Goal: Task Accomplishment & Management: Manage account settings

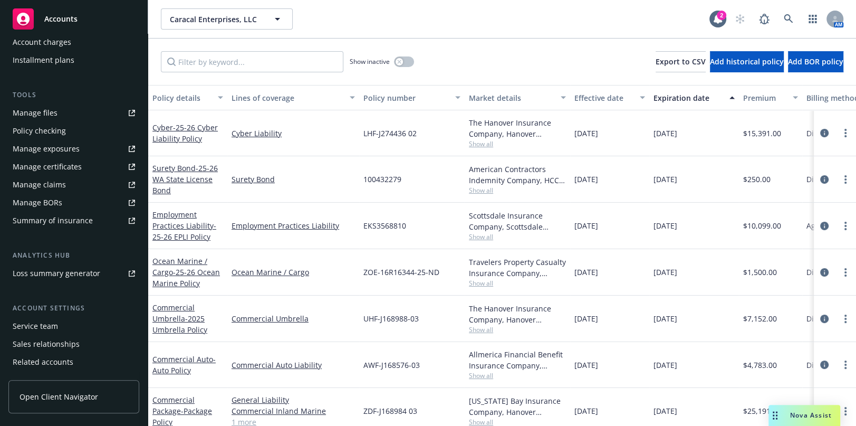
scroll to position [279, 0]
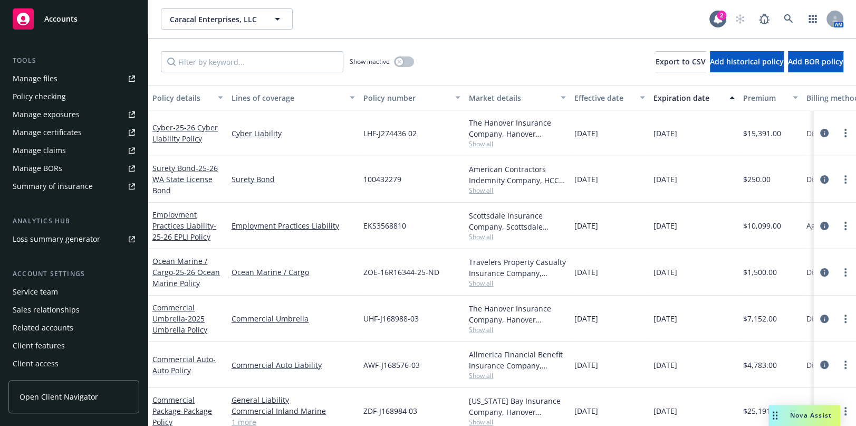
click at [57, 135] on div "Manage certificates" at bounding box center [47, 132] width 69 height 17
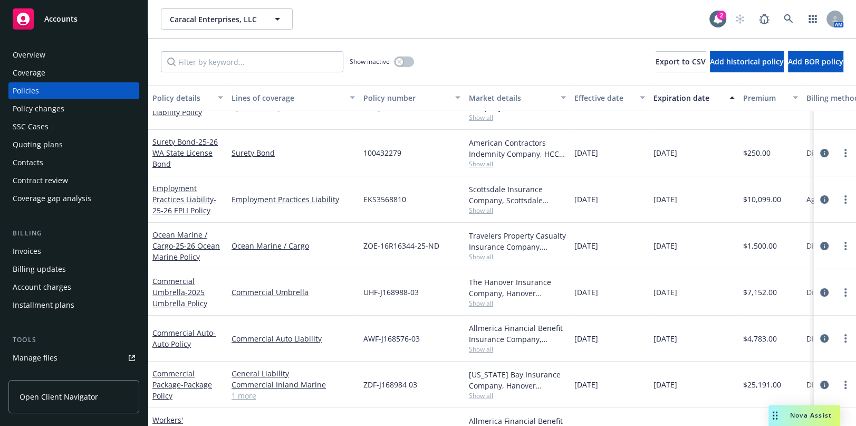
scroll to position [61, 0]
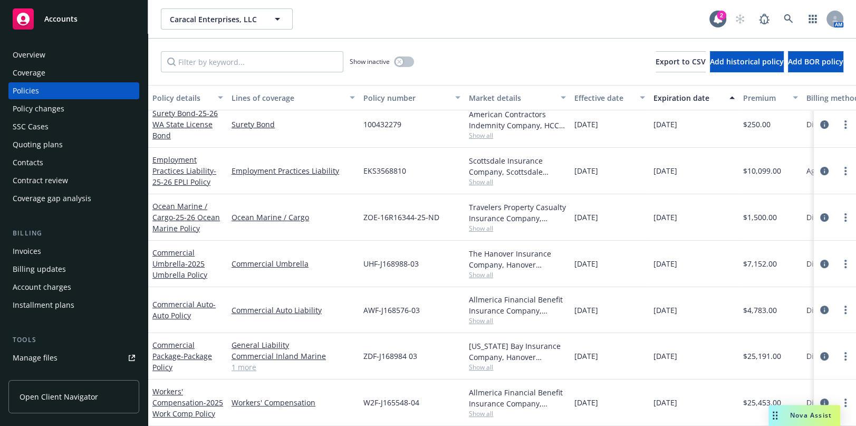
click at [164, 353] on div "Commercial Package - Package Policy" at bounding box center [187, 355] width 71 height 33
click at [170, 348] on link "Commercial Package - Package Policy" at bounding box center [182, 356] width 60 height 32
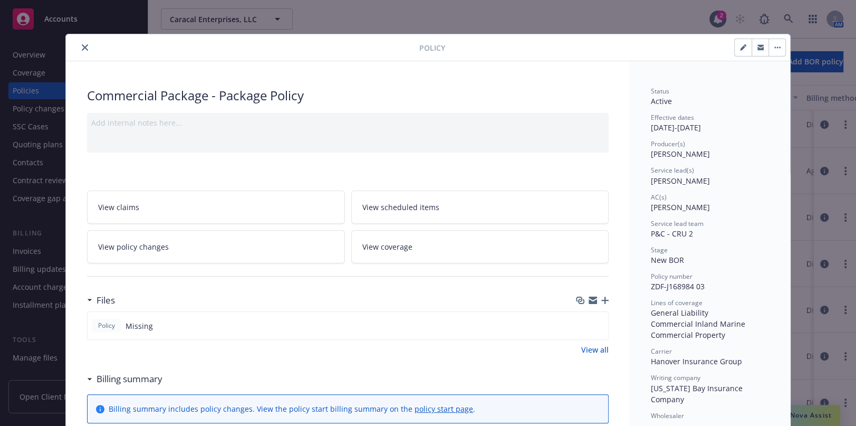
click at [79, 47] on button "close" at bounding box center [85, 47] width 13 height 13
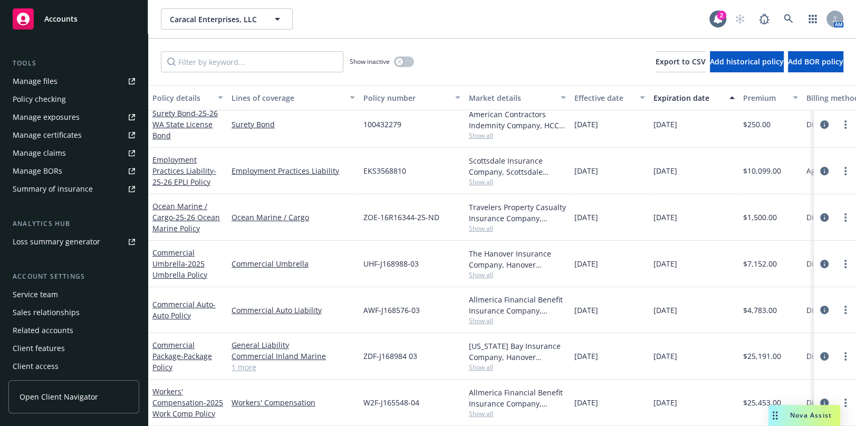
scroll to position [279, 0]
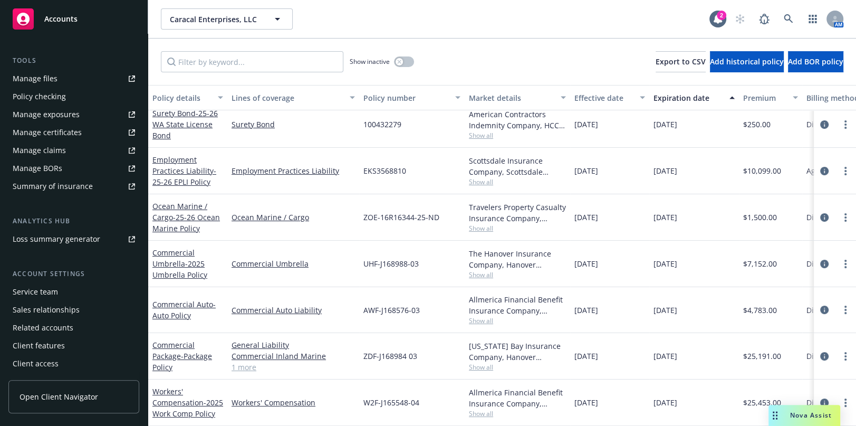
click at [68, 138] on div "Manage certificates" at bounding box center [47, 132] width 69 height 17
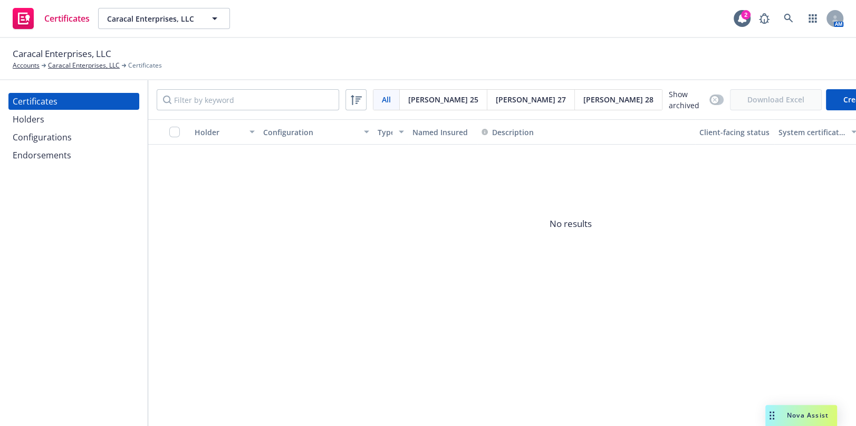
click at [60, 137] on div "Configurations" at bounding box center [42, 137] width 59 height 17
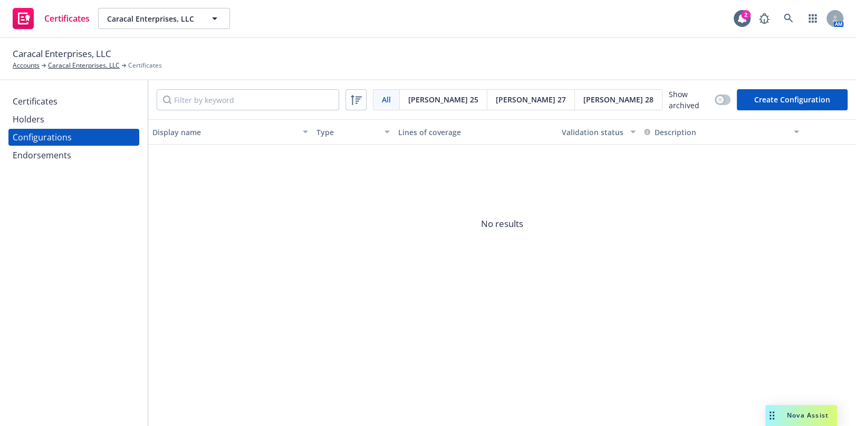
click at [796, 102] on button "Create Configuration" at bounding box center [792, 99] width 111 height 21
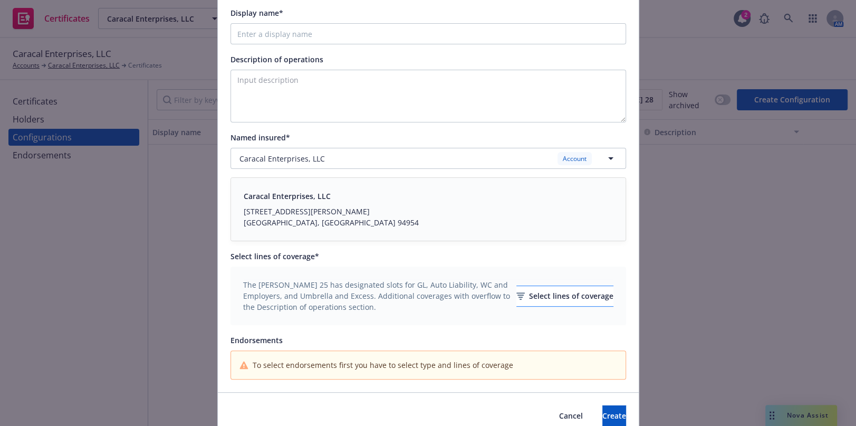
scroll to position [178, 0]
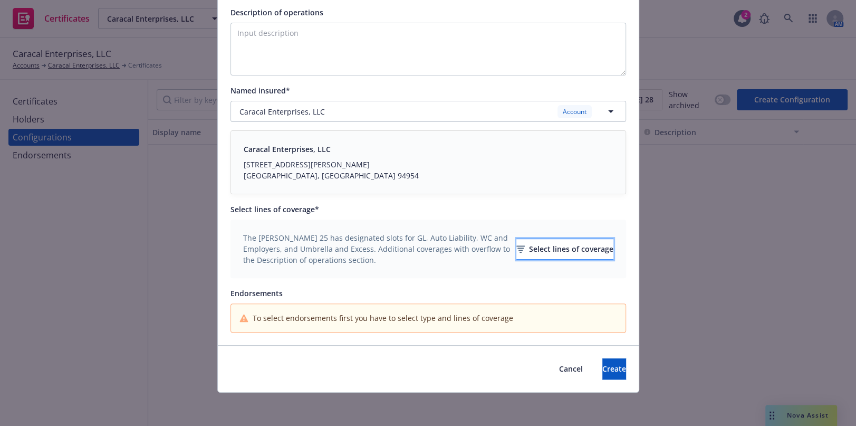
click at [516, 243] on div "Select lines of coverage" at bounding box center [564, 249] width 97 height 20
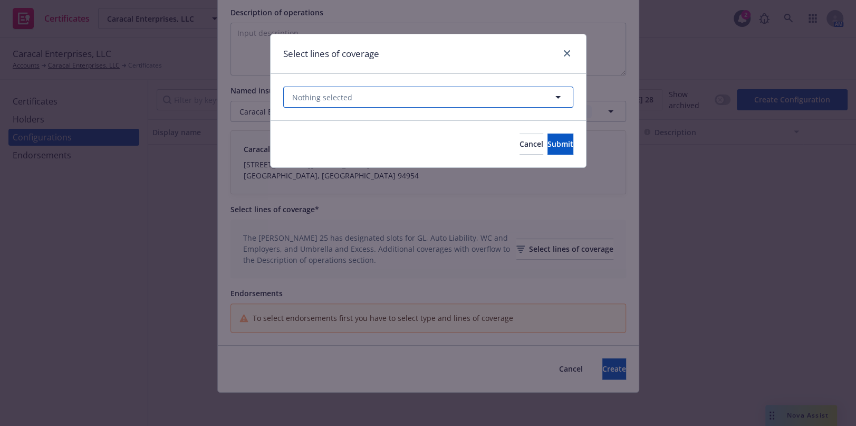
click at [341, 98] on button "Nothing selected" at bounding box center [428, 97] width 290 height 21
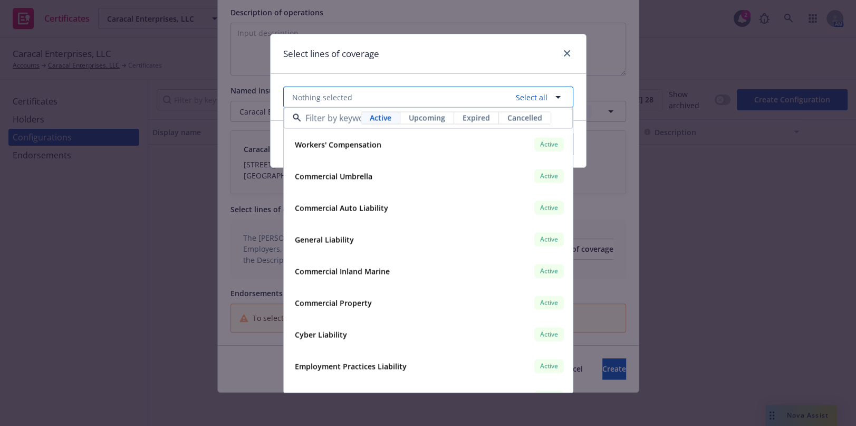
click at [341, 98] on span "Nothing selected" at bounding box center [322, 97] width 60 height 11
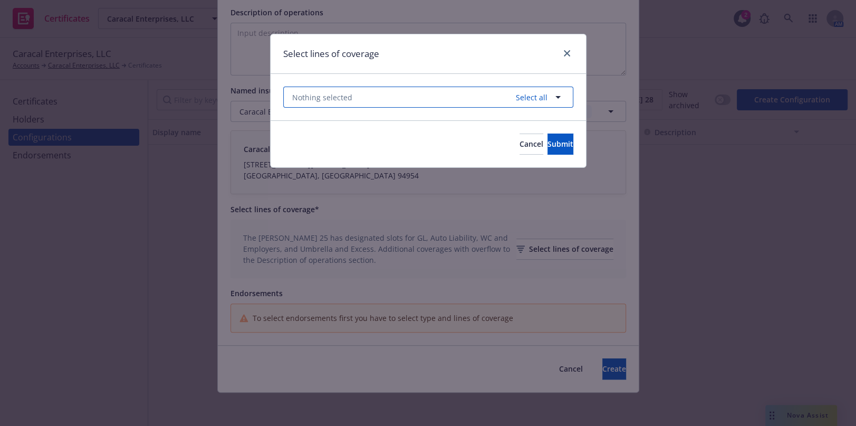
click at [341, 98] on span "Nothing selected" at bounding box center [322, 97] width 60 height 11
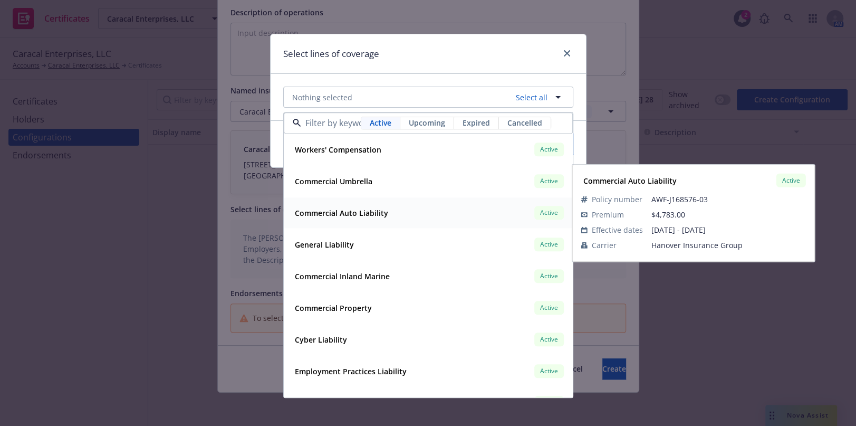
drag, startPoint x: 357, startPoint y: 215, endPoint x: 356, endPoint y: 196, distance: 19.0
click at [357, 215] on strong "Commercial Auto Liability" at bounding box center [341, 213] width 93 height 10
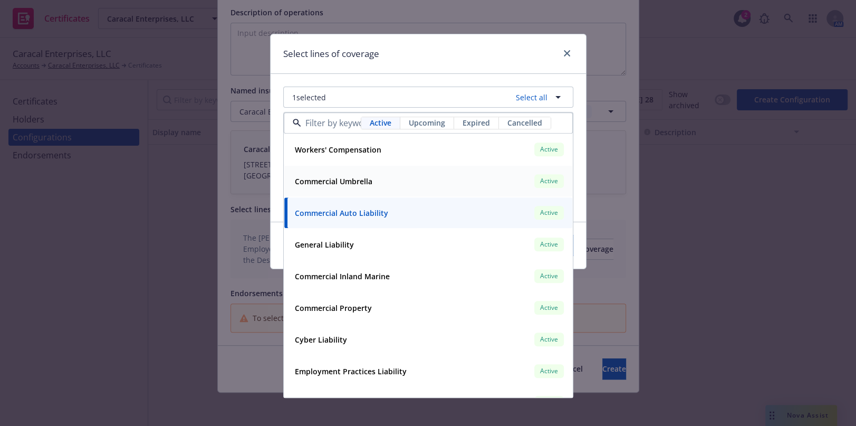
click at [356, 174] on div "Commercial Umbrella" at bounding box center [333, 181] width 84 height 15
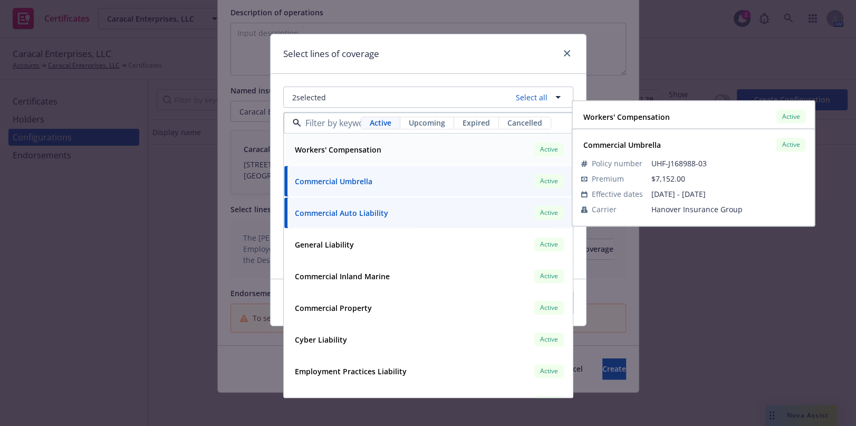
click at [363, 138] on div "Workers' Compensation Active Policy number W2F-J165548-04 Premium $25,453.00 Ef…" at bounding box center [428, 150] width 288 height 31
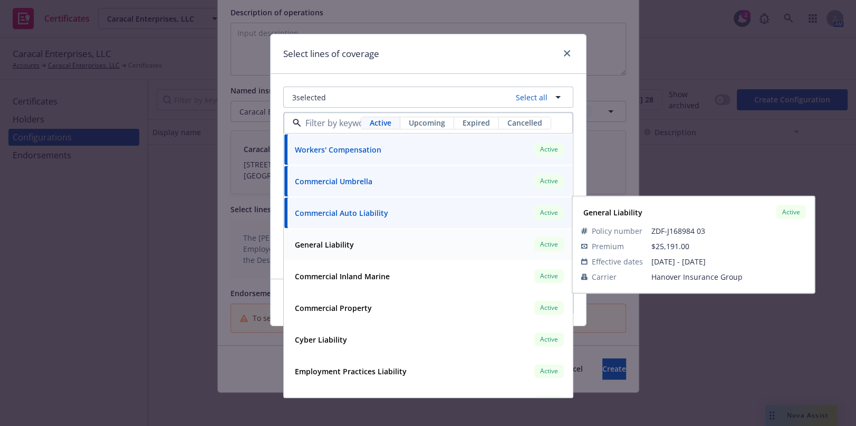
click at [310, 256] on div "General Liability Active Policy number ZDF-J168984 03 Premium $25,191.00 Effect…" at bounding box center [428, 244] width 288 height 31
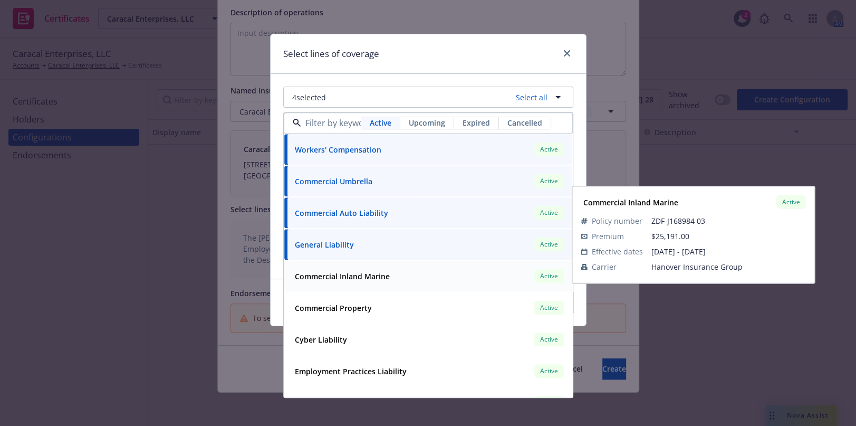
scroll to position [53, 0]
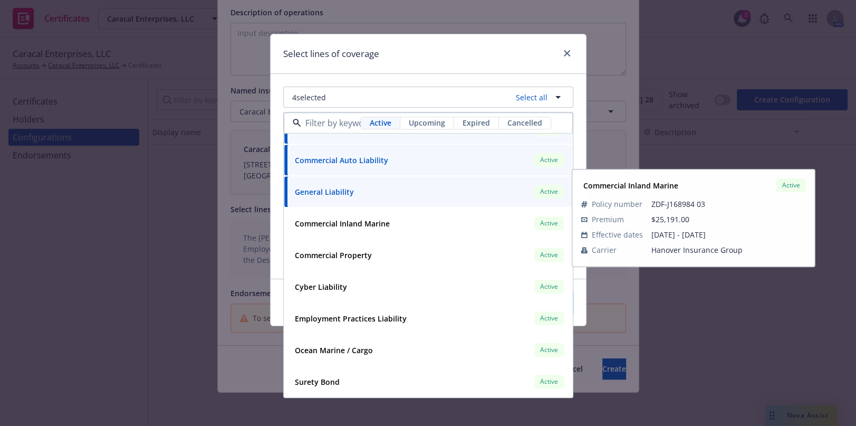
drag, startPoint x: 392, startPoint y: 42, endPoint x: 403, endPoint y: 49, distance: 11.9
click at [394, 42] on div "Select lines of coverage" at bounding box center [428, 54] width 315 height 40
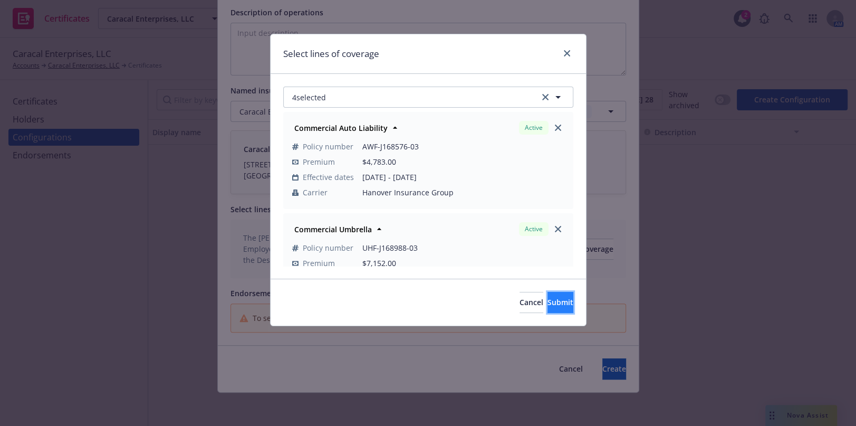
click at [569, 302] on button "Submit" at bounding box center [561, 302] width 26 height 21
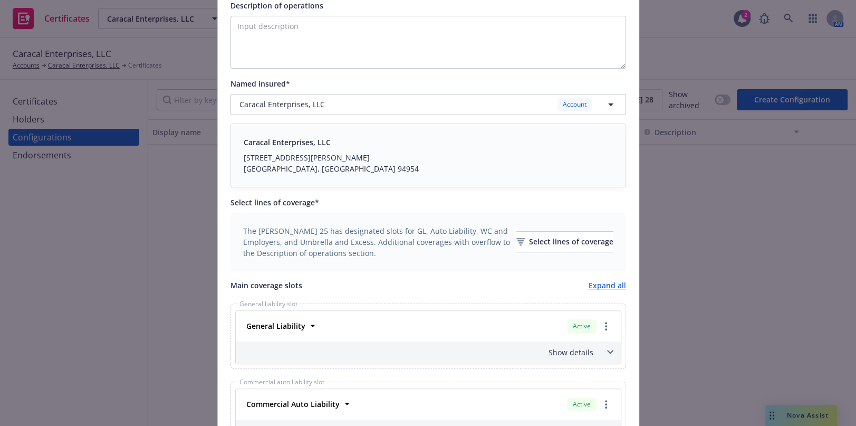
scroll to position [287, 0]
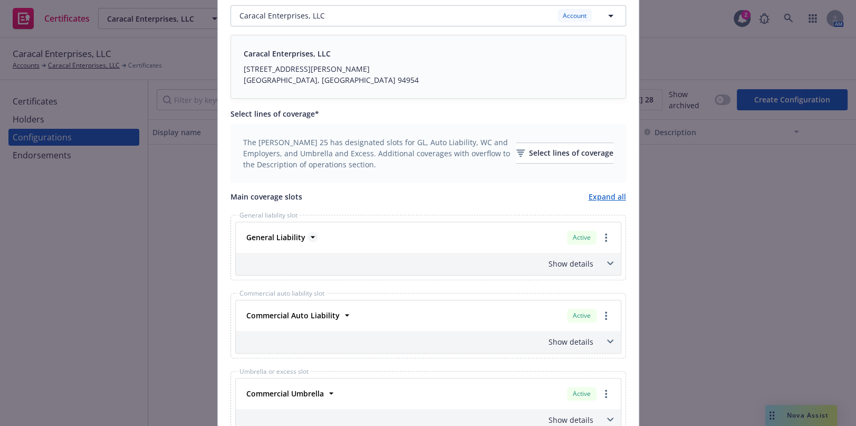
click at [277, 233] on strong "General Liability" at bounding box center [275, 237] width 59 height 10
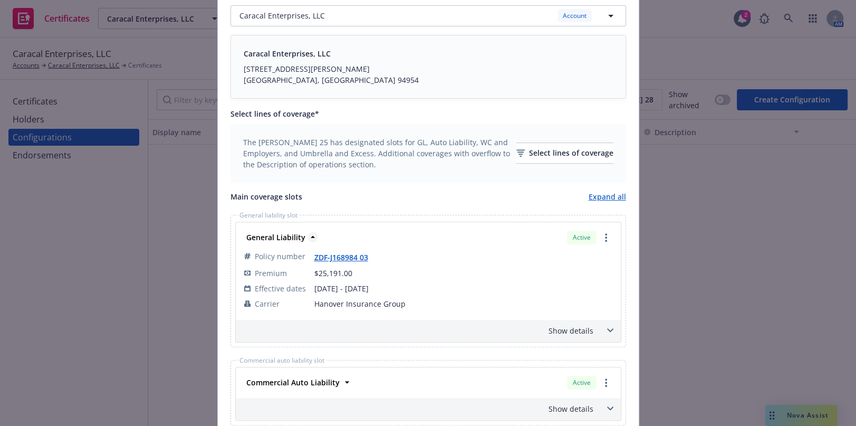
click at [276, 234] on strong "General Liability" at bounding box center [275, 237] width 59 height 10
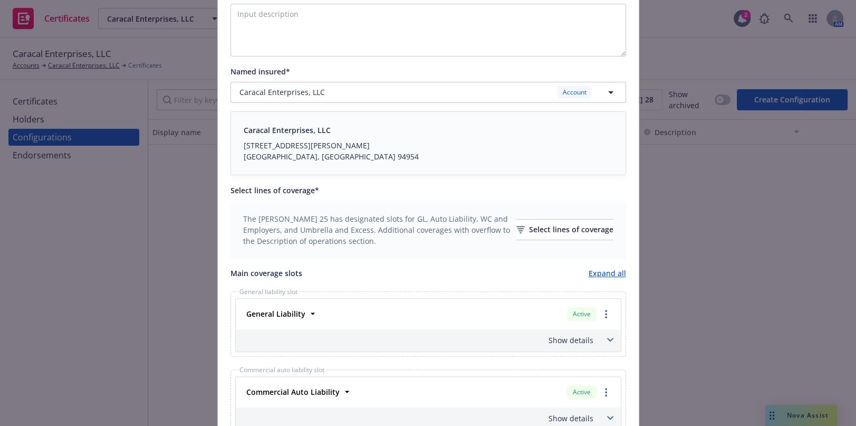
scroll to position [47, 0]
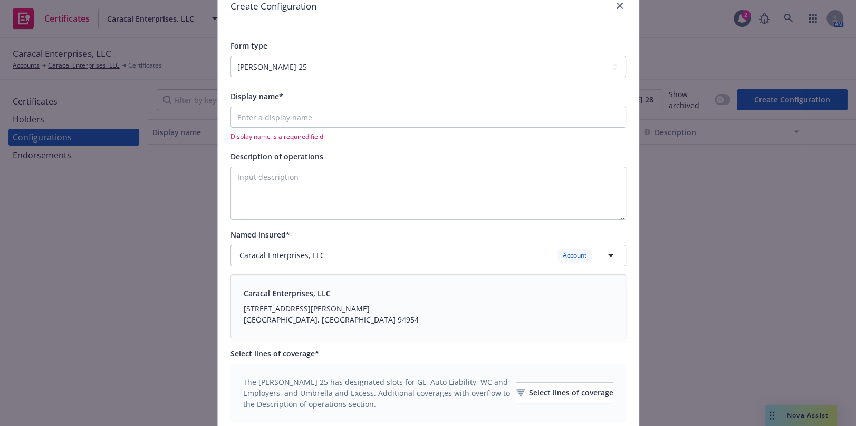
click at [251, 130] on div "Display name is a required field" at bounding box center [429, 124] width 396 height 34
click at [261, 103] on div "Display name* Display name is a required field" at bounding box center [429, 115] width 396 height 51
click at [263, 114] on input "Display name*" at bounding box center [429, 117] width 396 height 21
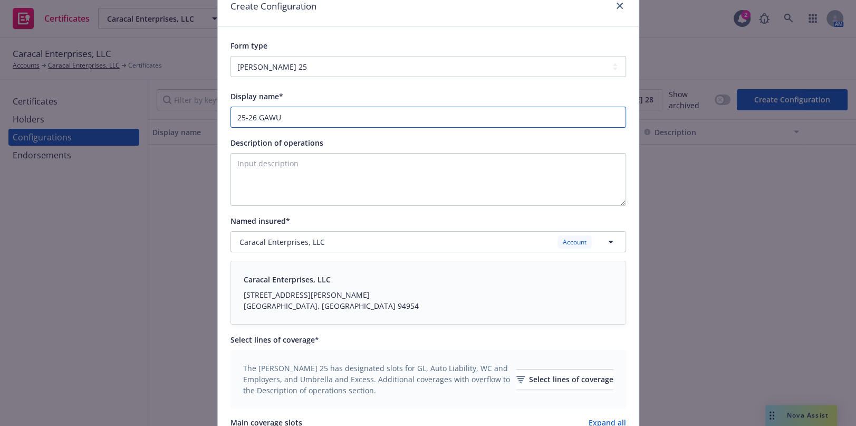
type input "25-26 GAWU"
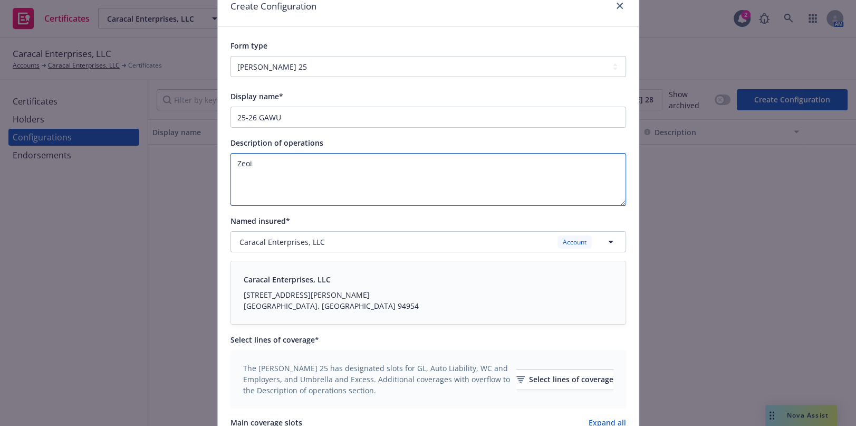
paste textarea "Evidence of Coverage"
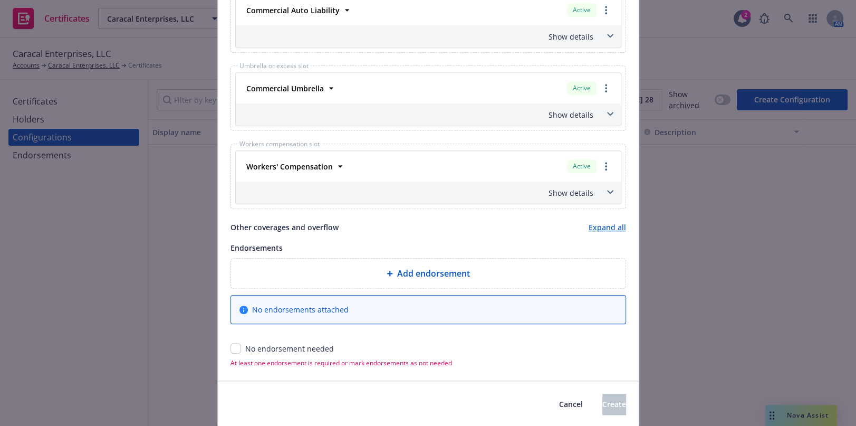
scroll to position [612, 0]
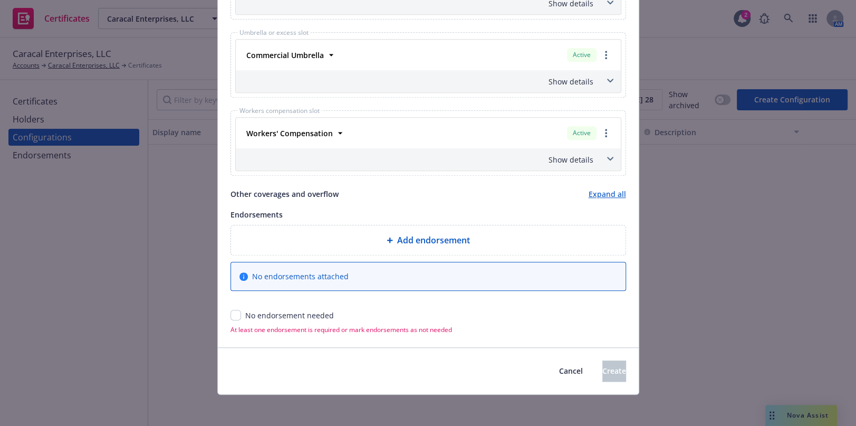
type textarea "Evidence of Coverage"
click at [231, 311] on input "checkbox" at bounding box center [236, 315] width 11 height 11
checkbox input "true"
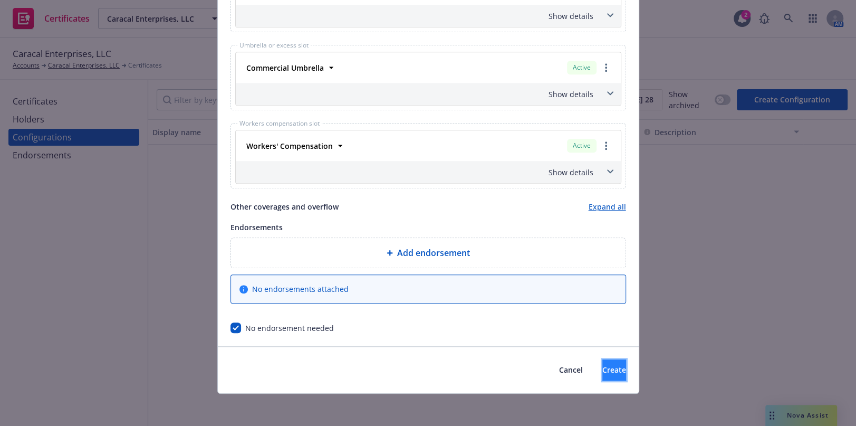
click at [602, 359] on button "Create" at bounding box center [614, 369] width 24 height 21
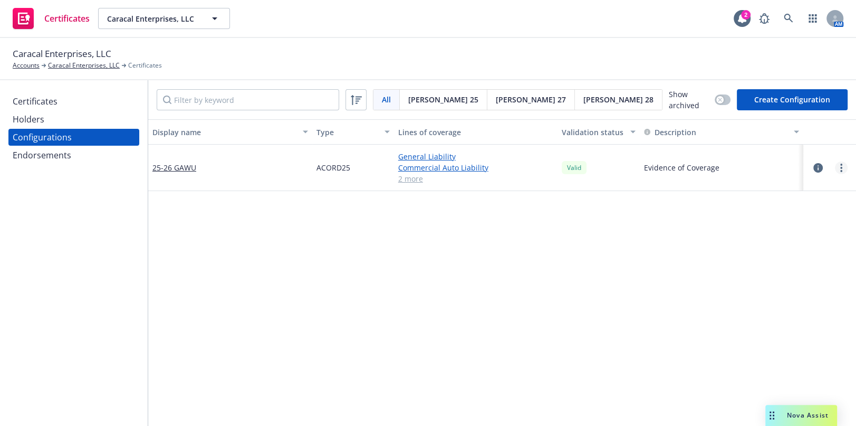
click at [840, 164] on icon "more" at bounding box center [841, 168] width 2 height 8
click at [734, 188] on link "Edit" at bounding box center [782, 187] width 116 height 21
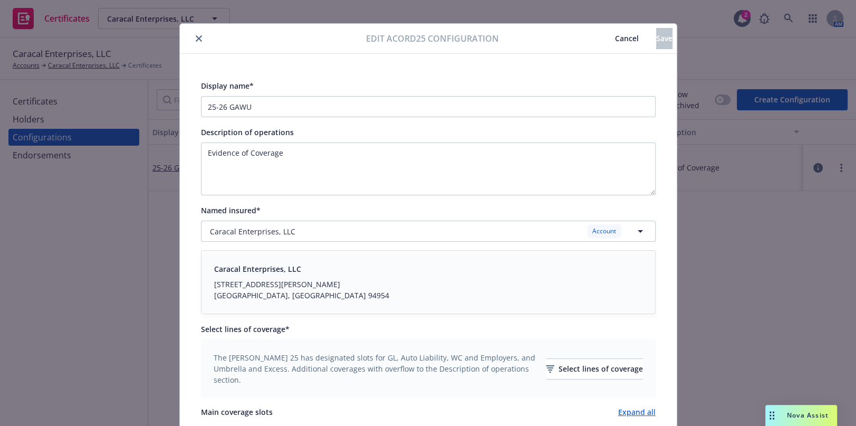
scroll to position [52, 0]
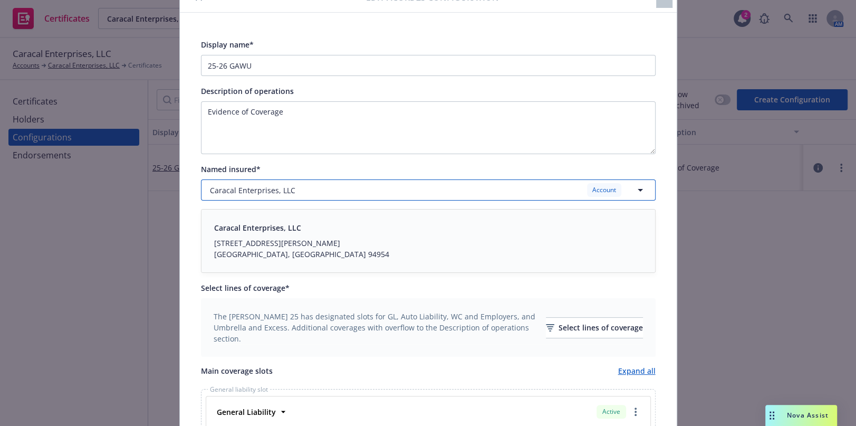
click at [293, 190] on div "Caracal Enterprises, LLC Account" at bounding box center [422, 189] width 424 height 13
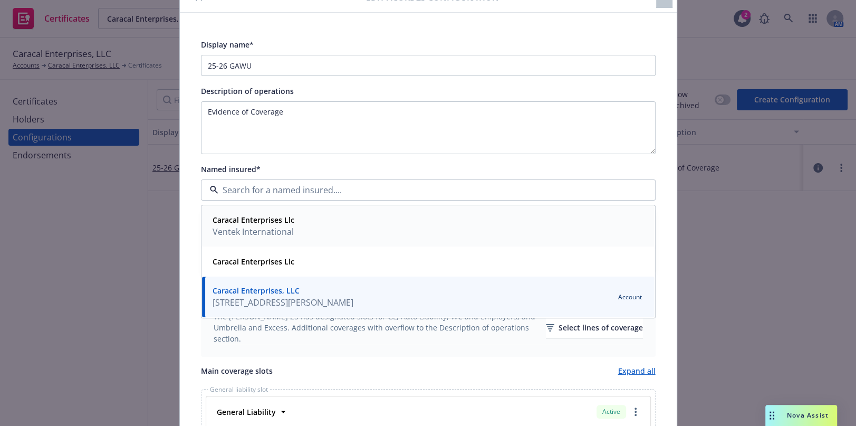
click at [288, 231] on span "Ventek International" at bounding box center [254, 231] width 82 height 13
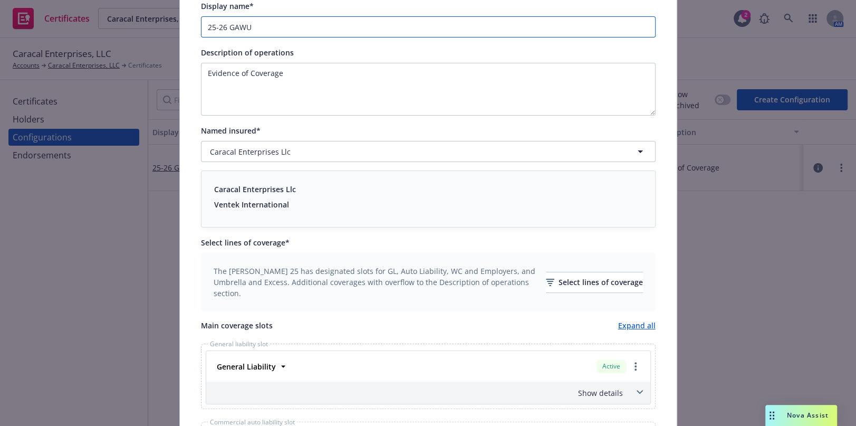
scroll to position [523, 0]
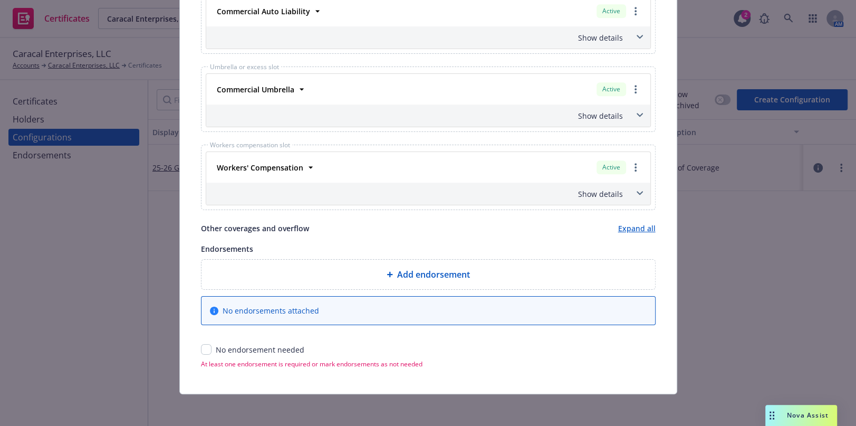
drag, startPoint x: 424, startPoint y: 166, endPoint x: 300, endPoint y: 338, distance: 212.0
click at [206, 350] on input "checkbox" at bounding box center [206, 349] width 11 height 11
checkbox input "true"
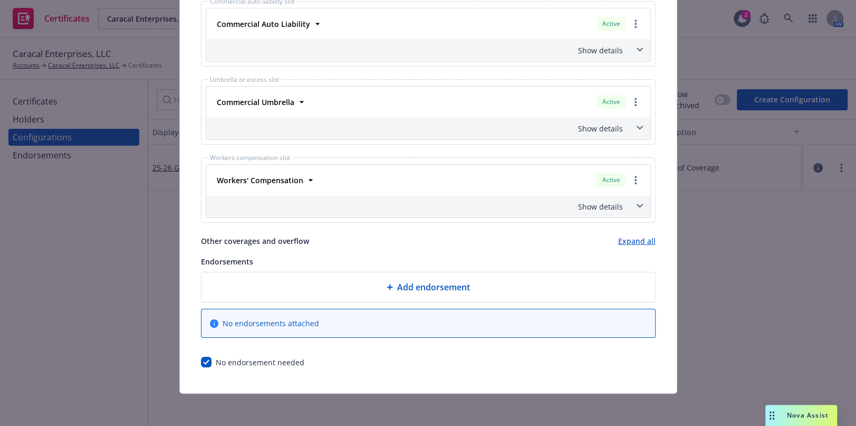
scroll to position [0, 0]
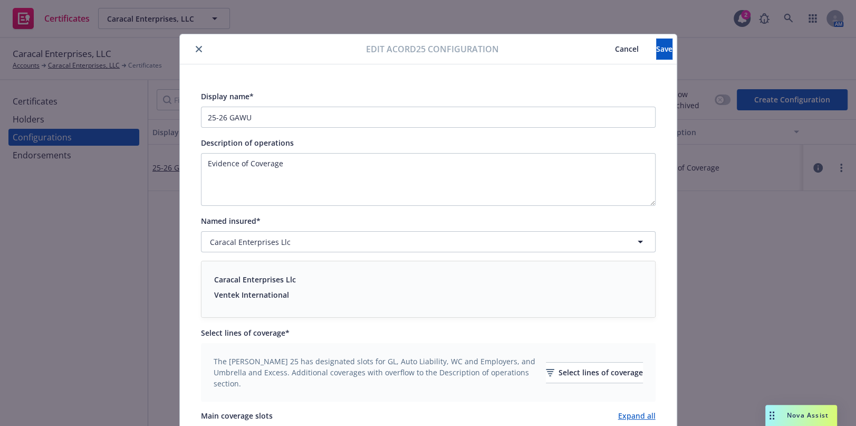
drag, startPoint x: 425, startPoint y: 61, endPoint x: 481, endPoint y: 29, distance: 64.3
click at [657, 54] on button "Save" at bounding box center [664, 49] width 16 height 21
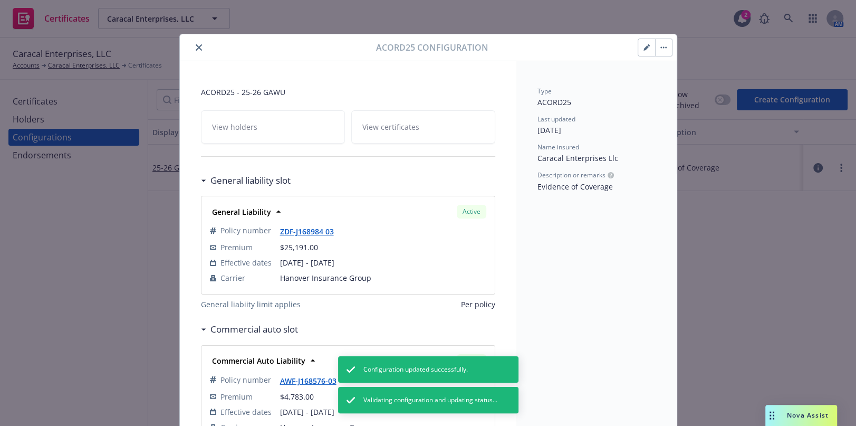
click at [196, 46] on icon "close" at bounding box center [199, 47] width 6 height 6
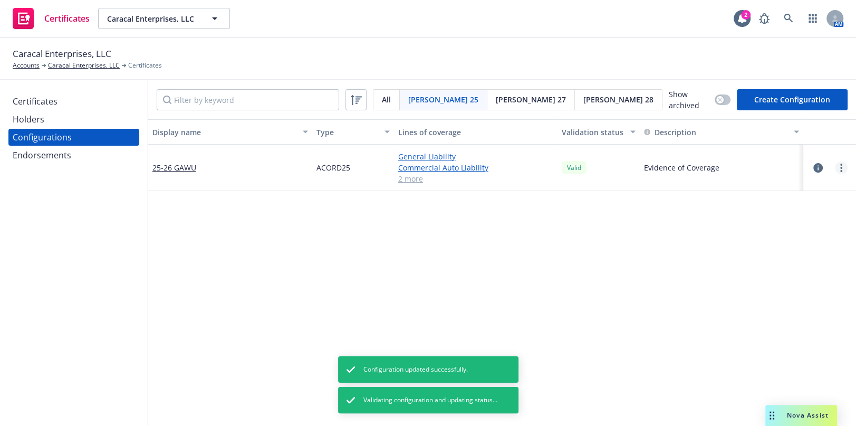
click at [835, 167] on link "more" at bounding box center [841, 167] width 13 height 13
click at [772, 284] on link "Preview an [PERSON_NAME]" at bounding box center [782, 293] width 116 height 21
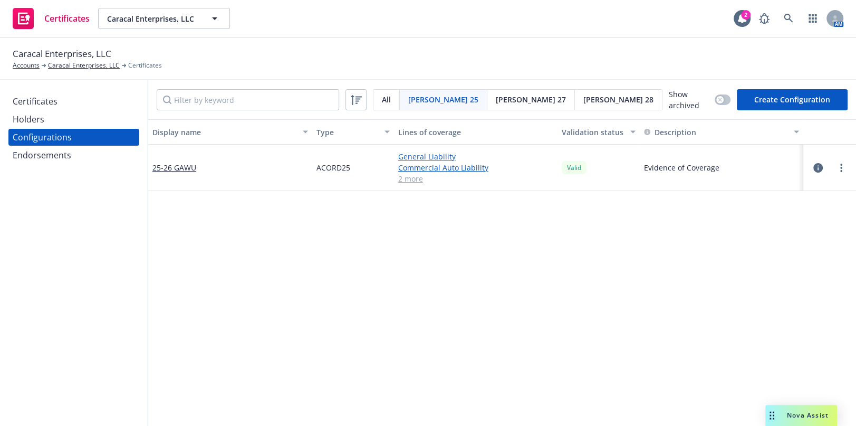
drag, startPoint x: 118, startPoint y: 314, endPoint x: 139, endPoint y: 292, distance: 30.2
click at [118, 314] on div "Certificates Holders Configurations Endorsements" at bounding box center [74, 253] width 148 height 346
click at [52, 154] on div "Endorsements" at bounding box center [42, 155] width 59 height 17
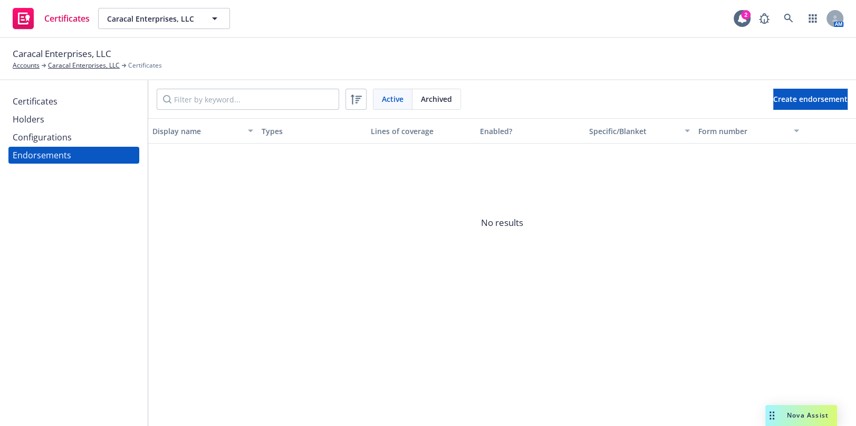
click at [850, 105] on div "Active Archived Create endorsement" at bounding box center [502, 99] width 708 height 38
click at [815, 95] on span "Create endorsement" at bounding box center [810, 99] width 74 height 10
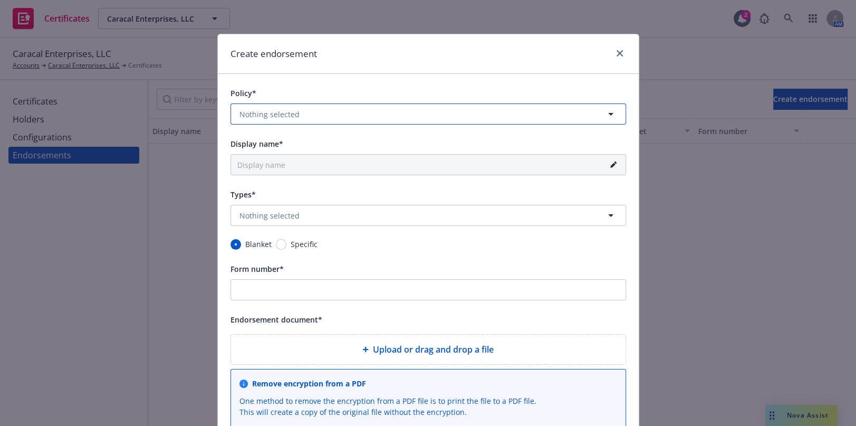
click at [298, 103] on button "Nothing selected" at bounding box center [429, 113] width 396 height 21
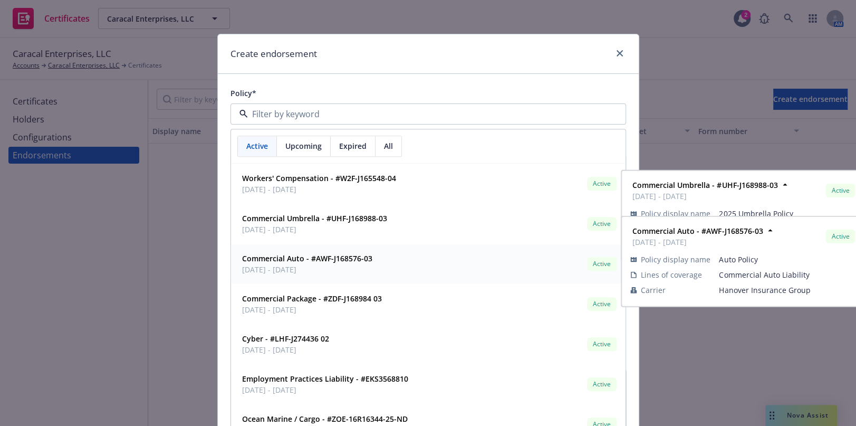
scroll to position [47, 0]
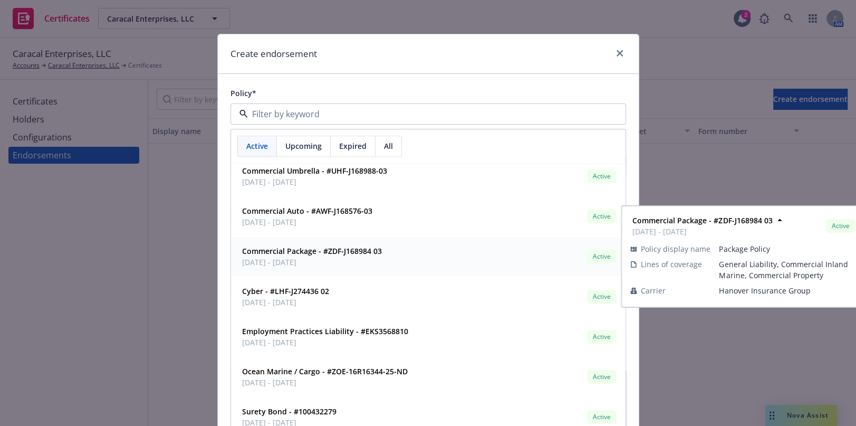
click at [294, 258] on span "[DATE] - [DATE]" at bounding box center [312, 262] width 140 height 11
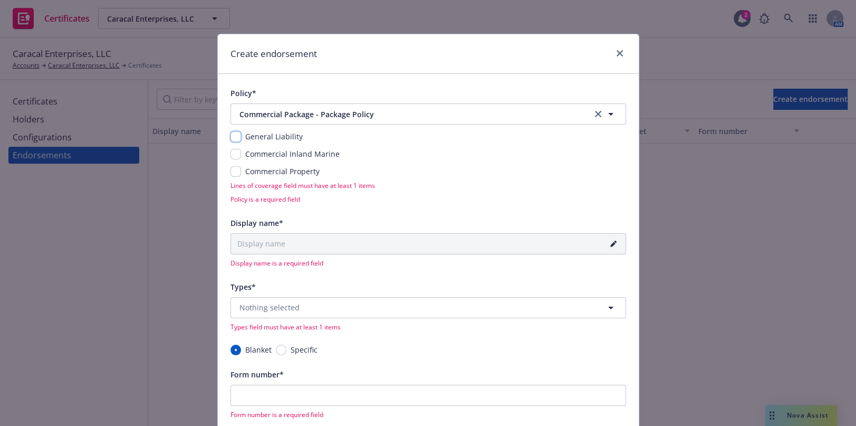
click at [234, 137] on input "checkbox" at bounding box center [236, 136] width 11 height 11
checkbox input "true"
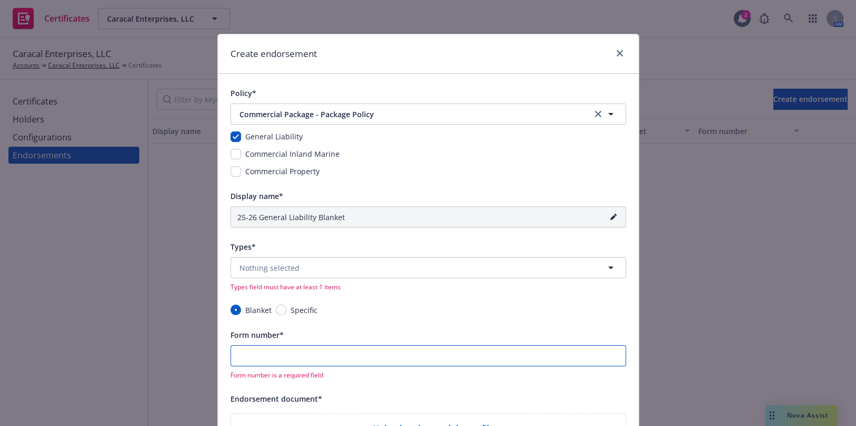
click at [257, 353] on input "Form number*" at bounding box center [429, 355] width 396 height 21
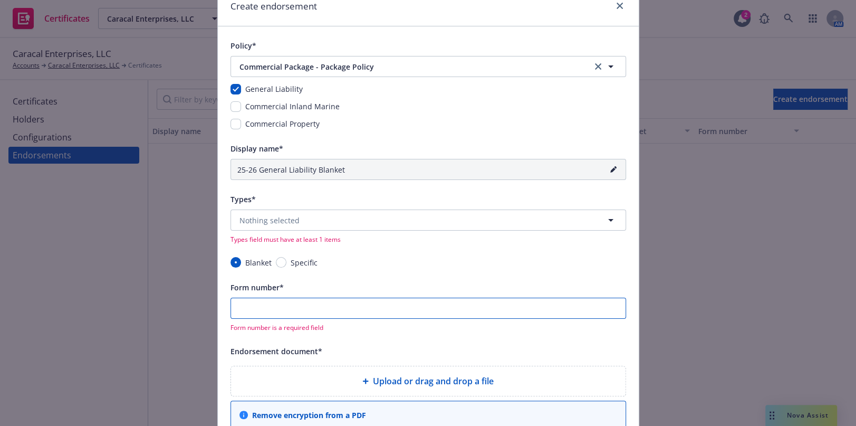
type input "25-26 General [PERSON_NAME] (4)"
type input "4"
type input "25-26 General [PERSON_NAME] (42)"
type input "42"
type input "25-26 General [PERSON_NAME] (421)"
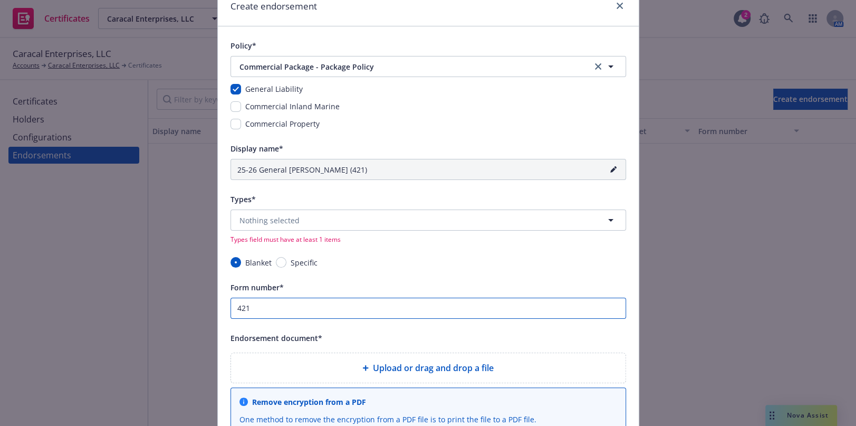
type input "421-"
type input "25-26 General [PERSON_NAME] (421-*)"
type input "421-*"
type input "25-26 General [PERSON_NAME] (421-)"
type input "421-"
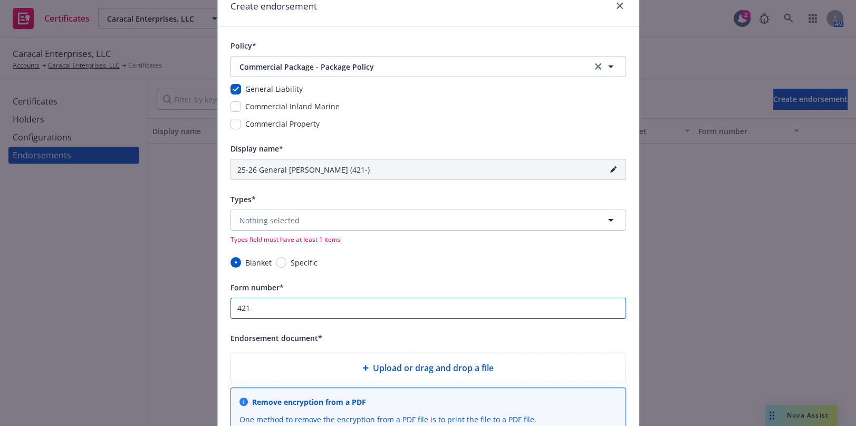
type input "25-26 General [PERSON_NAME] (421-2)"
type input "421-2"
type input "25-26 General [PERSON_NAME] (421-29)"
type input "421-29"
type input "25-26 General Liability Blanket (421-291)"
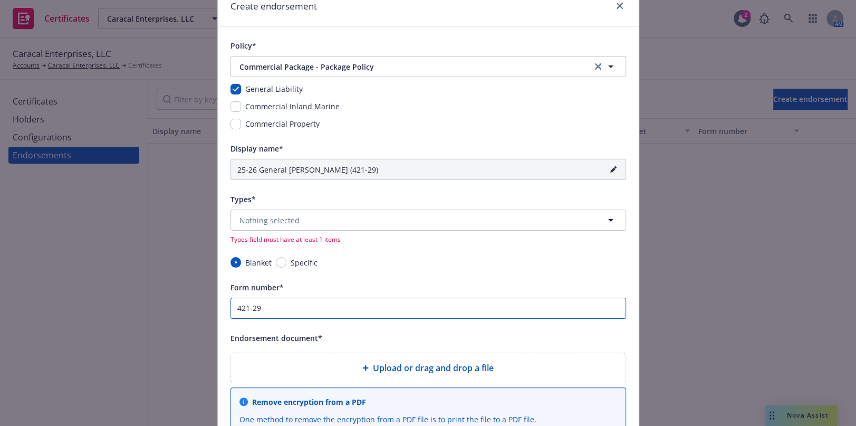
type input "421-291"
type input "25-26 General Liability Blanket (421-2915)"
type input "421-2915"
type input "25-26 General Liability Blanket (421-2915 )"
type input "421-2915"
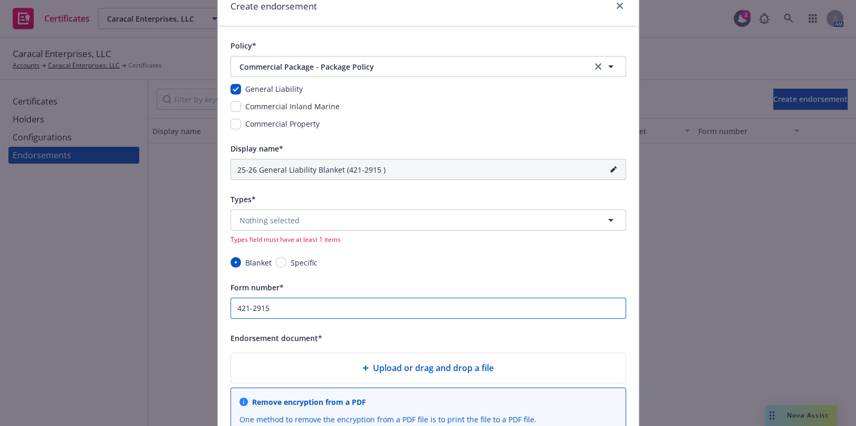
type input "25-26 General Liability Blanket (421-2915 1)"
type input "421-2915 1"
type input "25-26 General Liability Blanket (421-2915 )"
type input "421-2915"
type input "25-26 General Liability Blanket (421-2915 0)"
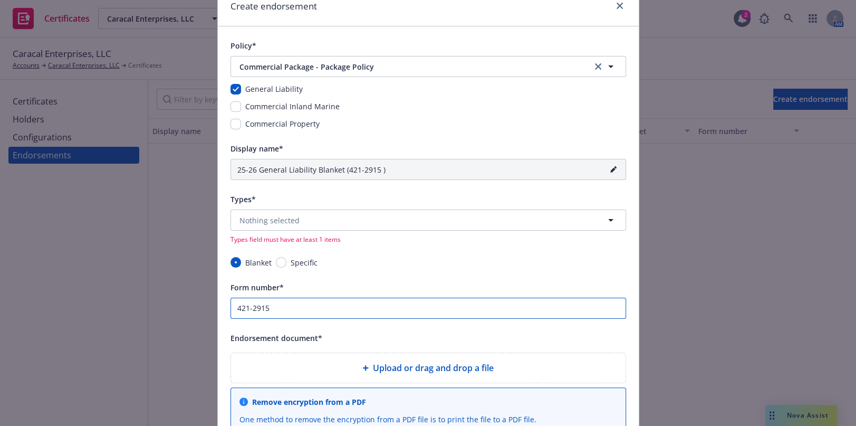
type input "421-2915 0"
type input "25-26 General Liability Blanket (421-2915 06)"
type input "421-2915 06"
type input "25-26 General Liability Blanket (421-2915 06 )"
type input "421-2915 06"
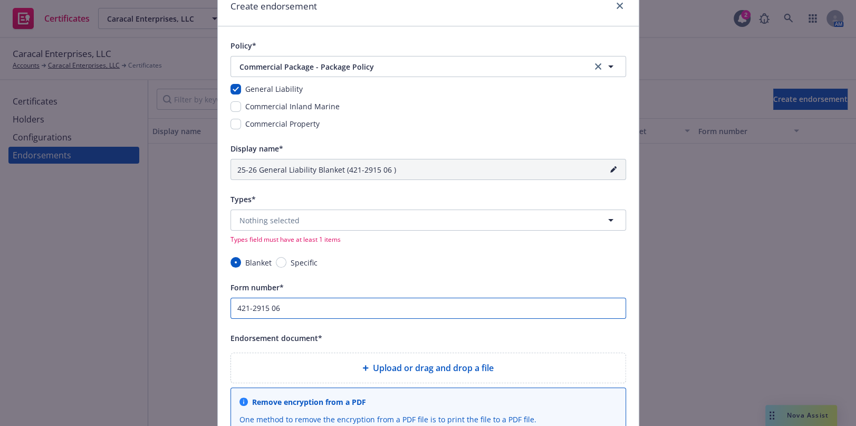
type input "25-26 General Liability Blanket (421-2915 06 1)"
type input "421-2915 06 1"
type input "25-26 General Liability Blanket (421-2915 06 15)"
type input "421-2915 06 15"
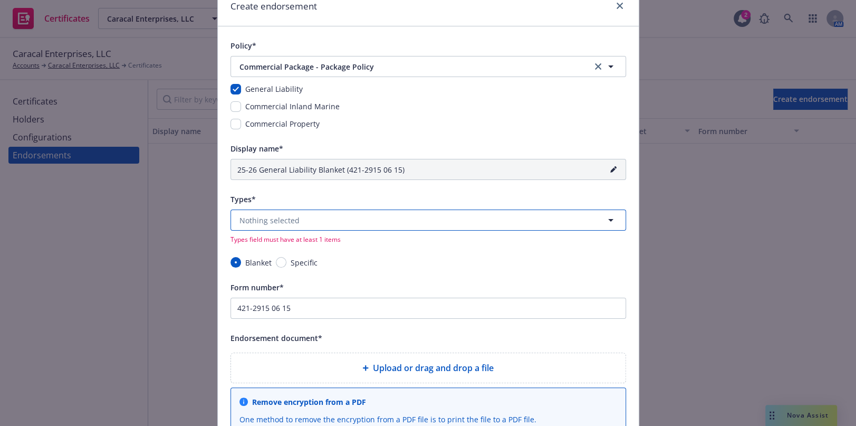
click at [280, 213] on button "Nothing selected" at bounding box center [429, 219] width 396 height 21
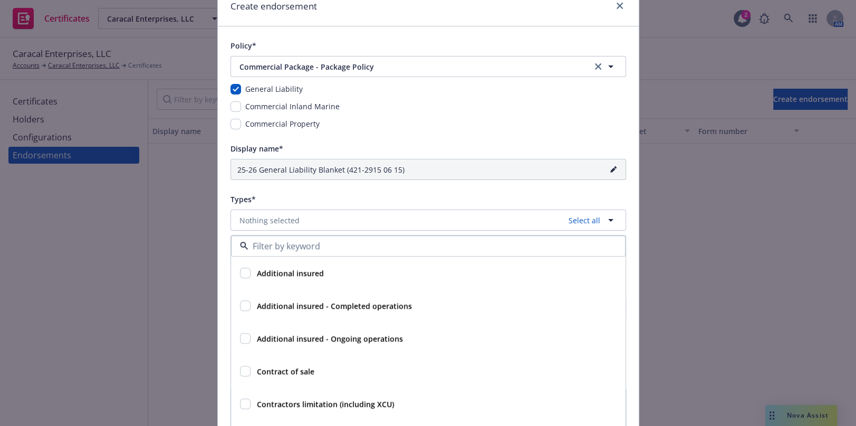
click at [280, 278] on div "Additional insured" at bounding box center [289, 272] width 73 height 15
checkbox input "true"
type input "25-26 General Liability Blanket AI (421-2915 06 15)"
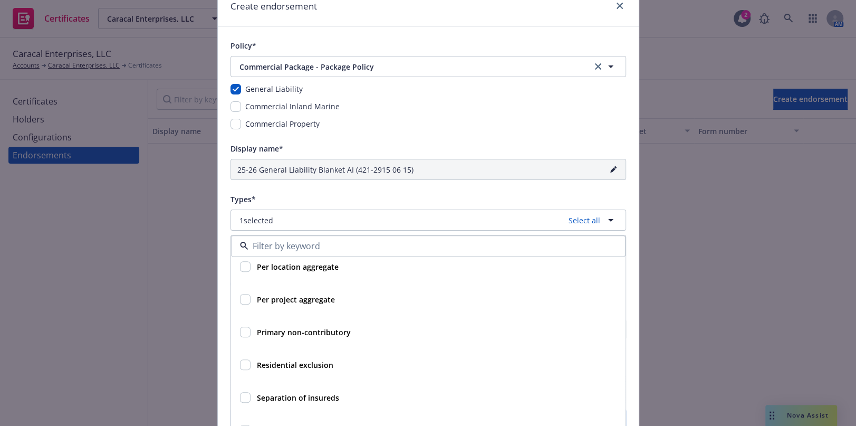
click at [285, 338] on div "Primary non-contributory" at bounding box center [303, 331] width 100 height 15
checkbox input "true"
type input "25-26 General Liability Blanket AI, PNC (421-2915 06 15)"
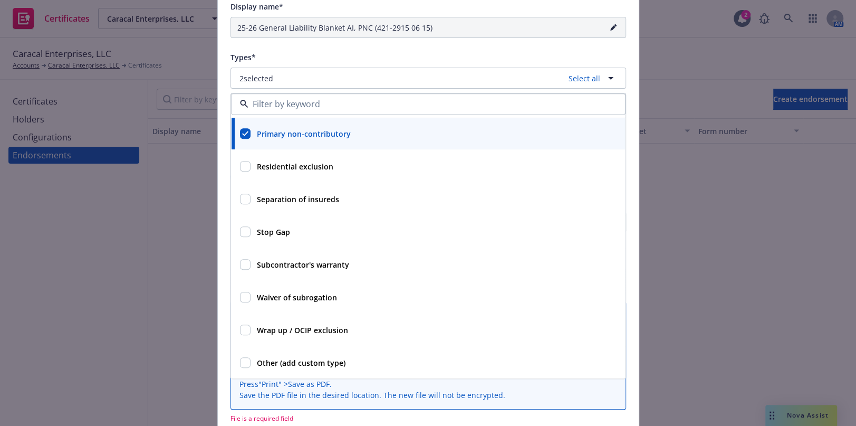
scroll to position [191, 0]
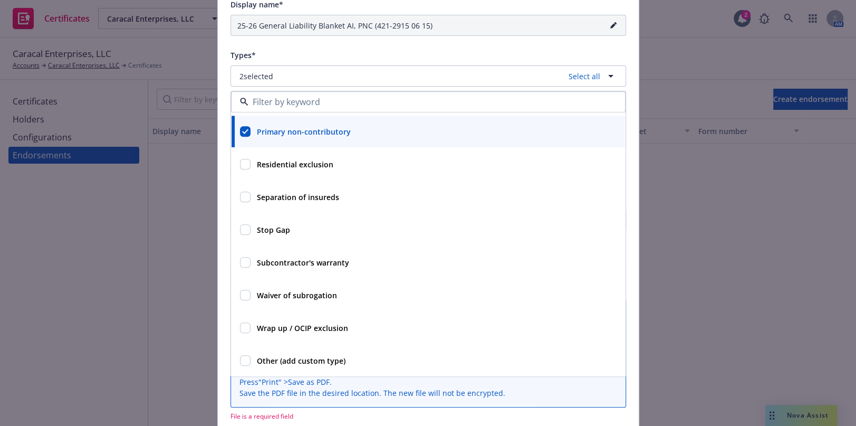
click at [285, 294] on strong "Waiver of subrogation" at bounding box center [297, 295] width 80 height 10
checkbox input "true"
type input "25-26 General Liability Blanket AI, PNC, WOS (421-2915 06 15)"
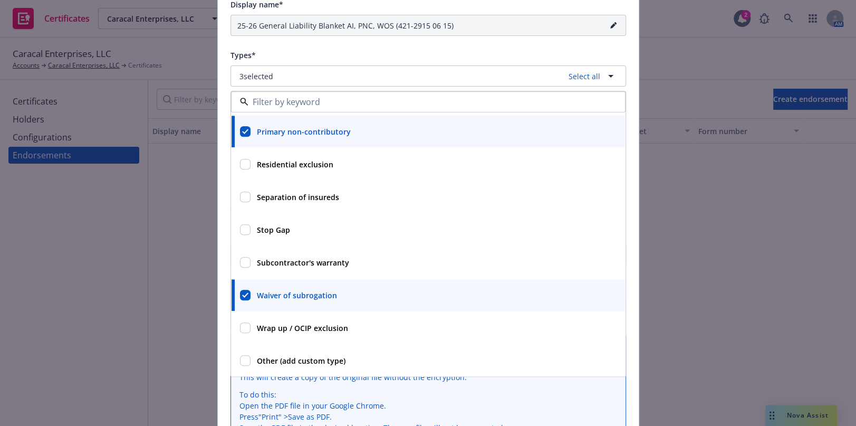
click at [364, 56] on div "Types*" at bounding box center [429, 55] width 396 height 13
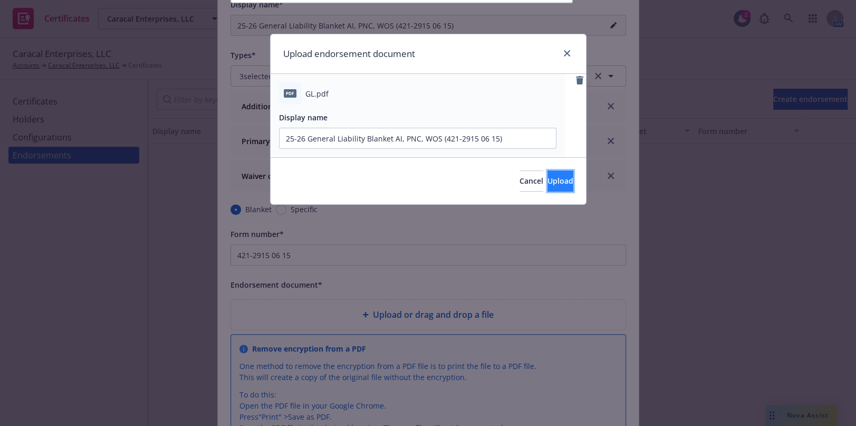
click at [548, 178] on button "Upload" at bounding box center [561, 180] width 26 height 21
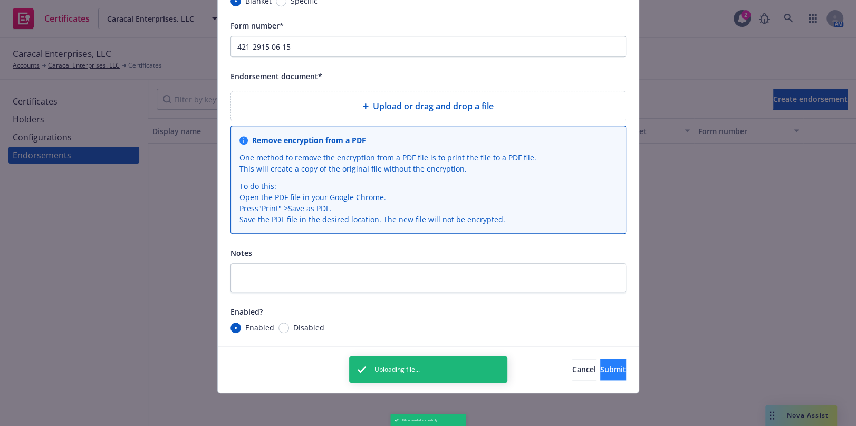
scroll to position [423, 0]
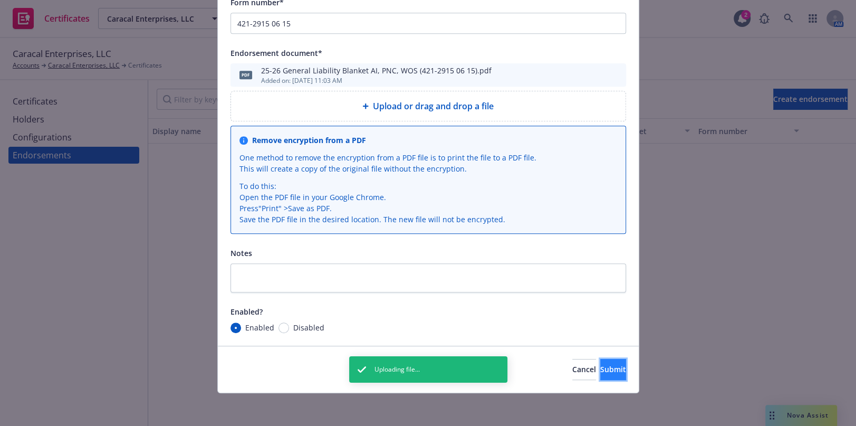
click at [600, 369] on span "Submit" at bounding box center [613, 369] width 26 height 10
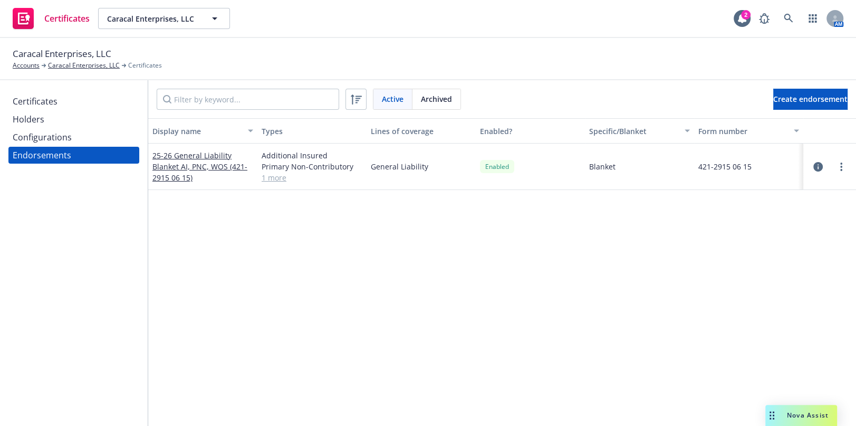
click at [272, 304] on div "Display name Types Lines of coverage Enabled? Specific/Blanket Form number 25-2…" at bounding box center [502, 316] width 708 height 396
click at [773, 93] on button "Create endorsement" at bounding box center [810, 99] width 74 height 21
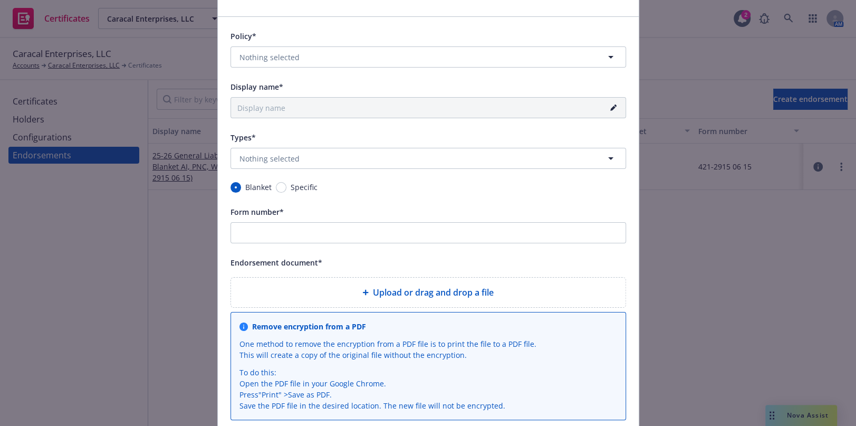
scroll to position [143, 0]
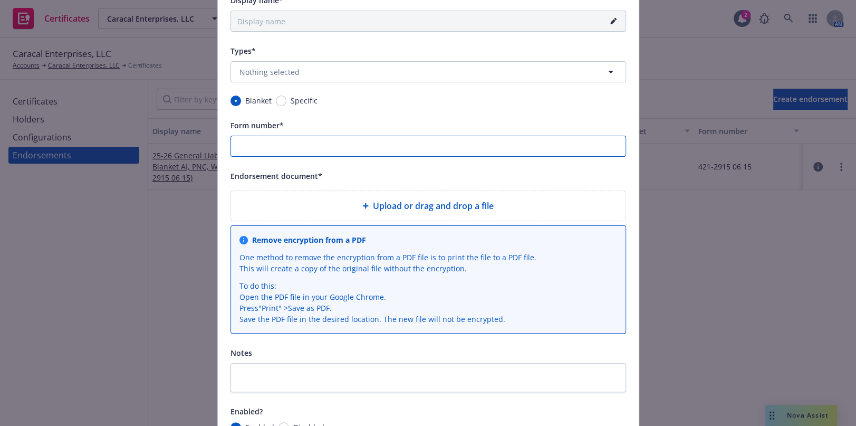
click at [256, 149] on input "Form number*" at bounding box center [429, 146] width 396 height 21
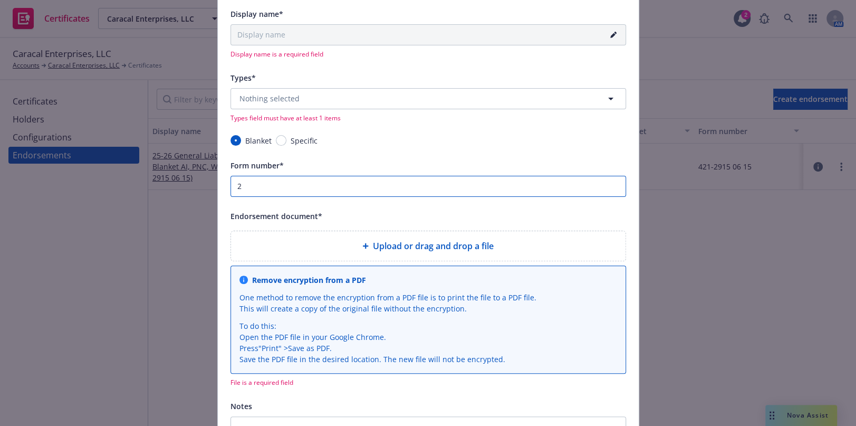
scroll to position [157, 0]
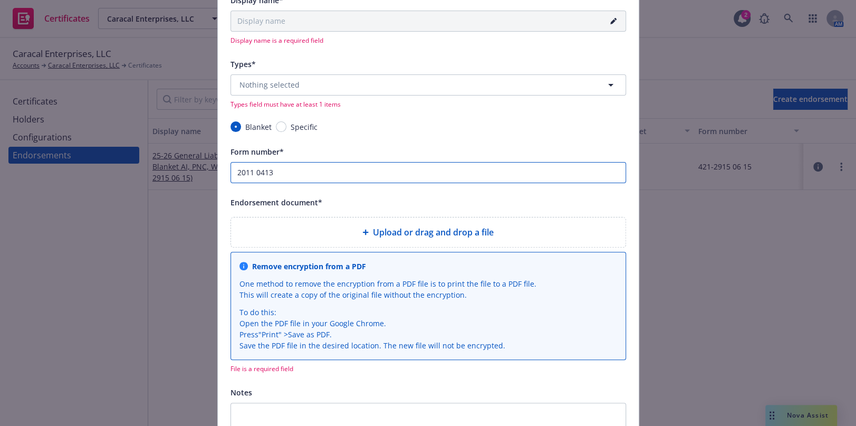
type input "2011 0413"
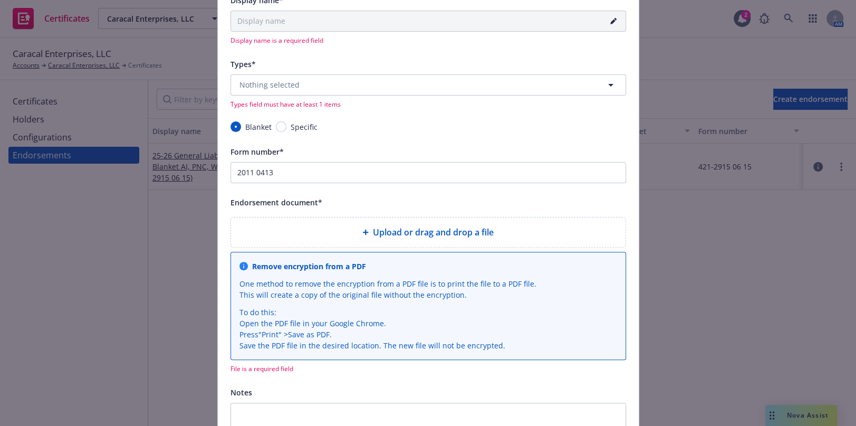
click at [288, 119] on div "Policy* Nothing selected Policy is a required field Display name* Display name …" at bounding box center [429, 200] width 396 height 542
click at [291, 121] on span "Specific" at bounding box center [304, 126] width 27 height 11
click at [285, 121] on input "Specific" at bounding box center [281, 126] width 11 height 11
radio input "true"
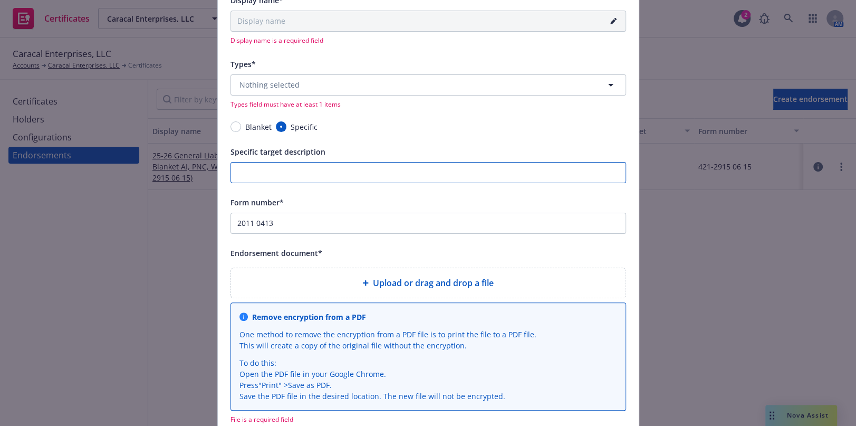
click at [242, 166] on input "Specific target description" at bounding box center [429, 172] width 396 height 21
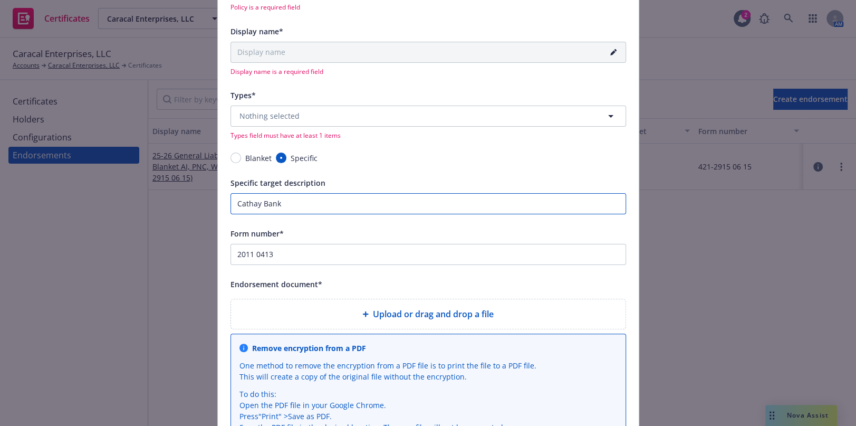
scroll to position [109, 0]
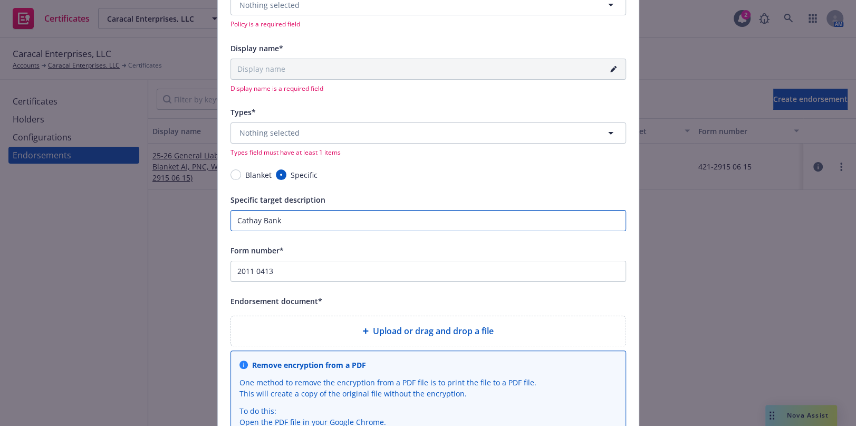
type input "Cathay Bank"
click at [293, 141] on button "Nothing selected" at bounding box center [429, 132] width 396 height 21
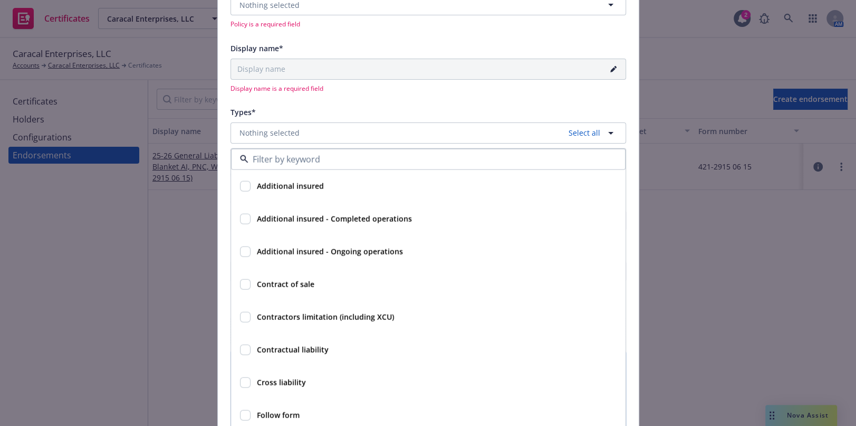
click at [277, 190] on div "Additional insured" at bounding box center [289, 185] width 73 height 15
checkbox input "true"
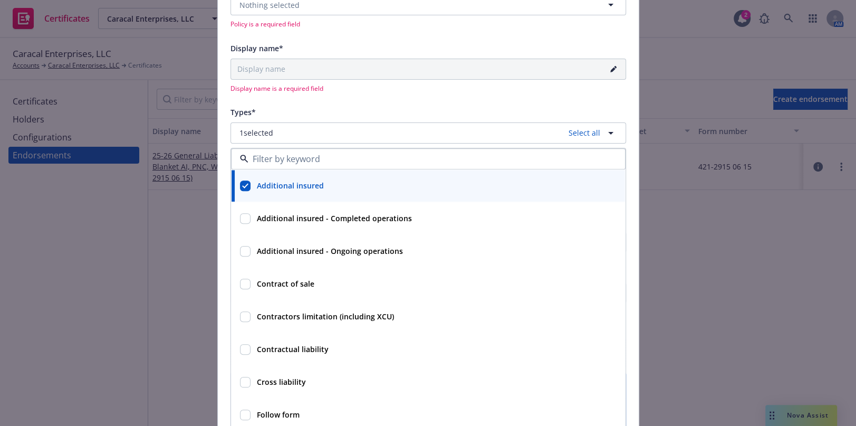
click at [292, 84] on span "Display name is a required field" at bounding box center [429, 88] width 396 height 9
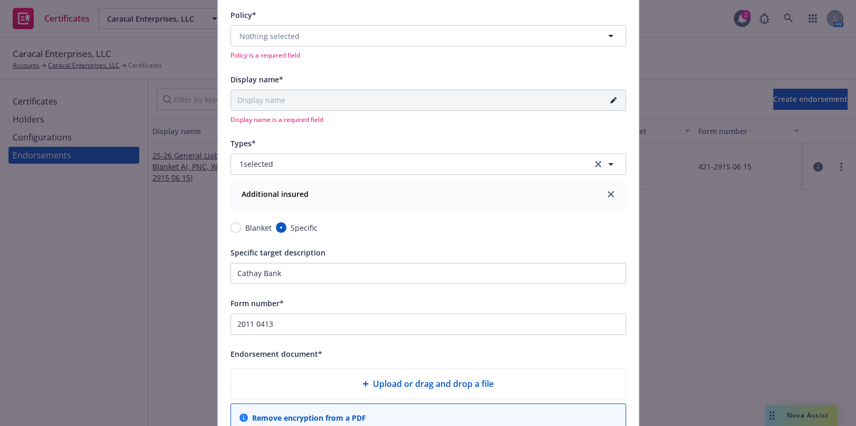
scroll to position [61, 0]
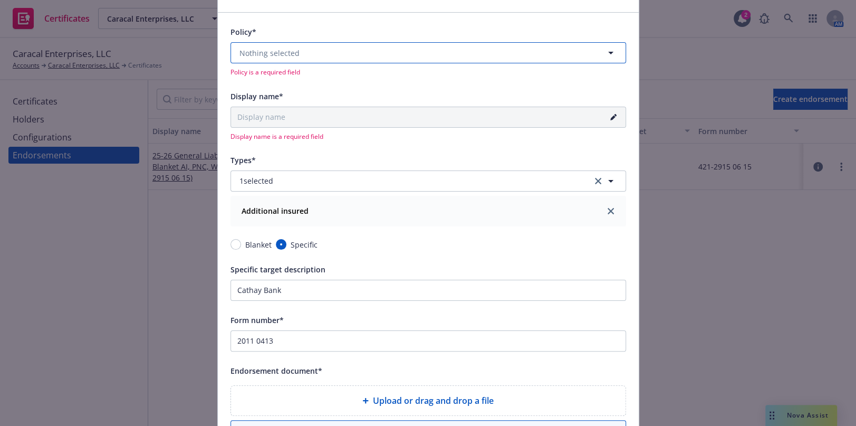
click at [253, 52] on span "Nothing selected" at bounding box center [270, 52] width 60 height 11
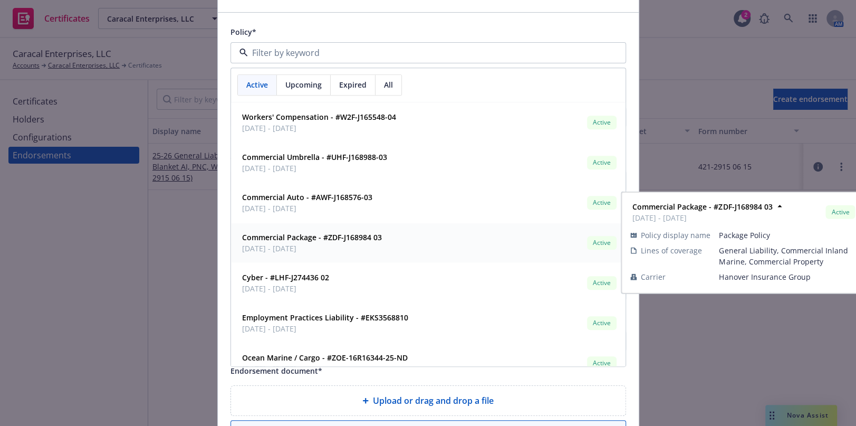
click at [304, 251] on span "[DATE] - [DATE]" at bounding box center [312, 248] width 140 height 11
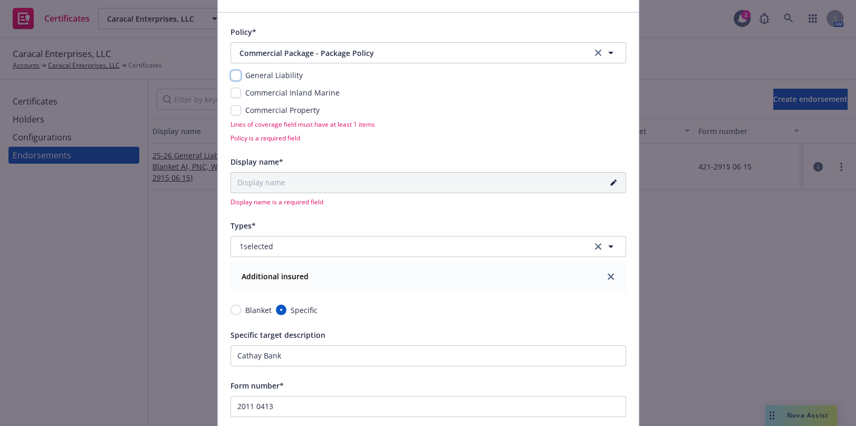
click at [231, 72] on input "checkbox" at bounding box center [236, 75] width 11 height 11
checkbox input "true"
type input "25-26 General Liability AI (2011 0413) - Cathay Bank"
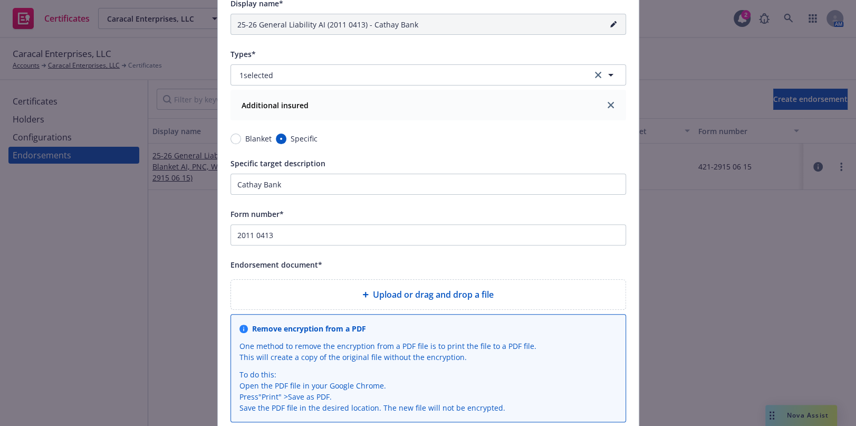
scroll to position [253, 0]
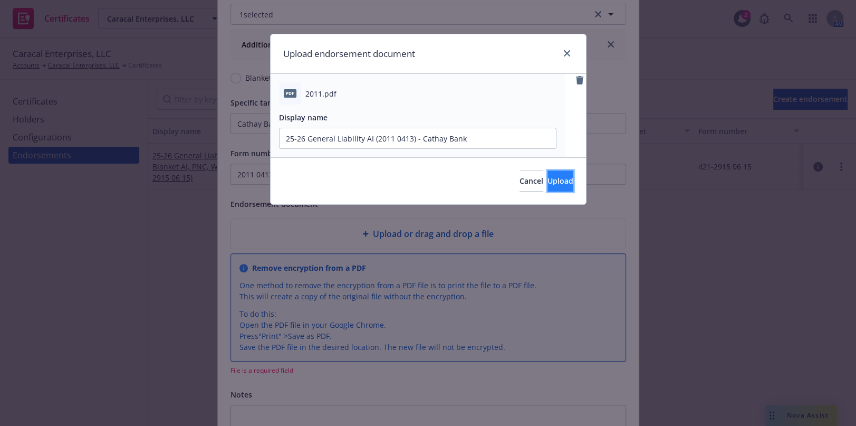
click at [548, 182] on span "Upload" at bounding box center [561, 181] width 26 height 10
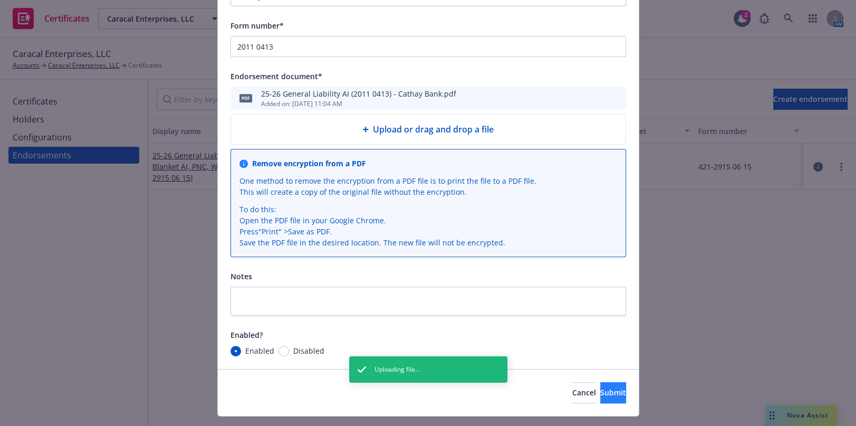
scroll to position [404, 0]
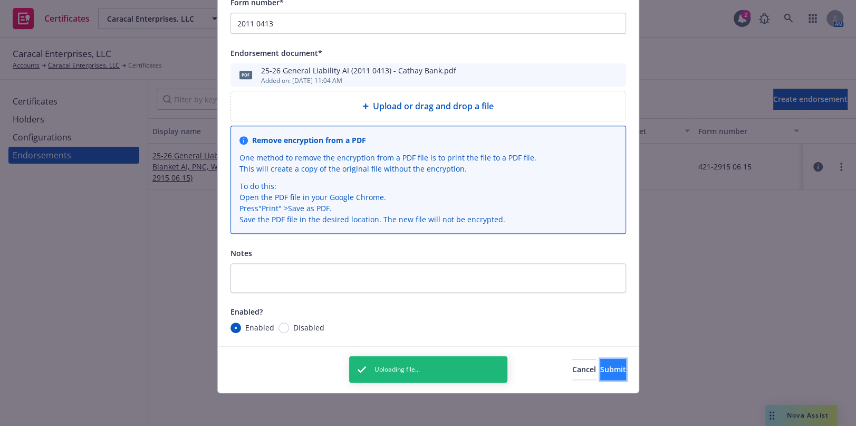
click at [605, 368] on button "Submit" at bounding box center [613, 369] width 26 height 21
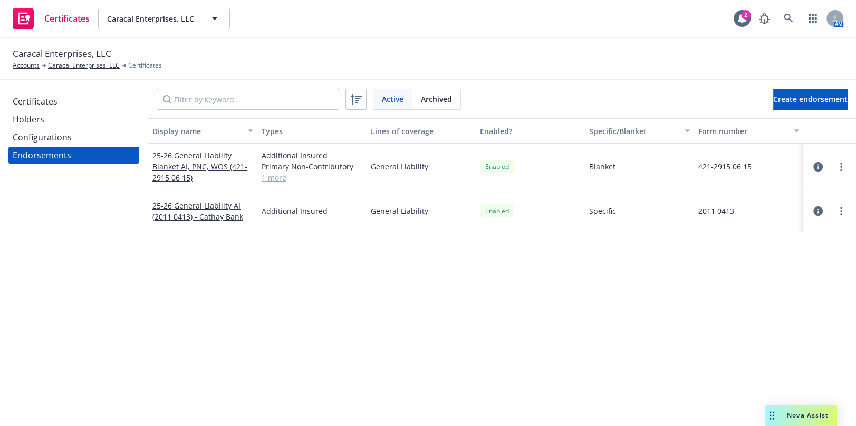
click at [177, 338] on div "Display name Types Lines of coverage Enabled? Specific/Blanket Form number 25-2…" at bounding box center [502, 316] width 708 height 396
click at [758, 88] on div "Active Archived Create endorsement" at bounding box center [502, 99] width 708 height 38
click at [773, 103] on button "Create endorsement" at bounding box center [810, 99] width 74 height 21
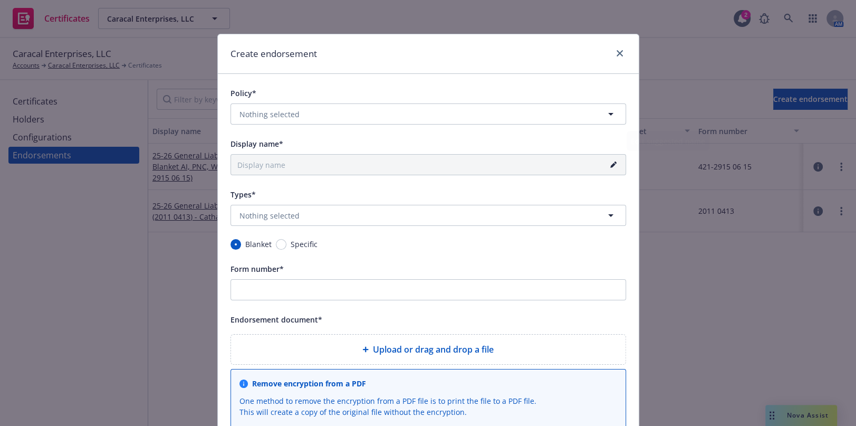
scroll to position [143, 0]
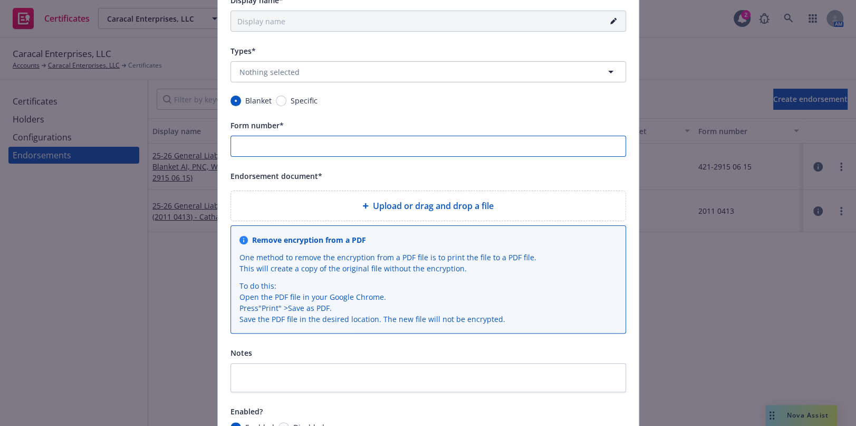
click at [270, 146] on input "Form number*" at bounding box center [429, 146] width 396 height 21
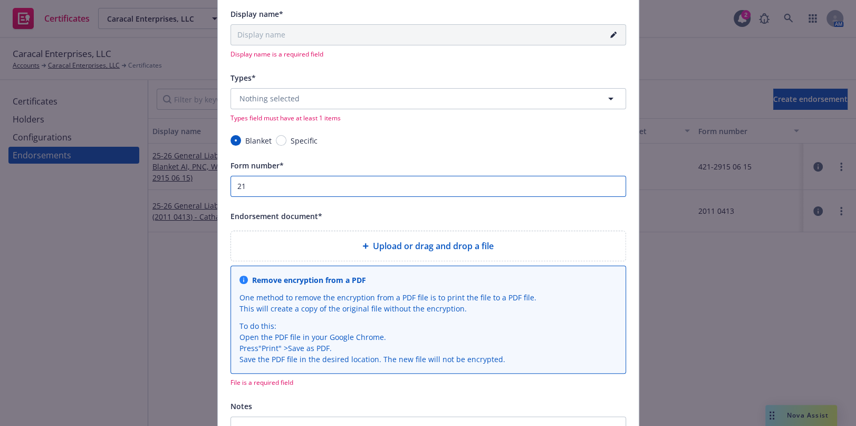
scroll to position [157, 0]
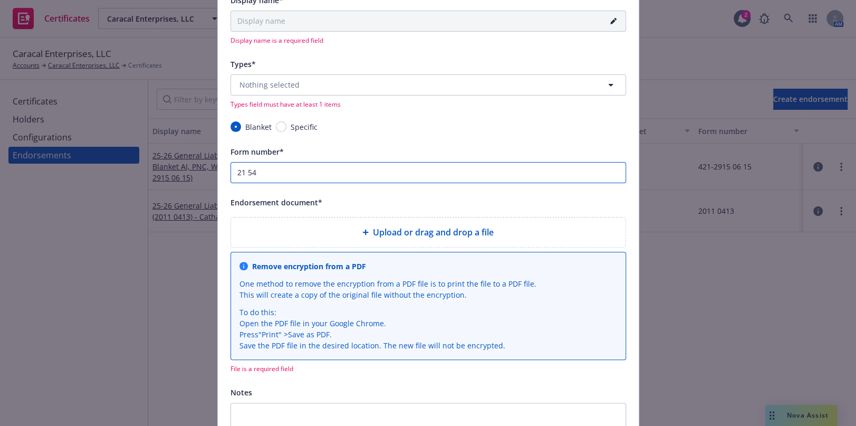
click at [250, 162] on input "21 54" at bounding box center [429, 172] width 396 height 21
click at [257, 177] on input "21 54" at bounding box center [429, 172] width 396 height 21
click at [257, 176] on input "21 54" at bounding box center [429, 172] width 396 height 21
click at [267, 174] on input "21 54" at bounding box center [429, 172] width 396 height 21
drag, startPoint x: 283, startPoint y: 181, endPoint x: 272, endPoint y: 173, distance: 13.6
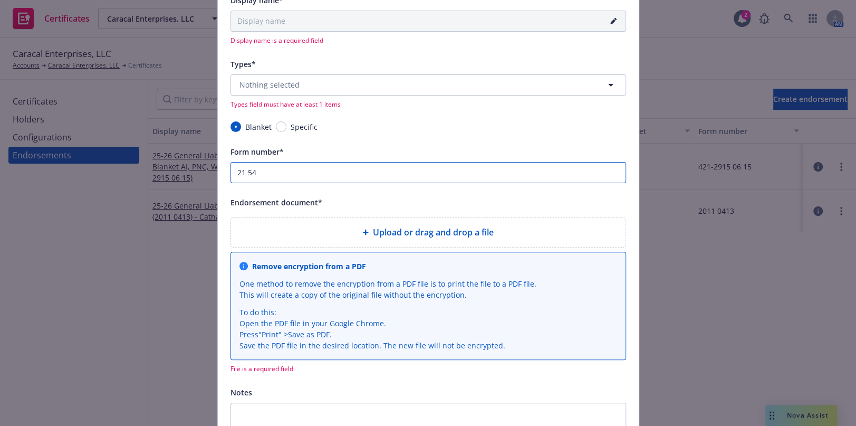
click at [283, 181] on input "21 54" at bounding box center [429, 172] width 396 height 21
drag, startPoint x: 257, startPoint y: 164, endPoint x: 241, endPoint y: 158, distance: 17.4
click at [256, 164] on input "21 54" at bounding box center [429, 172] width 396 height 21
click at [253, 170] on input "21 54" at bounding box center [429, 172] width 396 height 21
click at [265, 174] on input "21 54" at bounding box center [429, 172] width 396 height 21
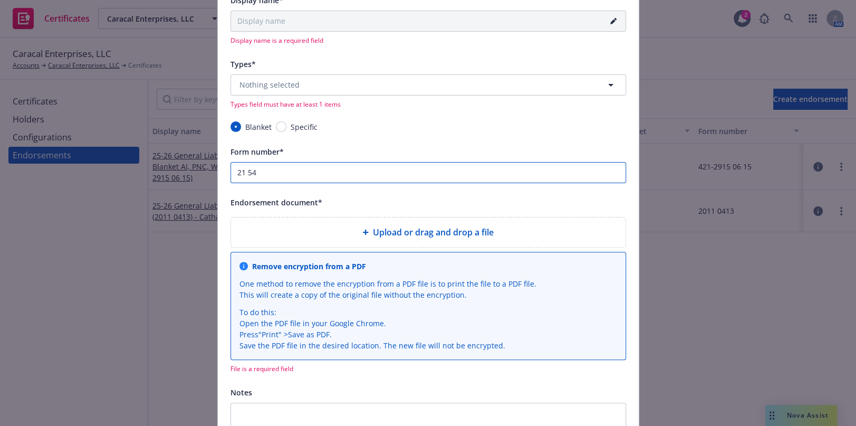
drag, startPoint x: 265, startPoint y: 174, endPoint x: 193, endPoint y: 167, distance: 72.6
click at [193, 167] on div "Create endorsement Policy* Nothing selected Policy is a required field Display …" at bounding box center [428, 213] width 856 height 426
type input "2154 0196"
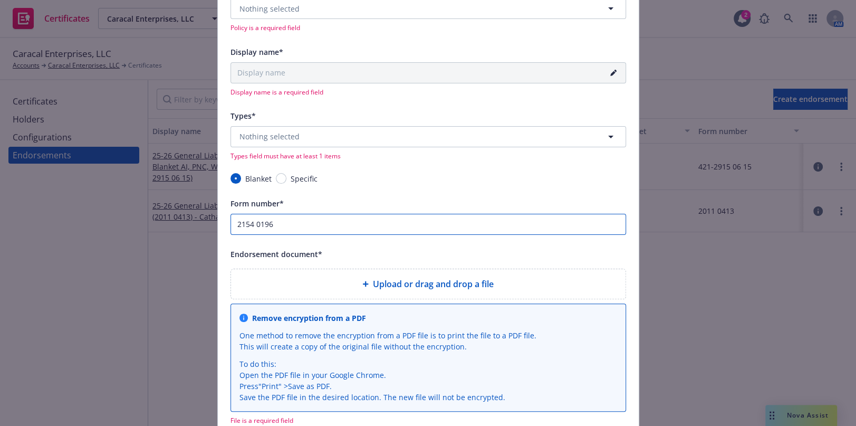
scroll to position [61, 0]
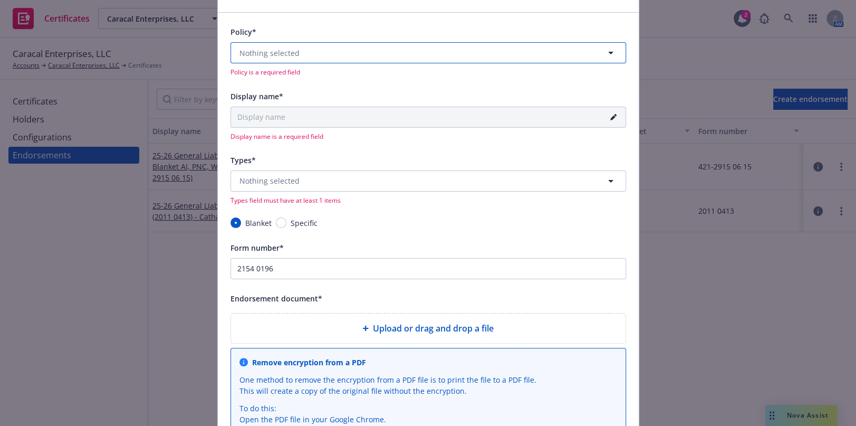
click at [340, 62] on button "Nothing selected" at bounding box center [429, 52] width 396 height 21
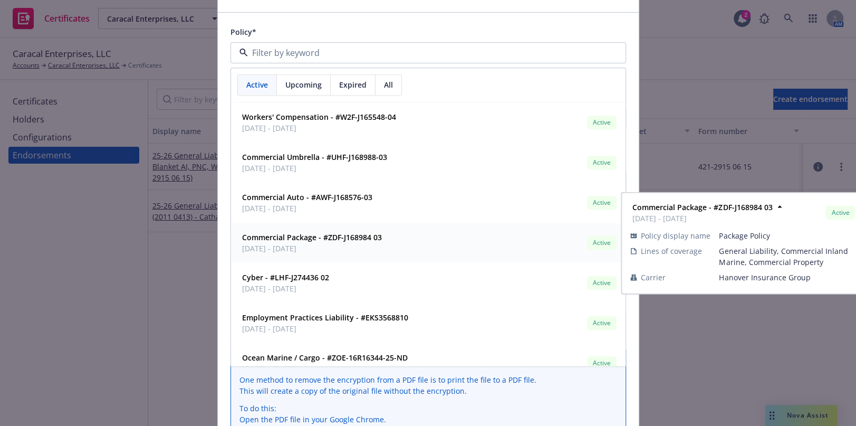
click at [296, 236] on strong "Commercial Package - #ZDF-J168984 03" at bounding box center [312, 238] width 140 height 10
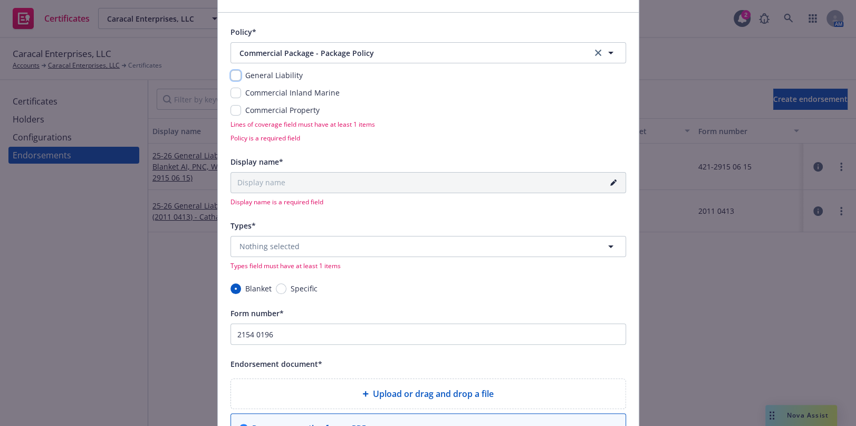
click at [233, 78] on input "checkbox" at bounding box center [236, 75] width 11 height 11
checkbox input "true"
type input "25-26 General Liability Blanket (2154 0196)"
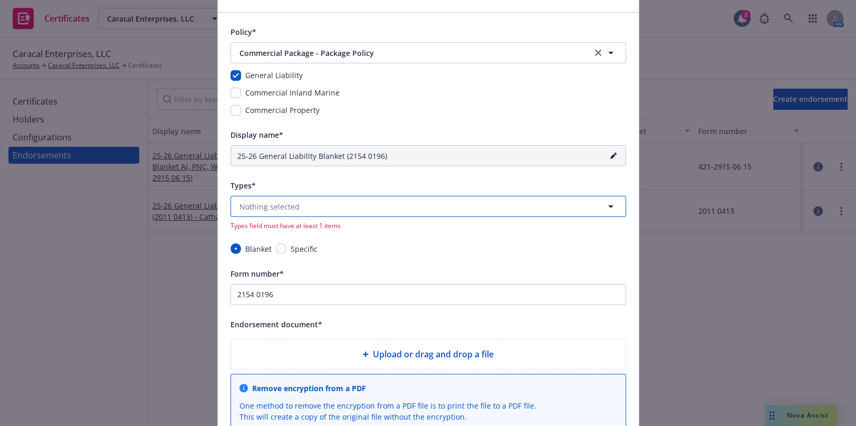
click at [260, 202] on span "Nothing selected" at bounding box center [270, 206] width 60 height 11
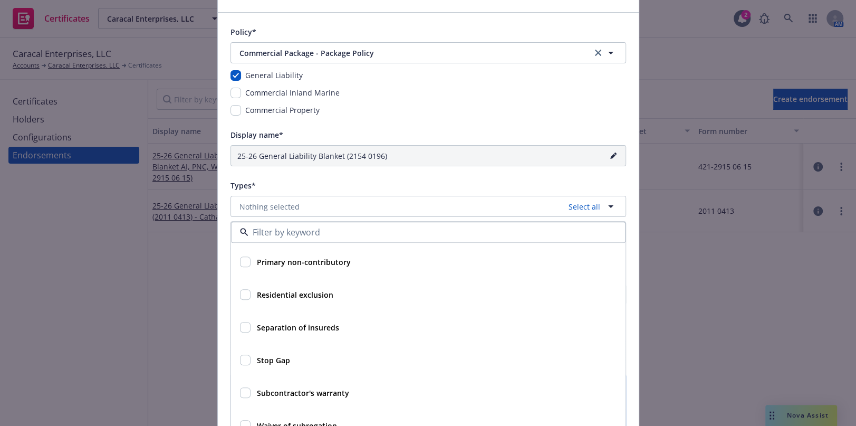
scroll to position [109, 0]
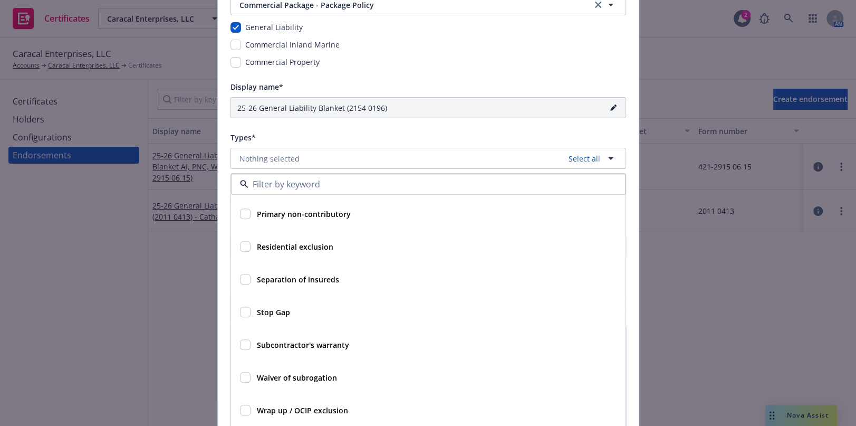
click at [296, 406] on strong "Wrap up / OCIP exclusion" at bounding box center [302, 410] width 91 height 10
checkbox input "true"
type input "25-26 General Liability Blanket Wrap Up (OCIP) Exclusion (2154 0196)"
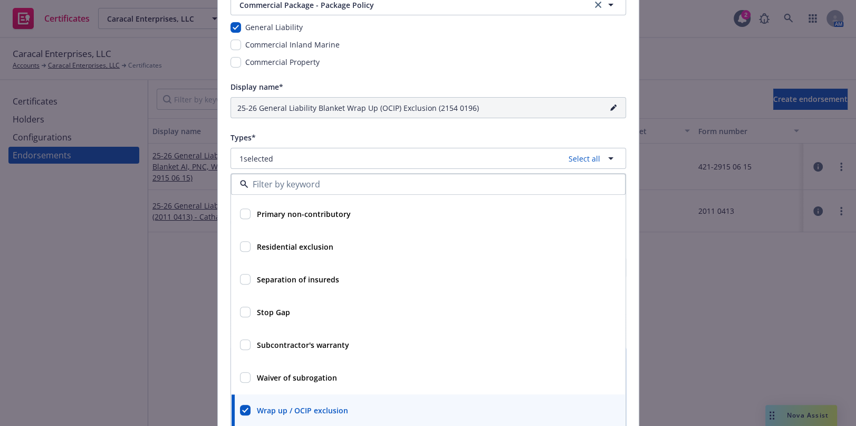
click at [364, 73] on div "Policy* Commercial Package - Package Policy Commercial Package - Package Policy…" at bounding box center [429, 272] width 396 height 590
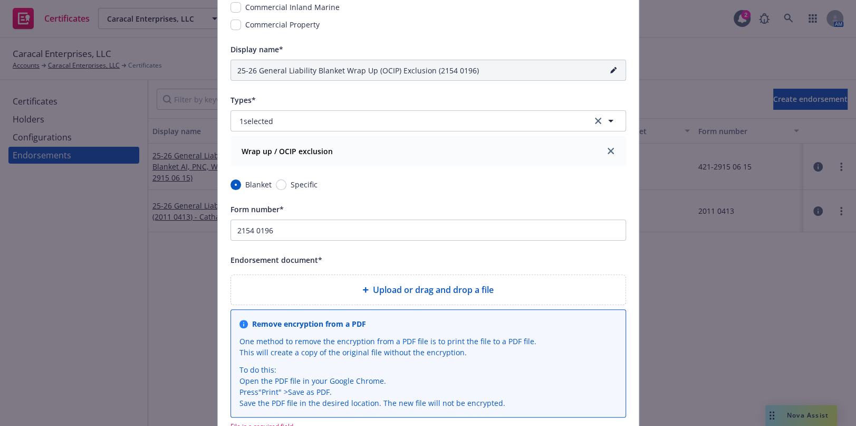
scroll to position [157, 0]
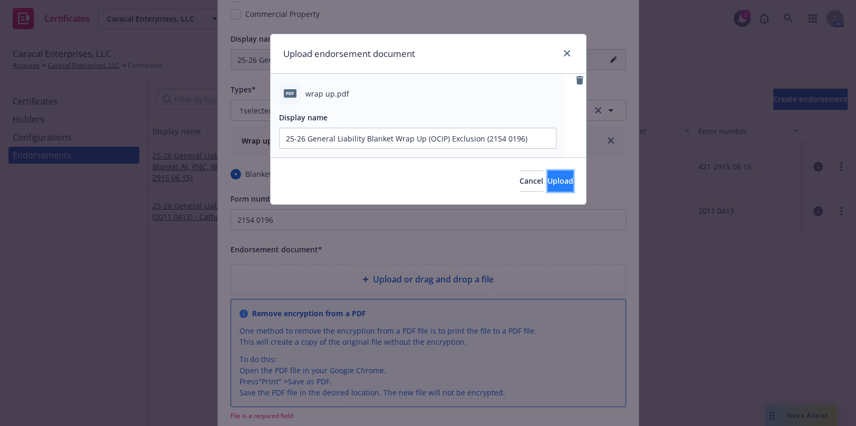
click at [548, 180] on button "Upload" at bounding box center [561, 180] width 26 height 21
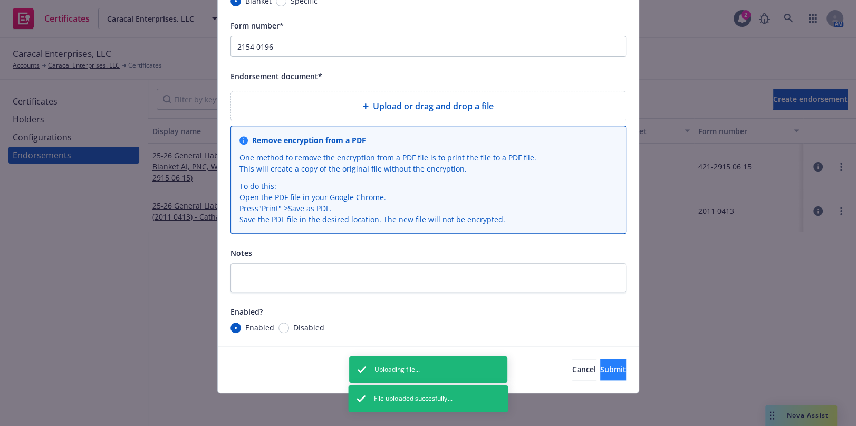
scroll to position [353, 0]
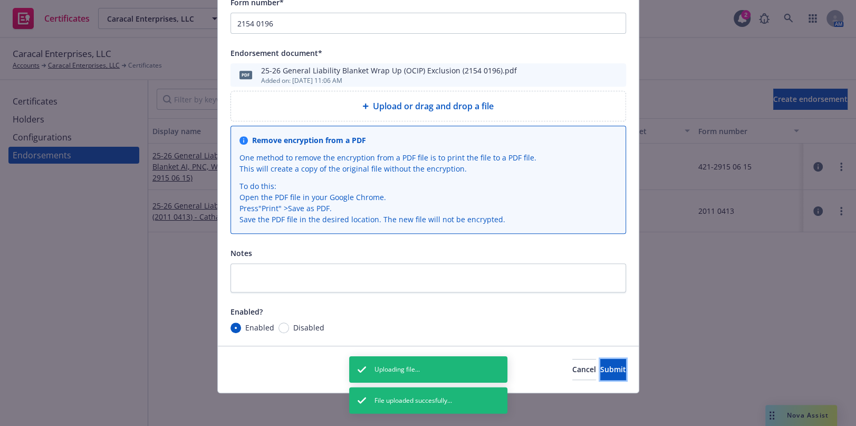
drag, startPoint x: 584, startPoint y: 367, endPoint x: 154, endPoint y: 338, distance: 430.9
click at [600, 367] on span "Submit" at bounding box center [613, 369] width 26 height 10
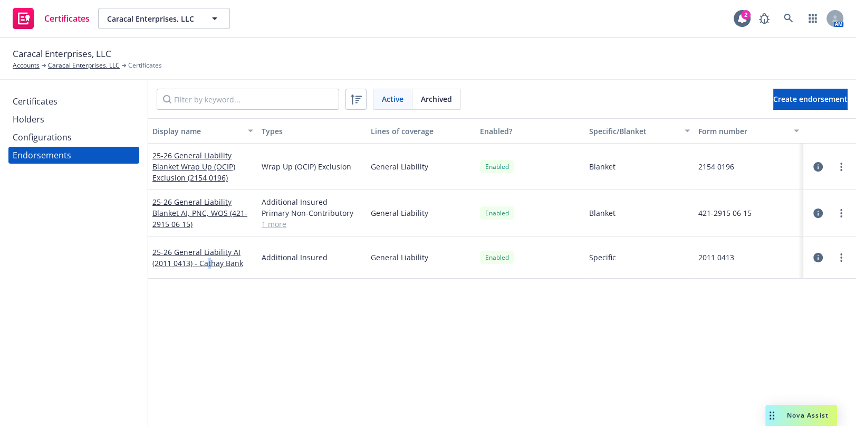
click at [209, 331] on div "Display name Types Lines of coverage Enabled? Specific/Blanket Form number 25-2…" at bounding box center [502, 316] width 708 height 396
click at [394, 323] on div "Display name Types Lines of coverage Enabled? Specific/Blanket Form number 25-2…" at bounding box center [502, 316] width 708 height 396
click at [773, 94] on button "Create endorsement" at bounding box center [810, 99] width 74 height 21
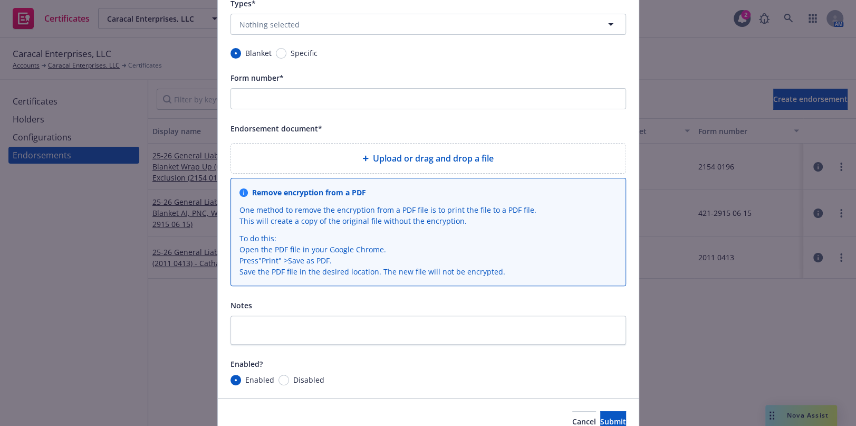
scroll to position [191, 0]
click at [263, 100] on input "Form number*" at bounding box center [429, 98] width 396 height 21
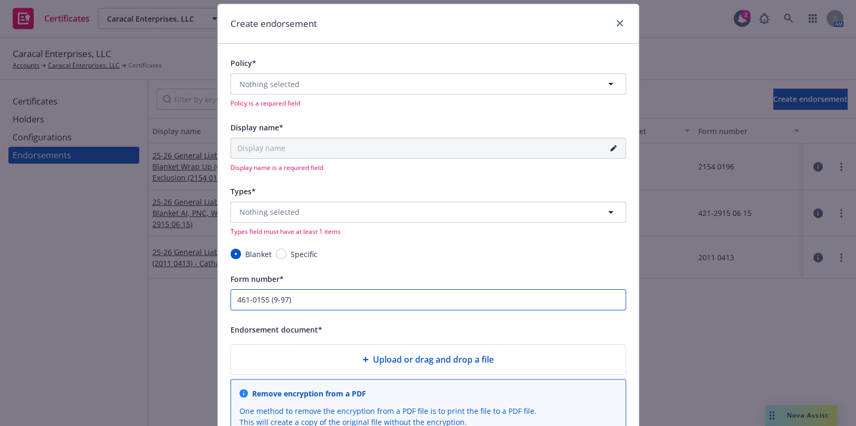
scroll to position [26, 0]
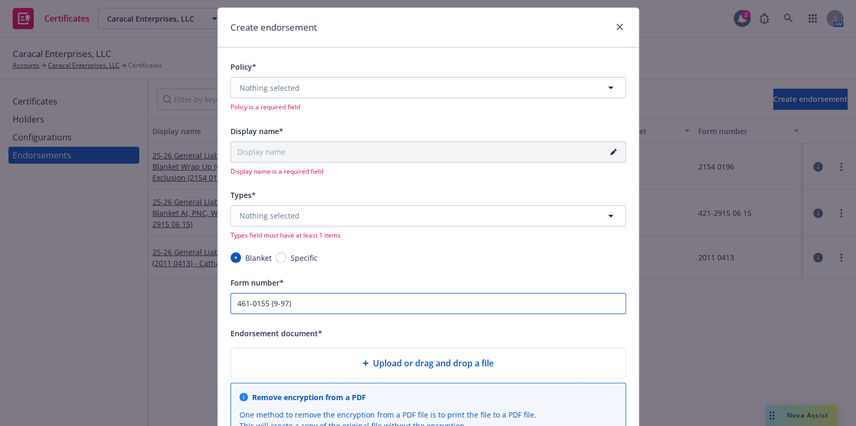
type input "461-0155 (9-97)"
click at [279, 92] on span "Nothing selected" at bounding box center [270, 87] width 60 height 11
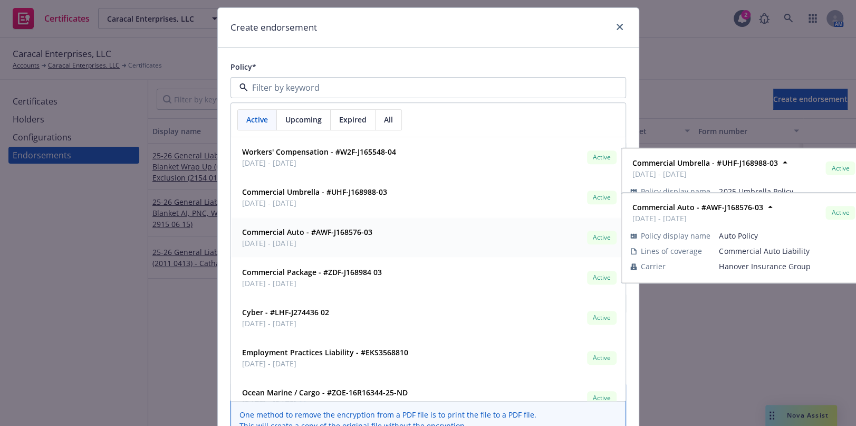
click at [274, 238] on span "[DATE] - [DATE]" at bounding box center [307, 243] width 130 height 11
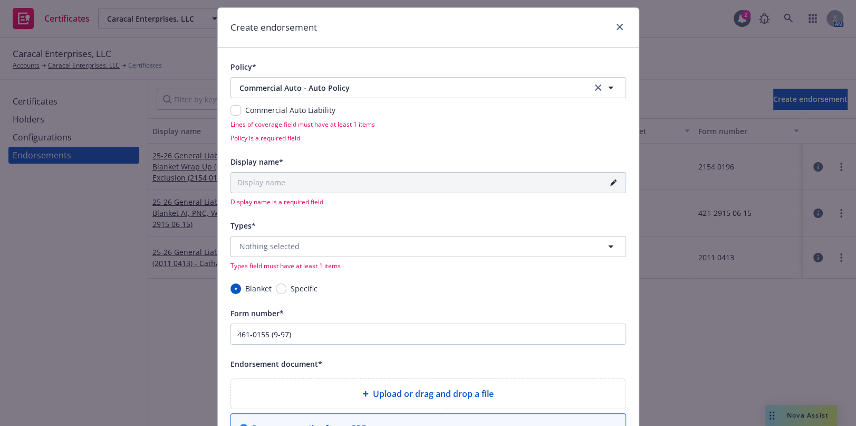
click at [233, 120] on span "Lines of coverage field must have at least 1 items" at bounding box center [429, 124] width 396 height 9
click at [231, 111] on input "checkbox" at bounding box center [236, 110] width 11 height 11
checkbox input "true"
type input "25-26 Commercial Auto Liability Blanket (461-0155 (9-97))"
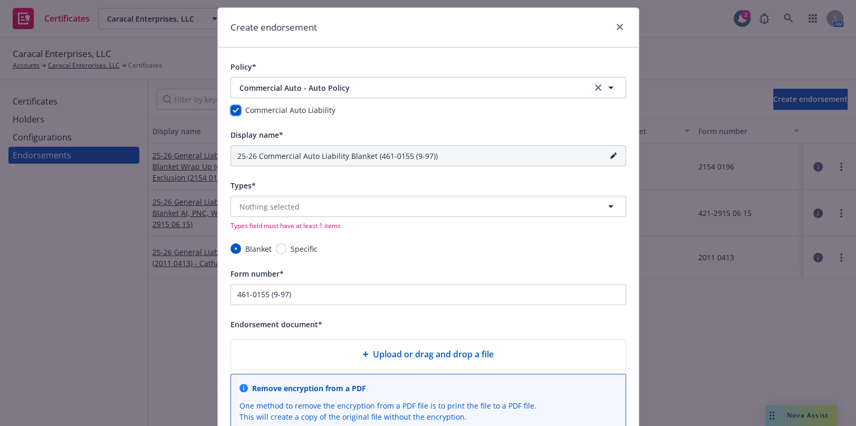
scroll to position [122, 0]
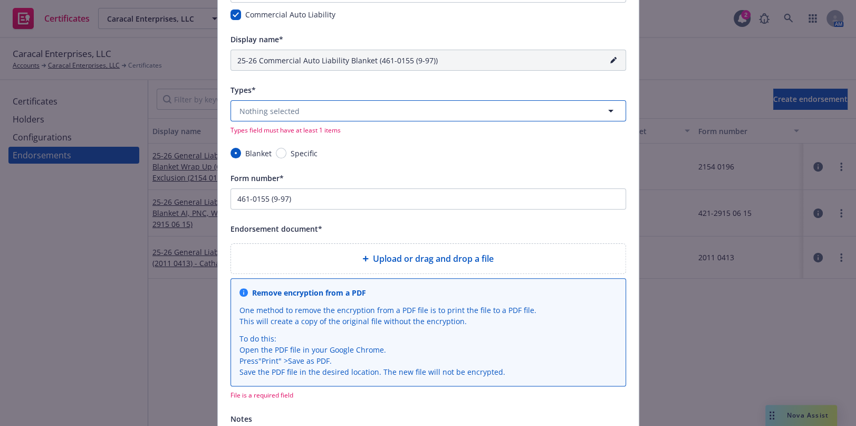
drag, startPoint x: 324, startPoint y: 110, endPoint x: 325, endPoint y: 116, distance: 5.8
click at [325, 110] on button "Nothing selected" at bounding box center [429, 110] width 396 height 21
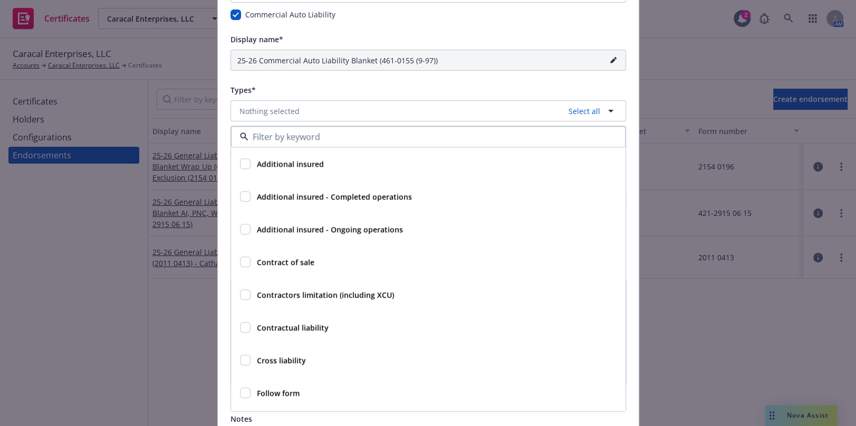
click at [299, 164] on strong "Additional insured" at bounding box center [290, 164] width 67 height 10
checkbox input "true"
type input "25-26 Commercial Auto Liability Blanket AI (461-0155 (9-97))"
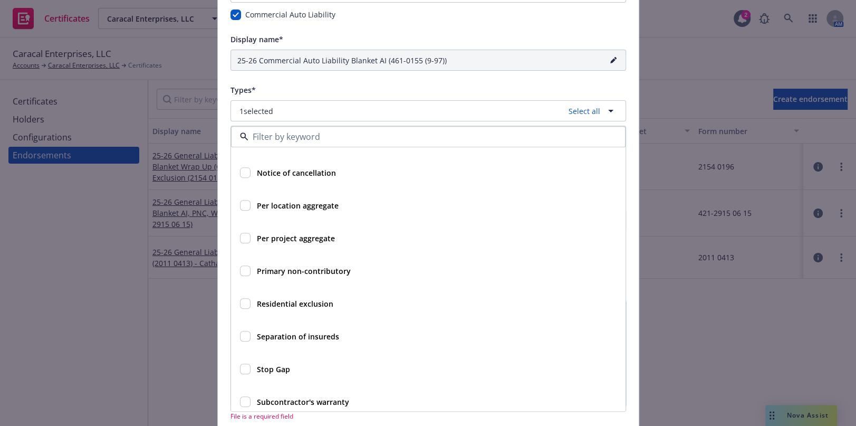
scroll to position [489, 0]
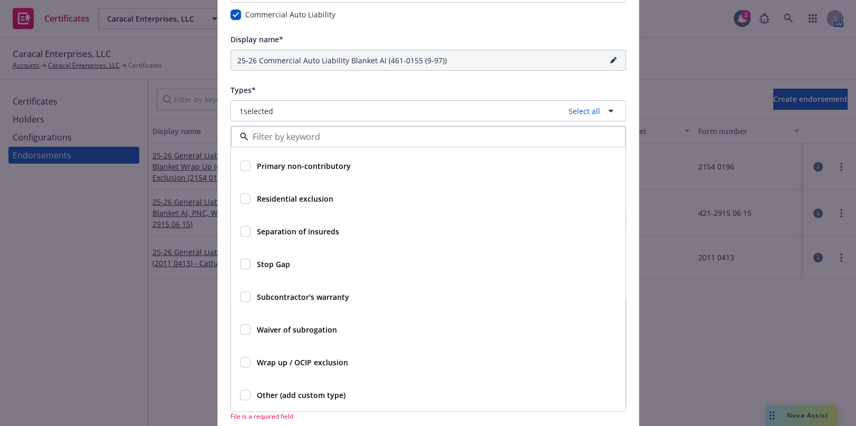
click at [286, 324] on span "Waiver of subrogation" at bounding box center [297, 329] width 80 height 11
checkbox input "true"
type input "25-26 Commercial Auto Liability Blanket AI, WOS (461-0155 (9-97))"
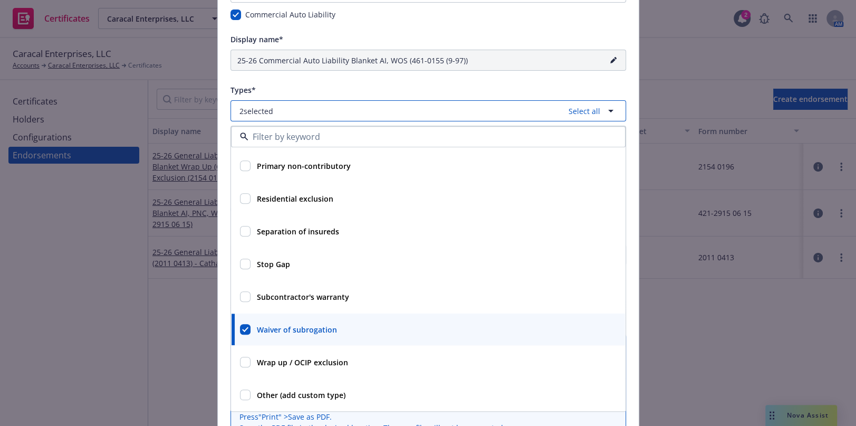
click at [352, 100] on button "2 selected Select all" at bounding box center [429, 110] width 396 height 21
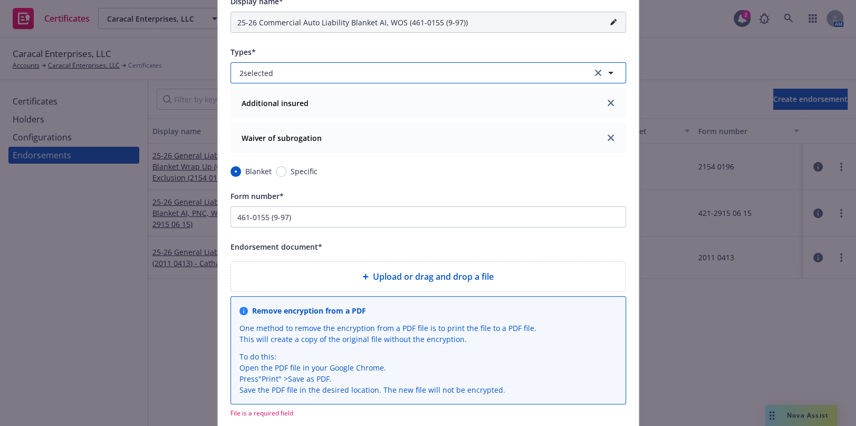
scroll to position [218, 0]
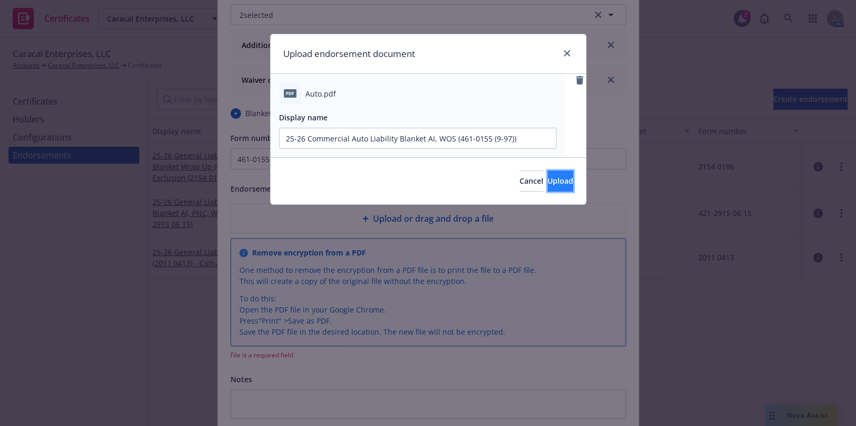
drag, startPoint x: 553, startPoint y: 184, endPoint x: 543, endPoint y: 196, distance: 15.0
click at [552, 183] on span "Upload" at bounding box center [561, 181] width 26 height 10
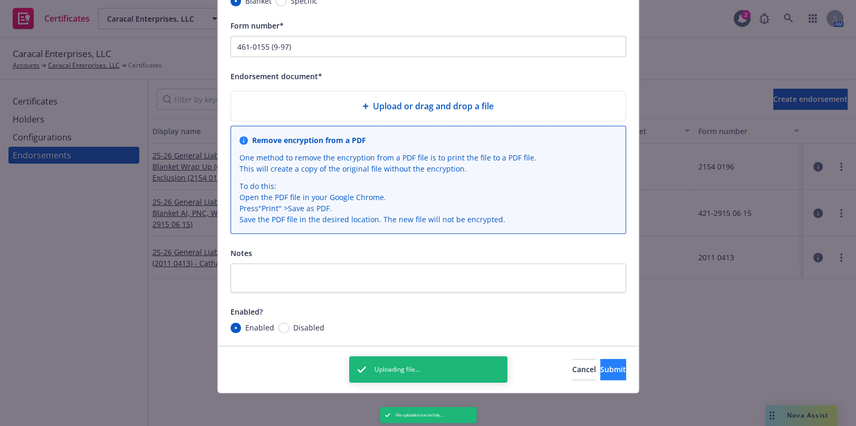
scroll to position [353, 0]
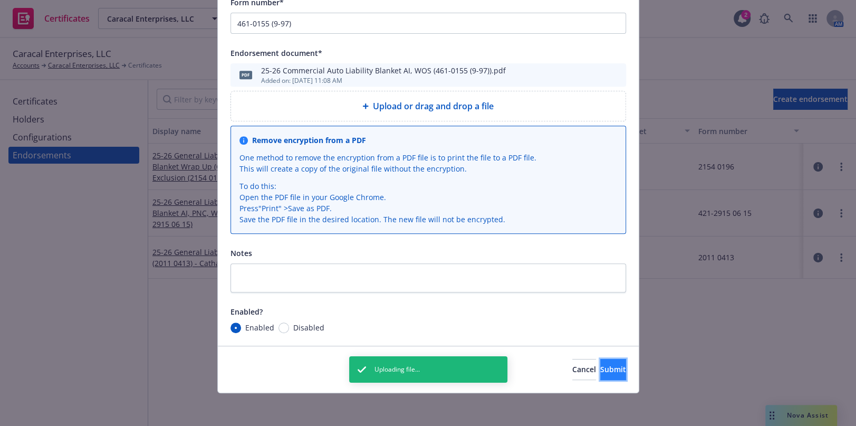
click at [600, 372] on span "Submit" at bounding box center [613, 369] width 26 height 10
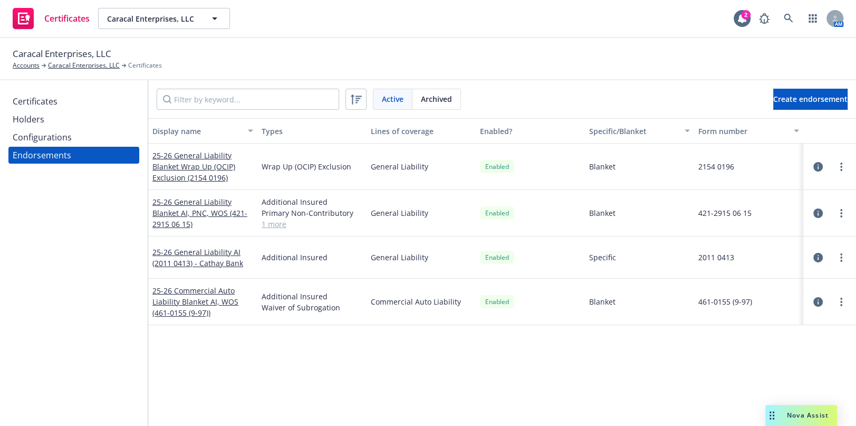
click at [231, 364] on div "Display name Types Lines of coverage Enabled? Specific/Blanket Form number 25-2…" at bounding box center [502, 316] width 708 height 396
click at [773, 98] on span "Create endorsement" at bounding box center [810, 99] width 74 height 10
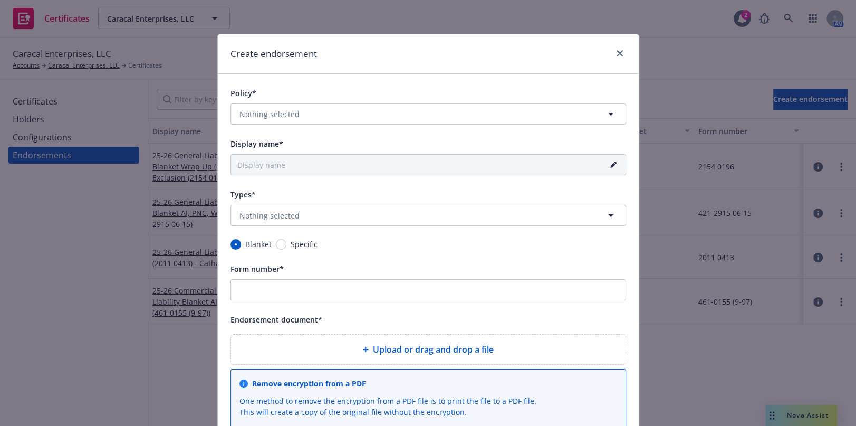
click at [303, 276] on div "Form number*" at bounding box center [429, 281] width 396 height 38
click at [309, 289] on input "Form number*" at bounding box center [429, 289] width 396 height 21
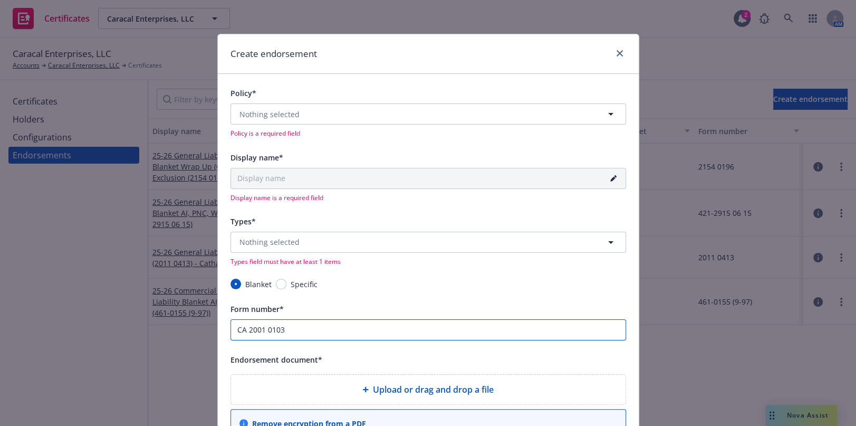
drag, startPoint x: 264, startPoint y: 338, endPoint x: 292, endPoint y: 333, distance: 28.4
click at [292, 333] on input "CA 2001 0103" at bounding box center [429, 329] width 396 height 21
type input "CA 2001 0306"
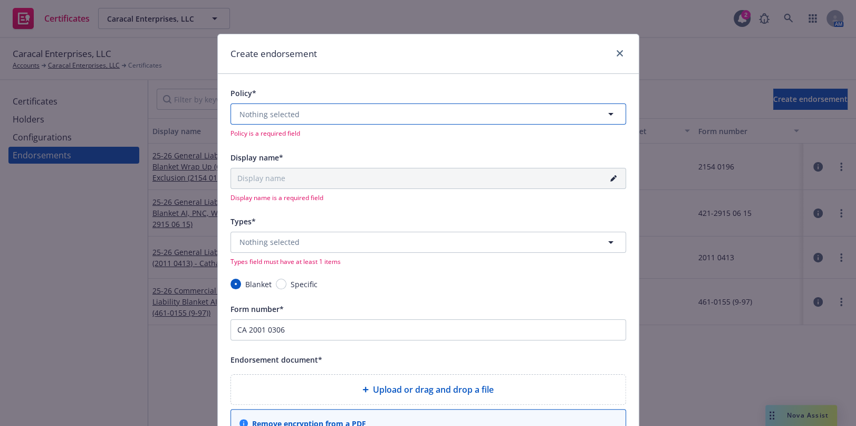
click at [291, 113] on span "Nothing selected" at bounding box center [270, 114] width 60 height 11
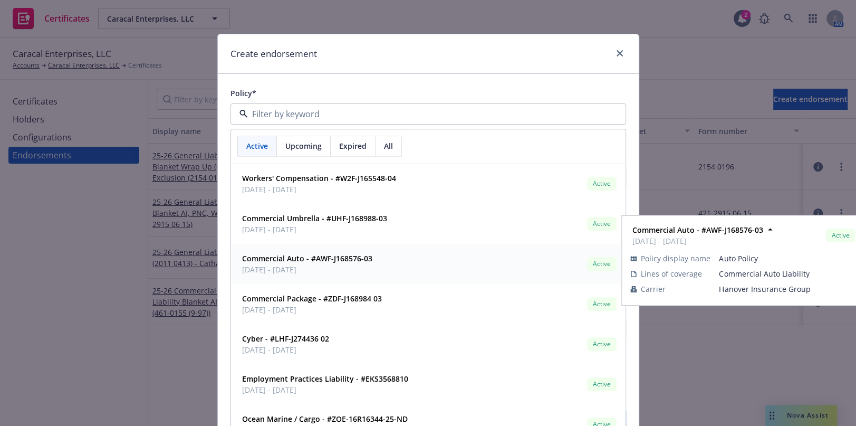
click at [311, 251] on div "Commercial Auto - #AWF-J168576-03 [DATE] - [DATE]" at bounding box center [306, 264] width 137 height 26
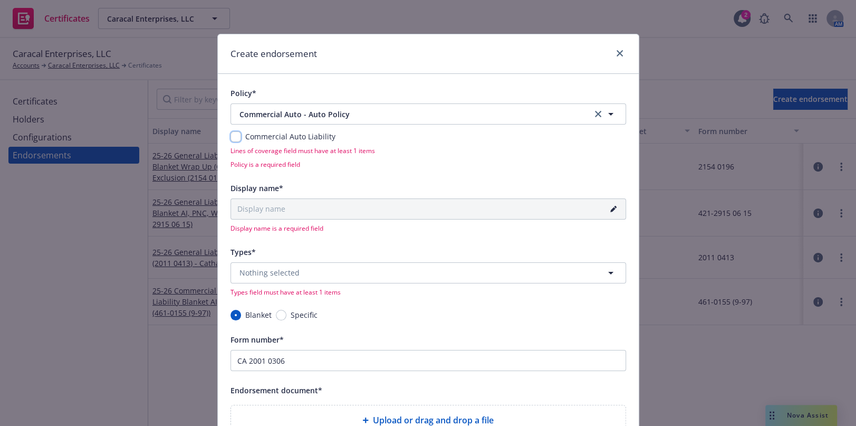
click at [231, 140] on input "checkbox" at bounding box center [236, 136] width 11 height 11
checkbox input "true"
type input "25-26 Commercial Auto Liability Blanket (CA 2001 0306)"
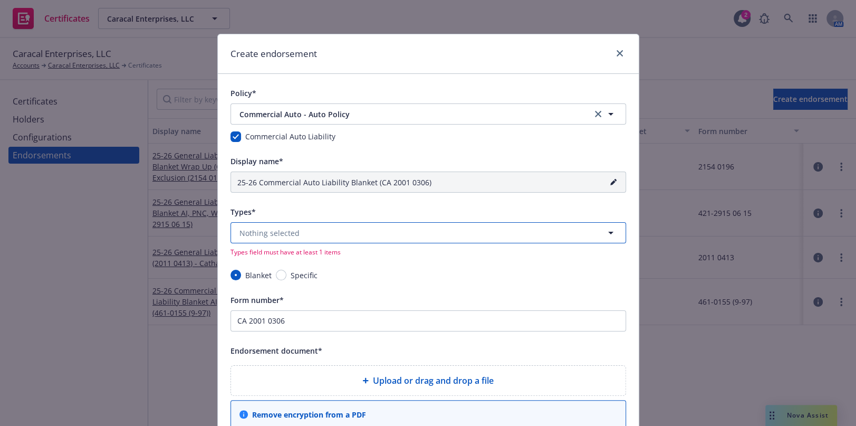
click at [278, 227] on span "Nothing selected" at bounding box center [270, 232] width 60 height 11
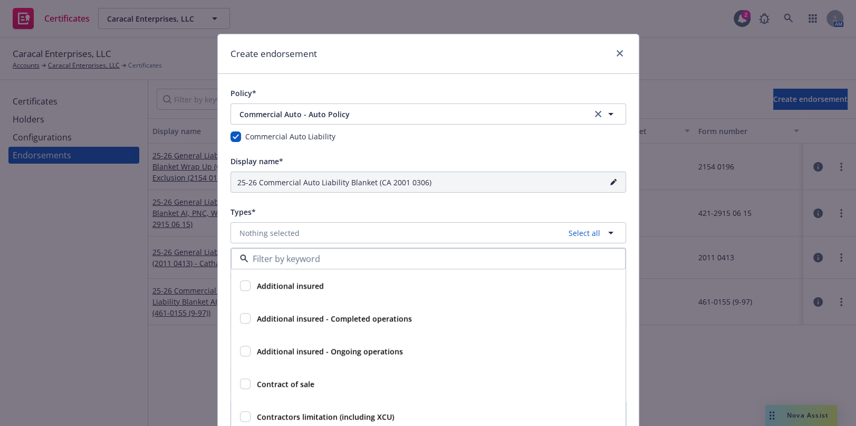
click at [287, 290] on strong "Additional insured" at bounding box center [290, 286] width 67 height 10
checkbox input "true"
type input "25-26 Commercial Auto Liability Blanket AI (CA 2001 0306)"
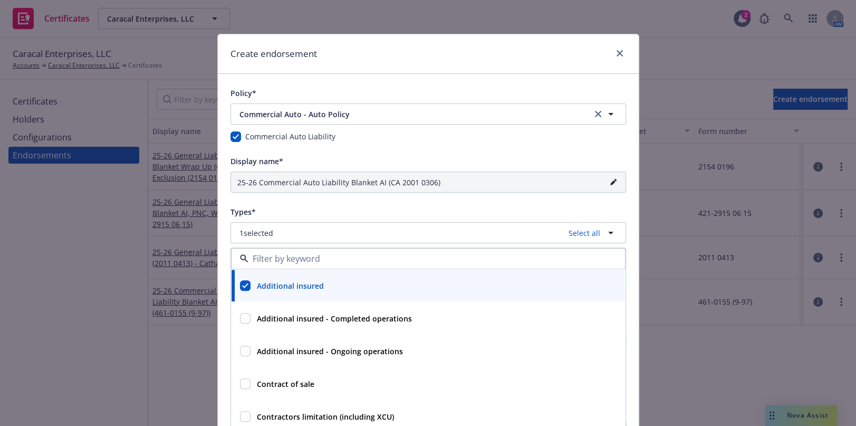
scroll to position [240, 0]
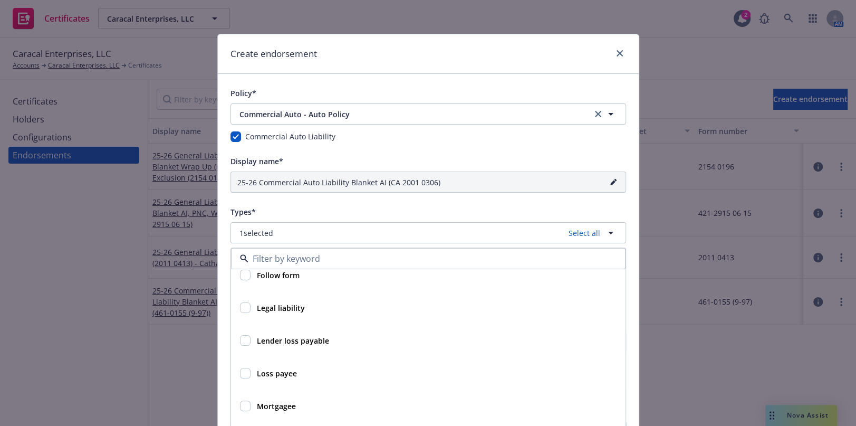
click at [289, 371] on strong "Loss payee" at bounding box center [277, 373] width 40 height 10
checkbox input "true"
type input "25-26 Commercial Auto Liability Blanket AI, LP (CA 2001 0306)"
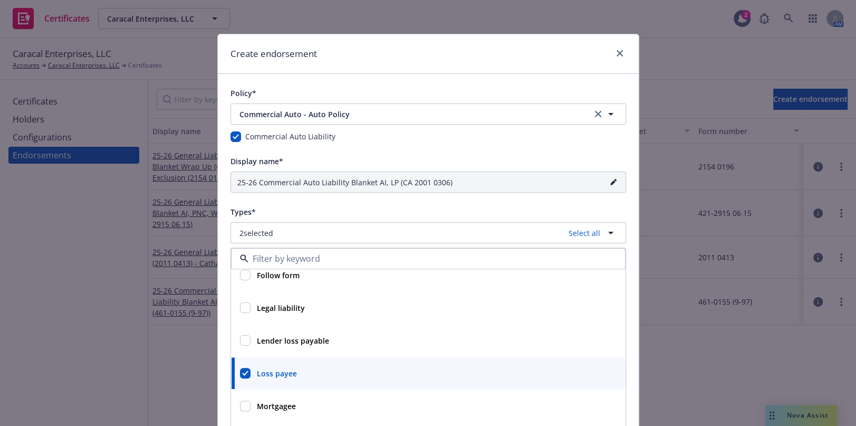
click at [352, 214] on div "Types*" at bounding box center [429, 211] width 396 height 13
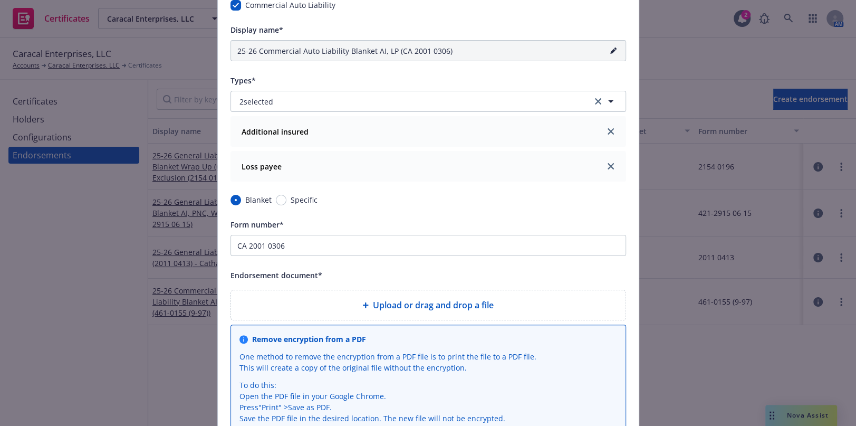
scroll to position [191, 0]
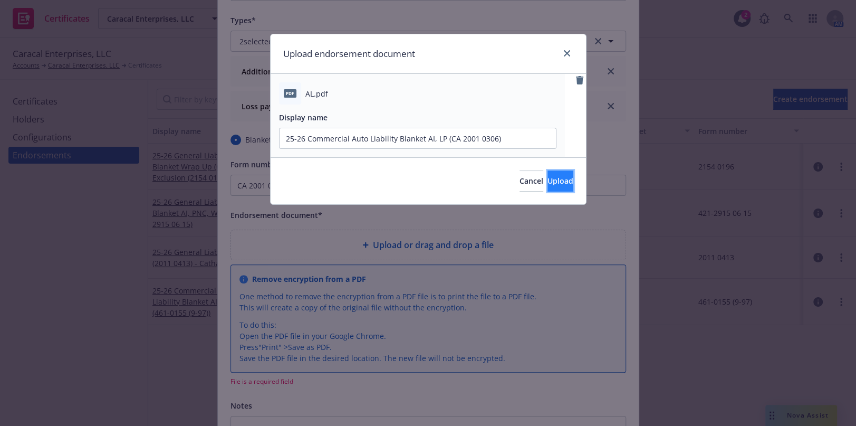
click at [552, 178] on span "Upload" at bounding box center [561, 181] width 26 height 10
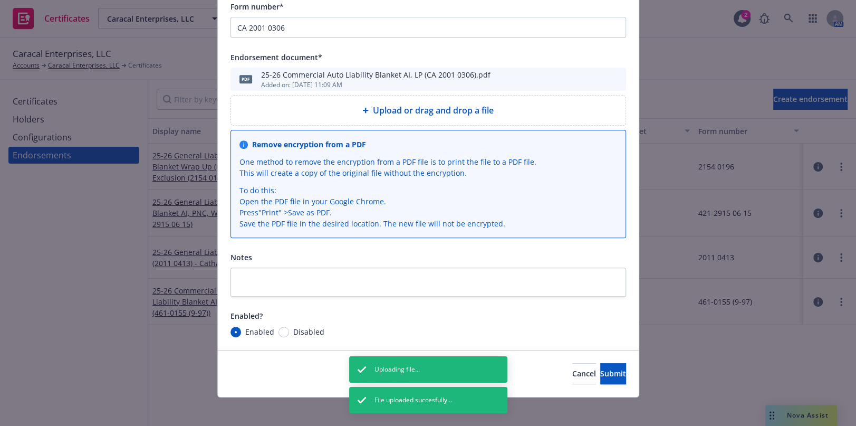
scroll to position [353, 0]
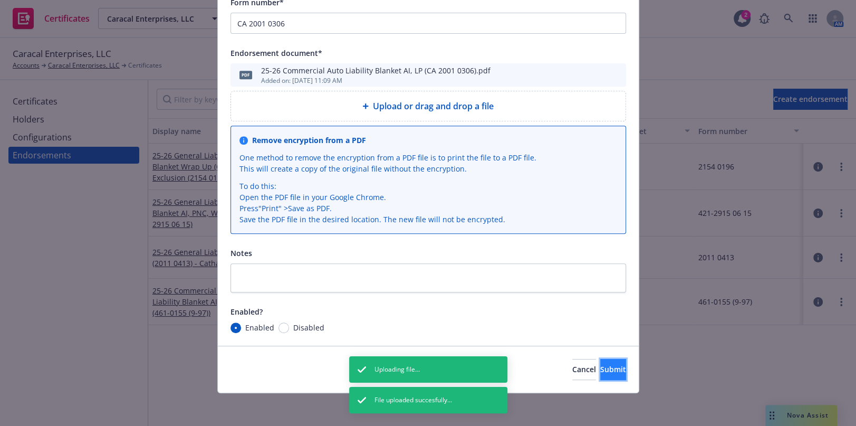
click at [600, 375] on button "Submit" at bounding box center [613, 369] width 26 height 21
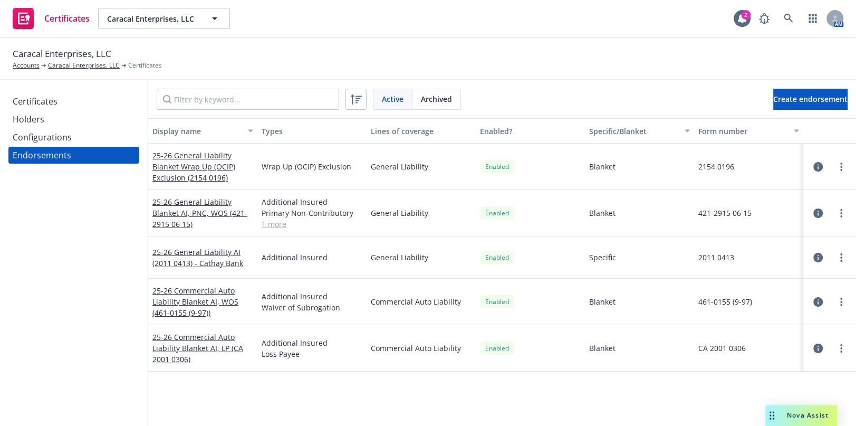
drag, startPoint x: 66, startPoint y: 340, endPoint x: 99, endPoint y: 322, distance: 37.3
click at [66, 340] on div "Certificates Holders Configurations Endorsements" at bounding box center [74, 253] width 148 height 346
click at [179, 339] on link "25-26 Commercial Auto Liability Blanket AI, LP (CA 2001 0306)" at bounding box center [197, 348] width 91 height 32
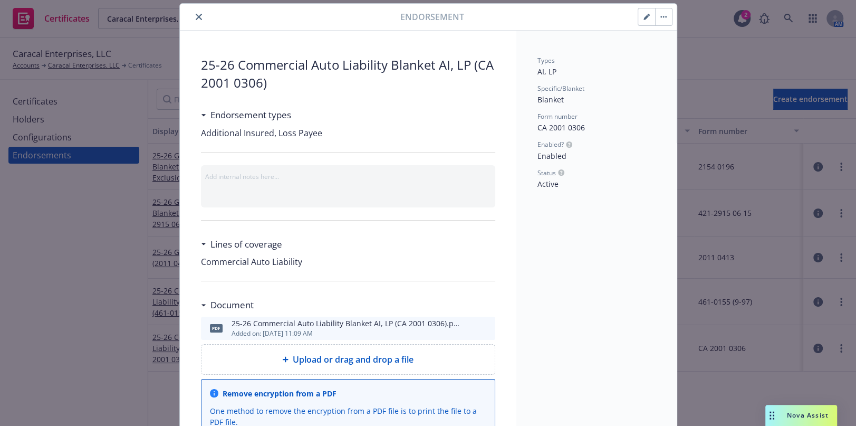
scroll to position [47, 0]
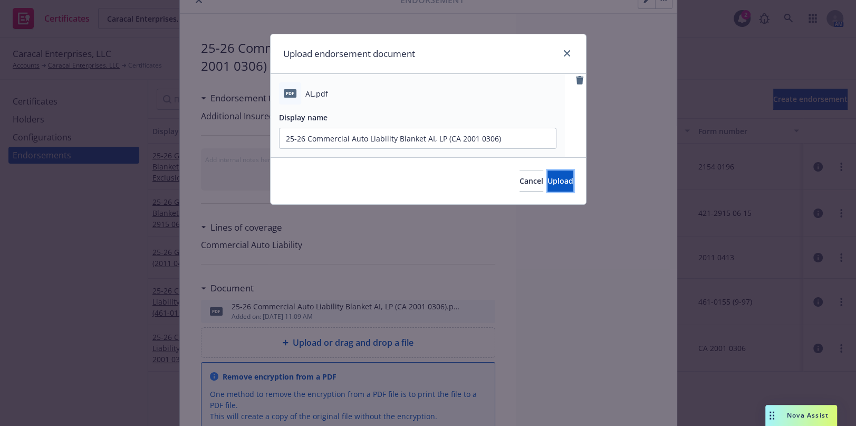
click at [551, 176] on span "Upload" at bounding box center [561, 181] width 26 height 10
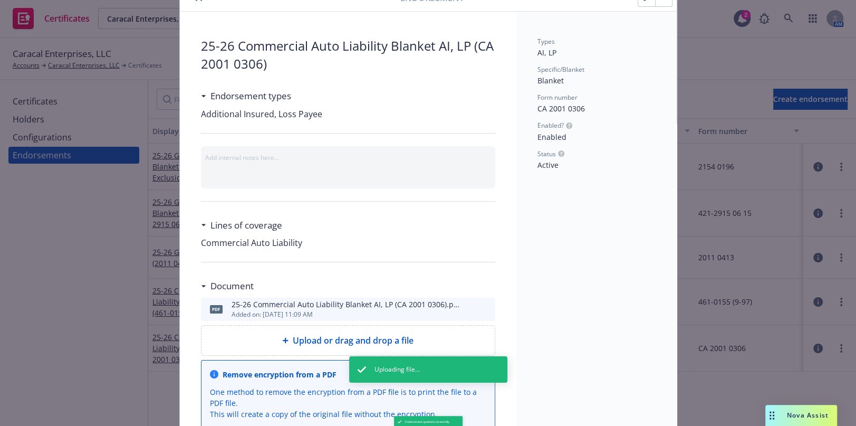
scroll to position [0, 0]
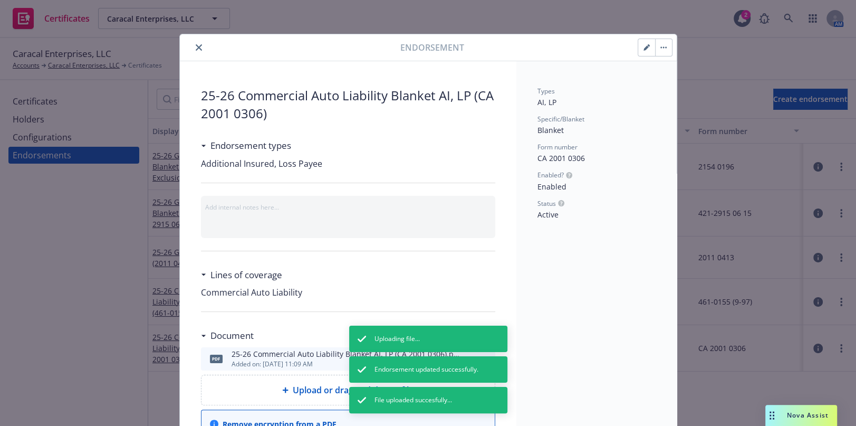
click at [196, 48] on icon "close" at bounding box center [199, 47] width 6 height 6
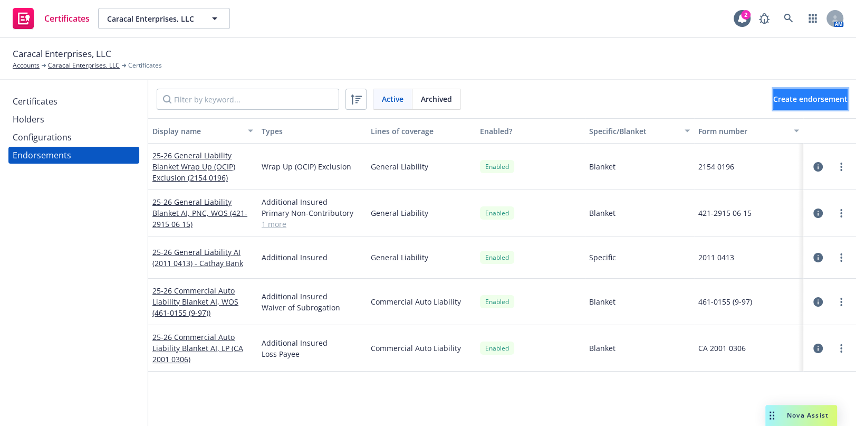
click at [773, 100] on button "Create endorsement" at bounding box center [810, 99] width 74 height 21
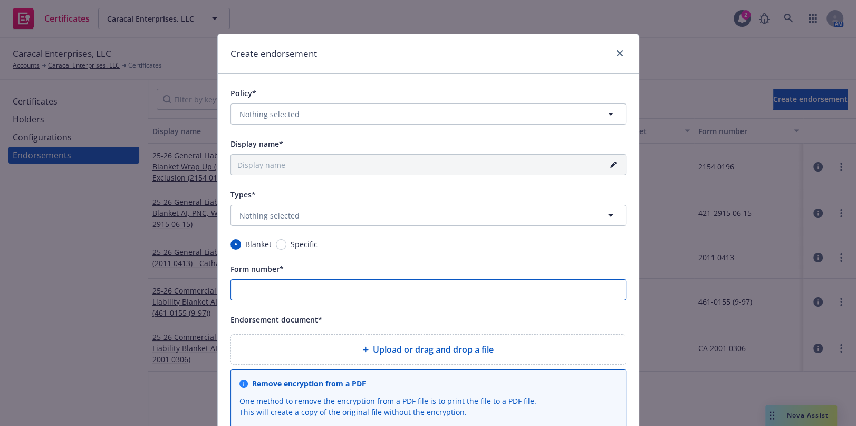
click at [274, 290] on input "Form number*" at bounding box center [429, 289] width 396 height 21
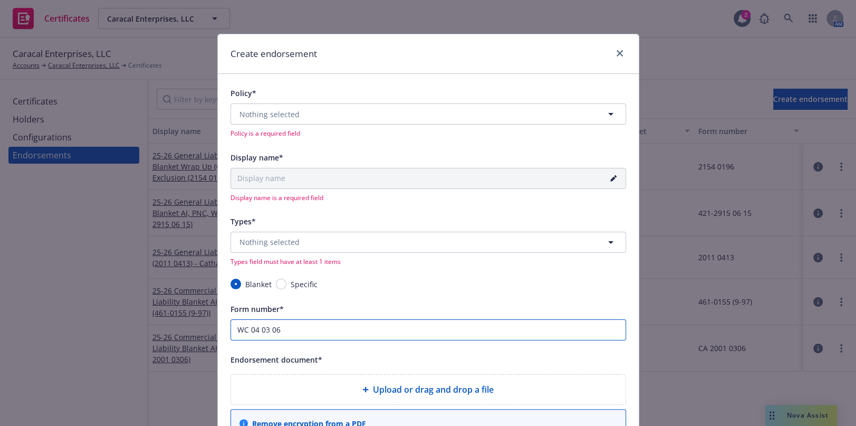
type input "WC 04 03 06"
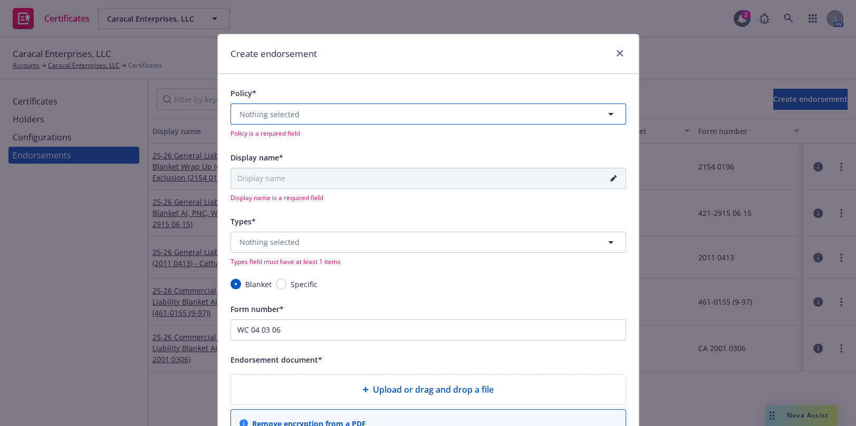
click at [269, 104] on button "Nothing selected" at bounding box center [429, 113] width 396 height 21
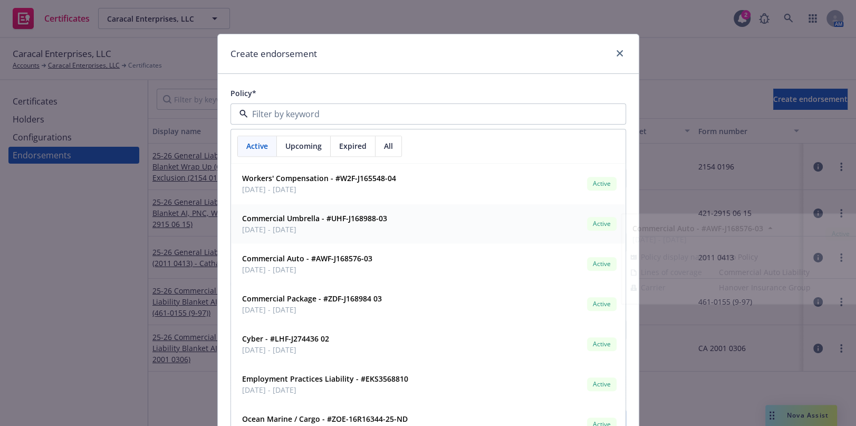
click at [321, 198] on div "Workers' Compensation - #W2F-J165548-04 [DATE] - [DATE] Active Policy display n…" at bounding box center [429, 184] width 394 height 39
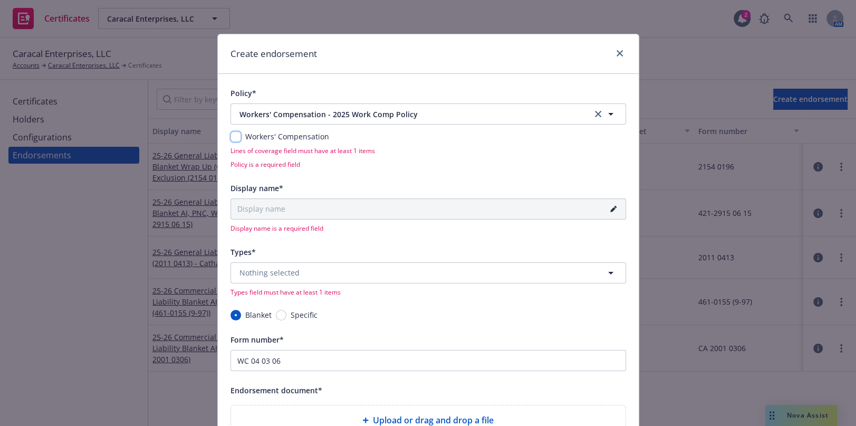
click at [234, 141] on input "checkbox" at bounding box center [236, 136] width 11 height 11
checkbox input "true"
type input "25-26 Workers' Compensation Blanket (WC 04 03 06)"
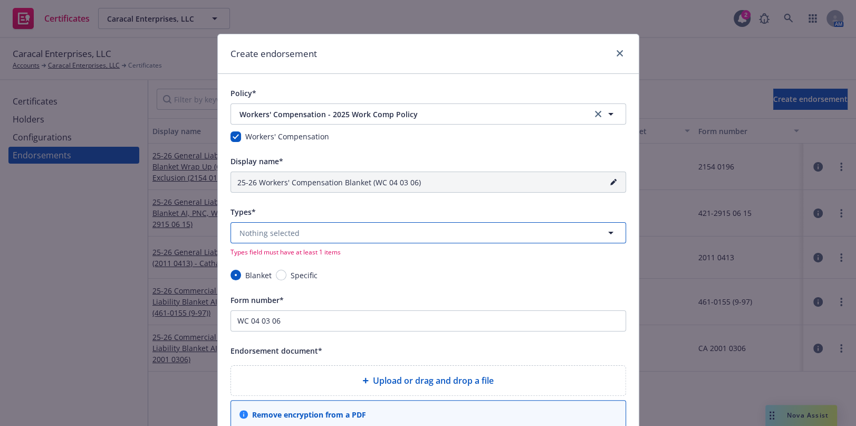
click at [263, 242] on button "Nothing selected" at bounding box center [429, 232] width 396 height 21
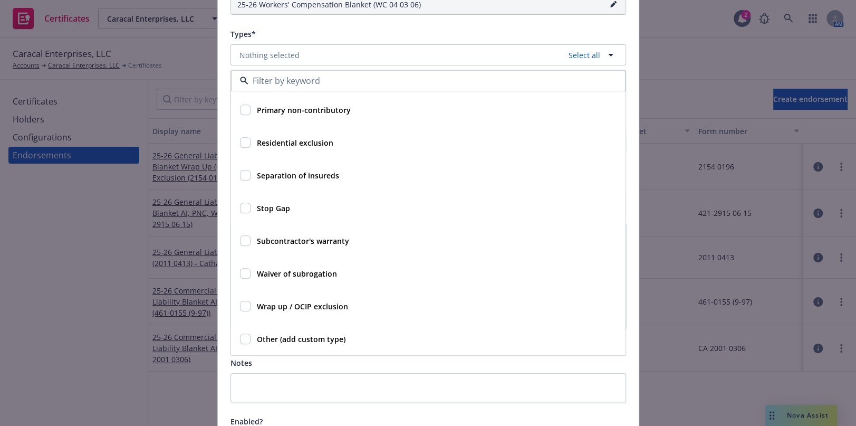
scroll to position [191, 0]
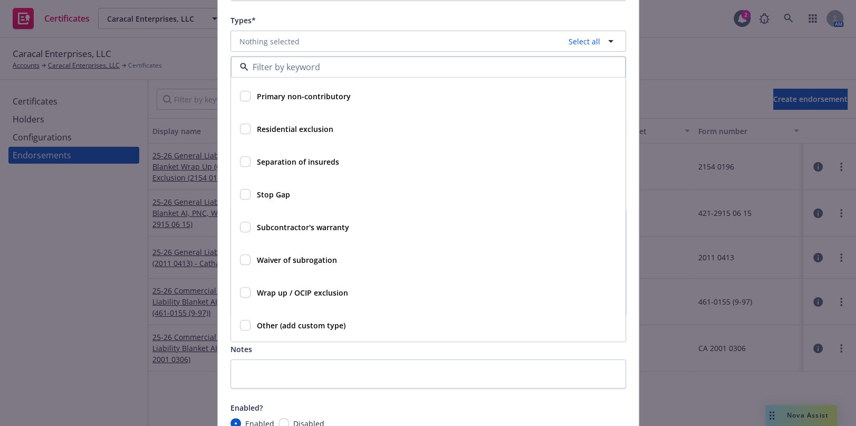
click at [274, 263] on strong "Waiver of subrogation" at bounding box center [297, 260] width 80 height 10
checkbox input "true"
type input "25-26 Workers' Compensation Blanket WOS (WC 04 03 06)"
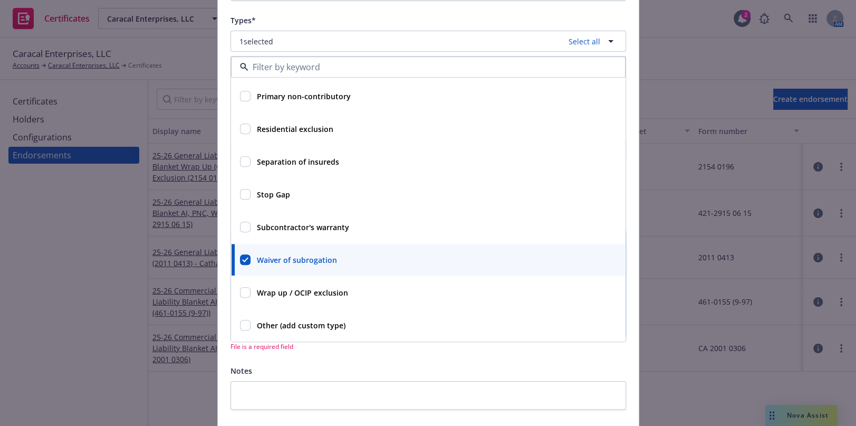
click at [348, 21] on div "Types*" at bounding box center [429, 20] width 396 height 13
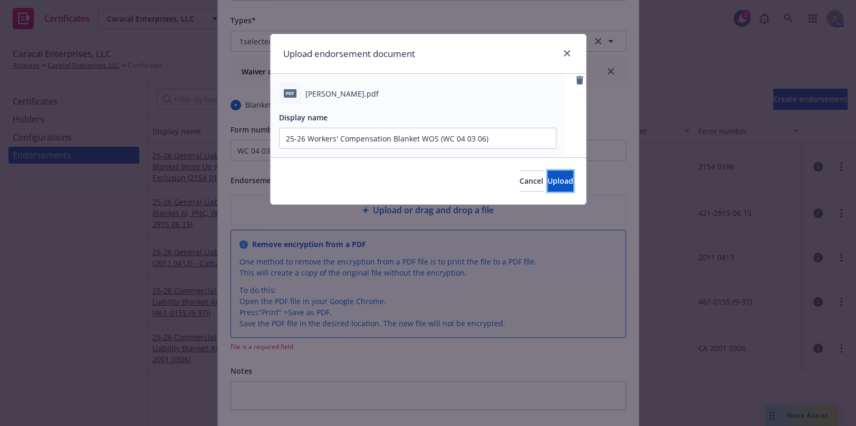
drag, startPoint x: 522, startPoint y: 177, endPoint x: 527, endPoint y: 181, distance: 6.0
click at [548, 178] on button "Upload" at bounding box center [561, 180] width 26 height 21
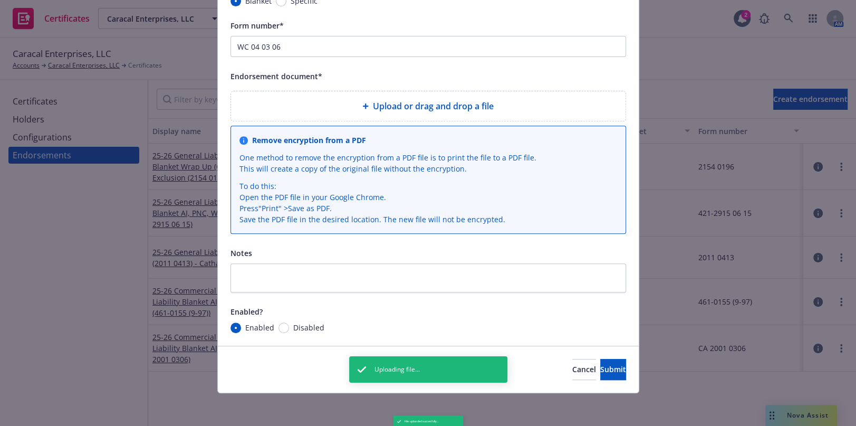
scroll to position [319, 0]
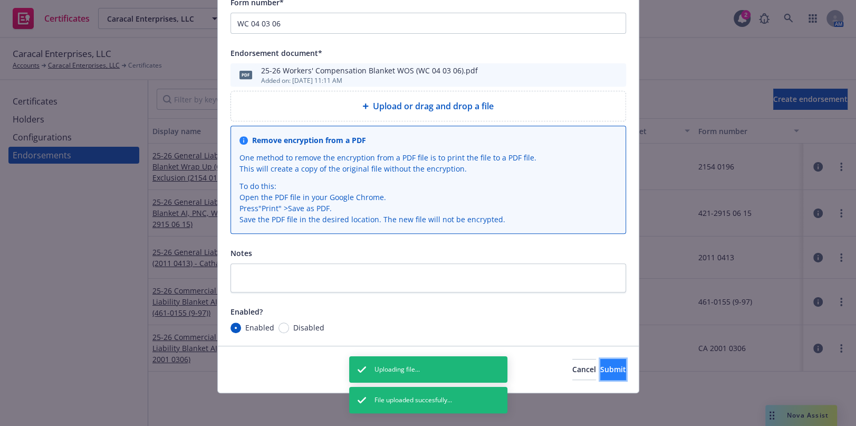
click at [600, 375] on button "Submit" at bounding box center [613, 369] width 26 height 21
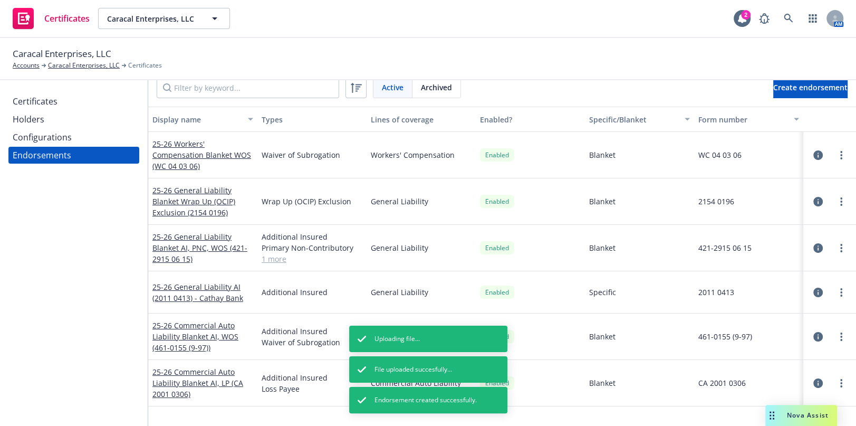
scroll to position [0, 0]
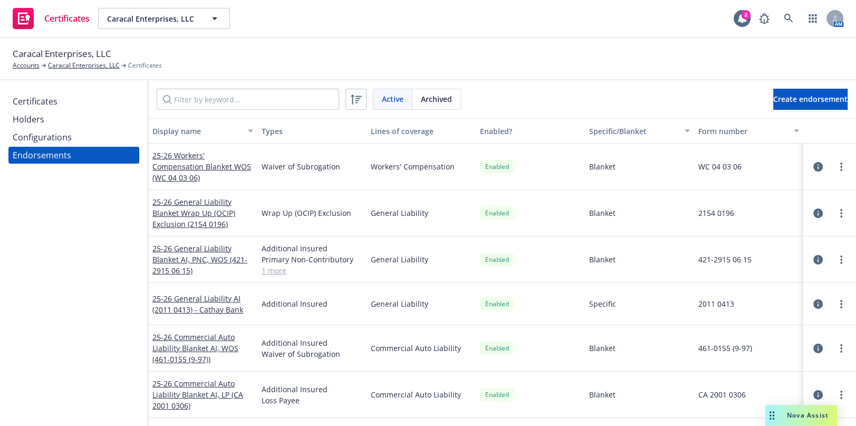
click at [56, 142] on div "Configurations" at bounding box center [42, 137] width 59 height 17
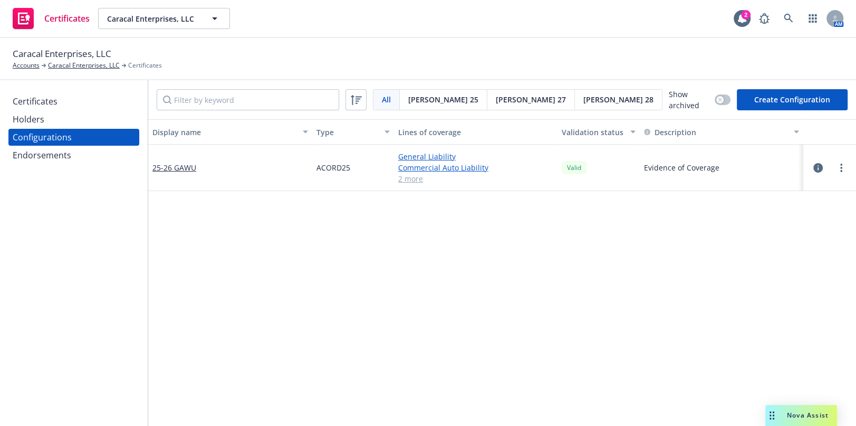
click at [58, 153] on div "Endorsements" at bounding box center [42, 155] width 59 height 17
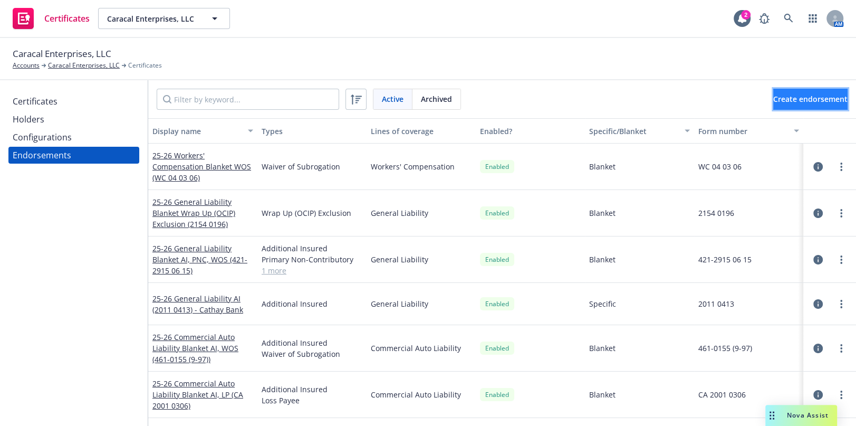
click at [776, 104] on button "Create endorsement" at bounding box center [810, 99] width 74 height 21
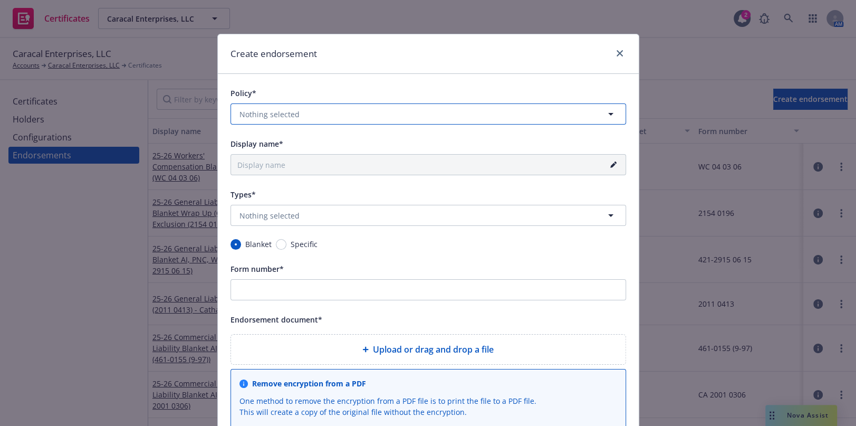
click at [244, 109] on span "Nothing selected" at bounding box center [270, 114] width 60 height 11
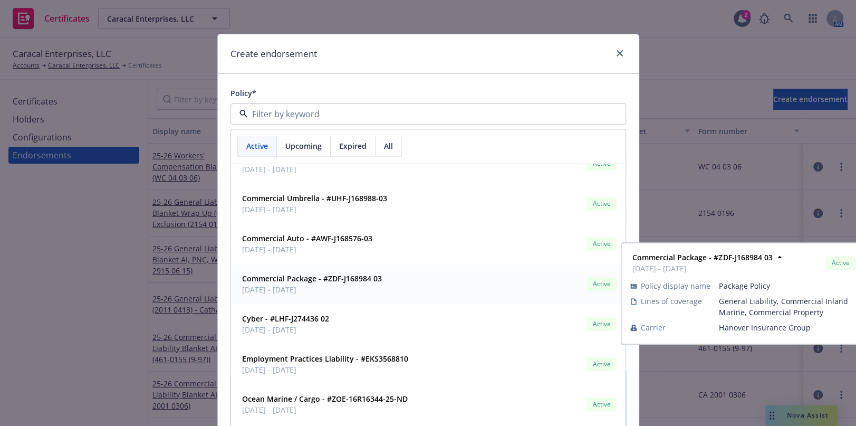
scroll to position [9, 0]
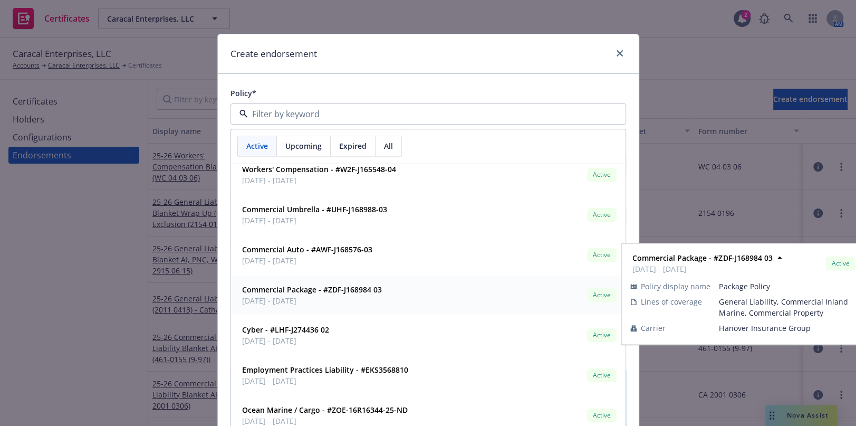
click at [287, 289] on strong "Commercial Package - #ZDF-J168984 03" at bounding box center [312, 290] width 140 height 10
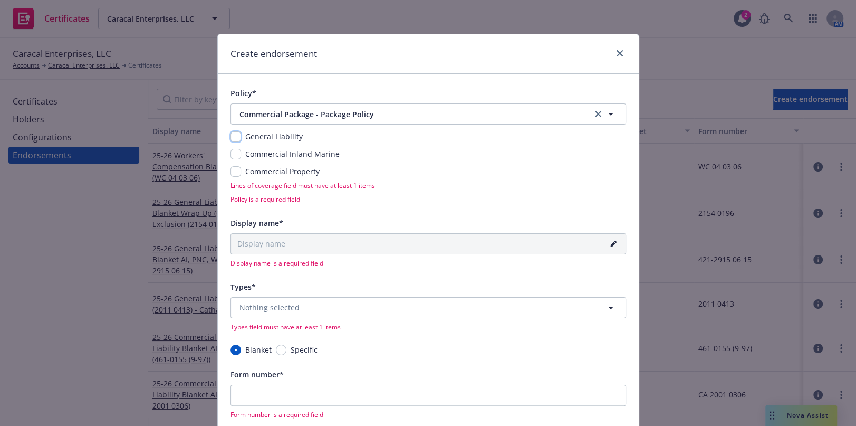
click at [234, 140] on input "checkbox" at bounding box center [236, 136] width 11 height 11
checkbox input "true"
type input "25-26 General Liability Blanket"
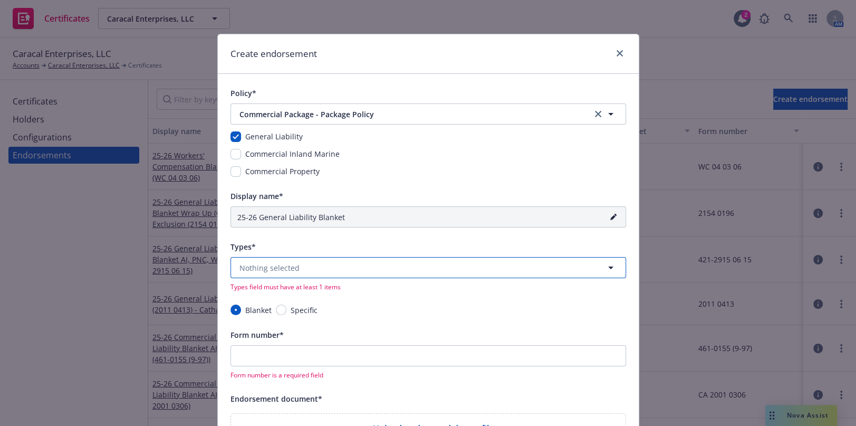
click at [258, 277] on button "Nothing selected" at bounding box center [429, 267] width 396 height 21
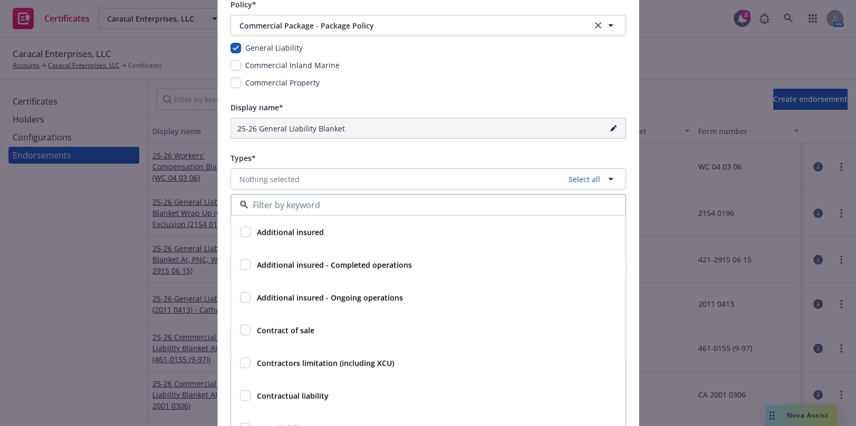
scroll to position [95, 0]
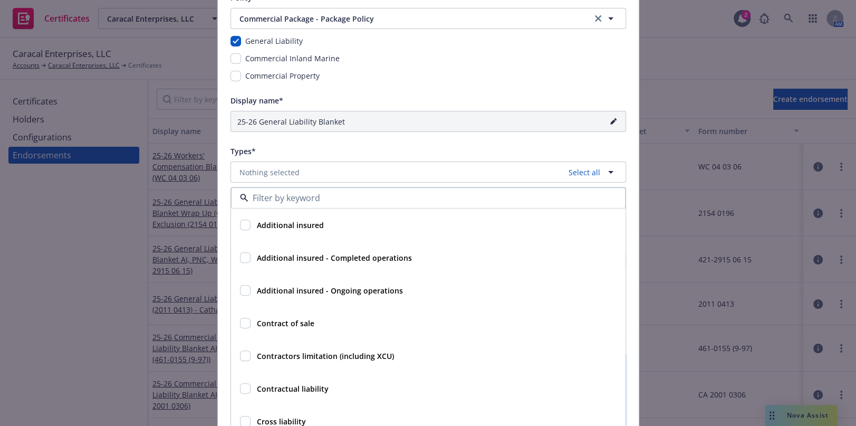
click at [257, 221] on strong "Additional insured" at bounding box center [290, 225] width 67 height 10
checkbox input "true"
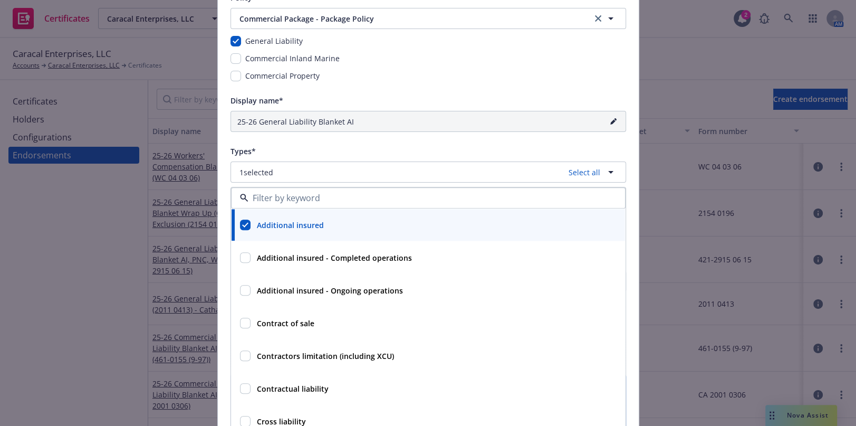
click at [305, 150] on div "Types*" at bounding box center [429, 151] width 396 height 13
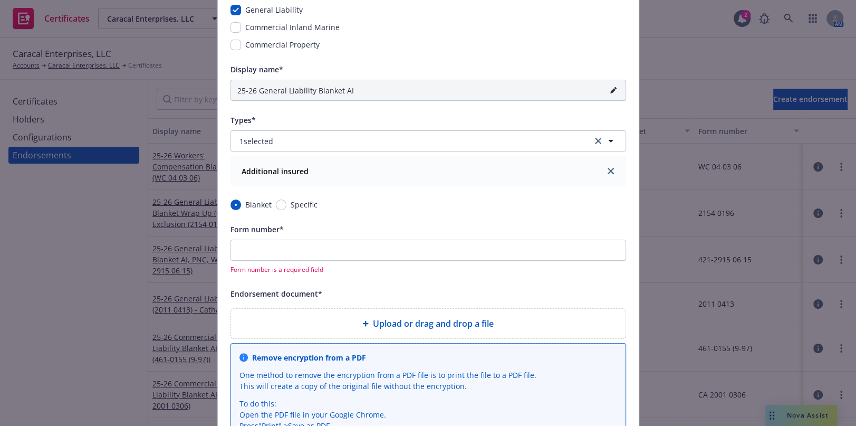
scroll to position [143, 0]
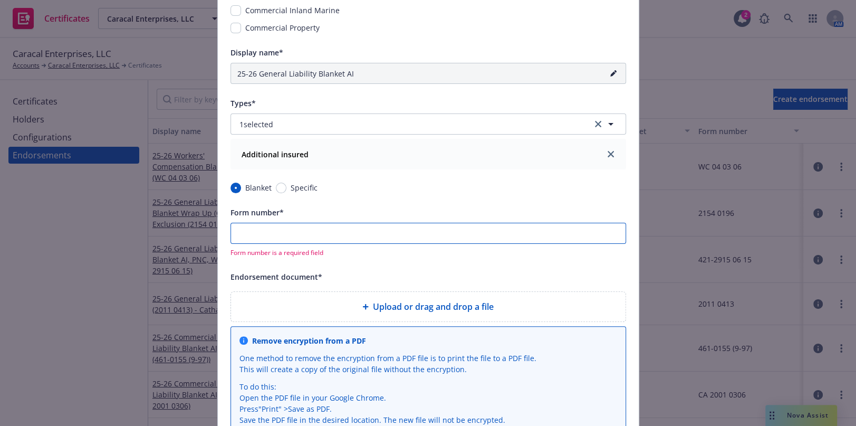
click at [281, 230] on input "Form number*" at bounding box center [429, 233] width 396 height 21
type input "25-26 General Liability Blanket AI (4)"
type input "4"
type input "25-26 General Liability Blanket AI (42)"
type input "42"
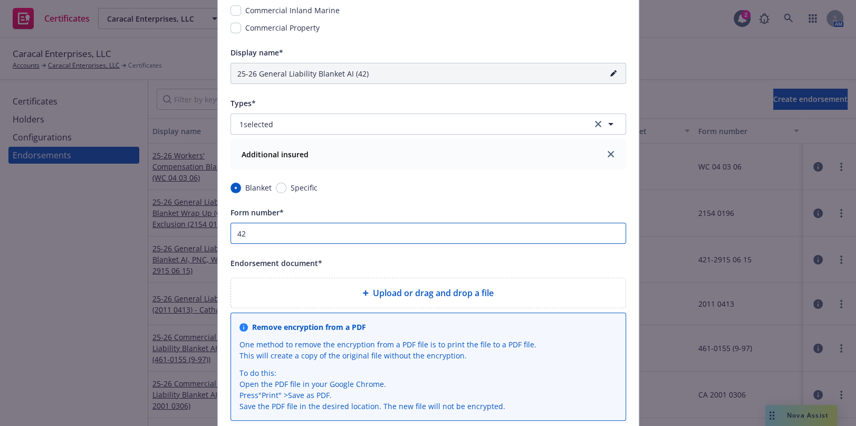
type input "25-26 General Liability Blanket AI (421)"
type input "421"
type input "25-26 General Liability Blanket AI (421-)"
type input "421-"
type input "25-26 General Liability Blanket AI (421-2)"
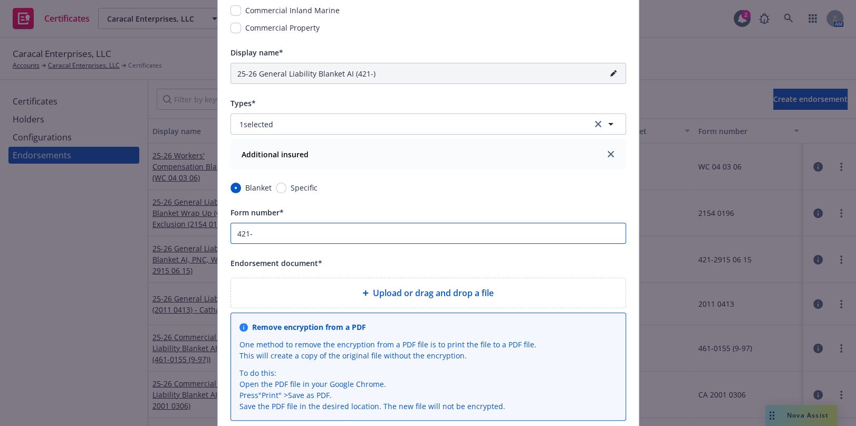
type input "421-2"
type input "25-26 General Liability Blanket AI (421-29)"
type input "421-29"
type input "25-26 General Liability Blanket AI (421-292)"
type input "421-292"
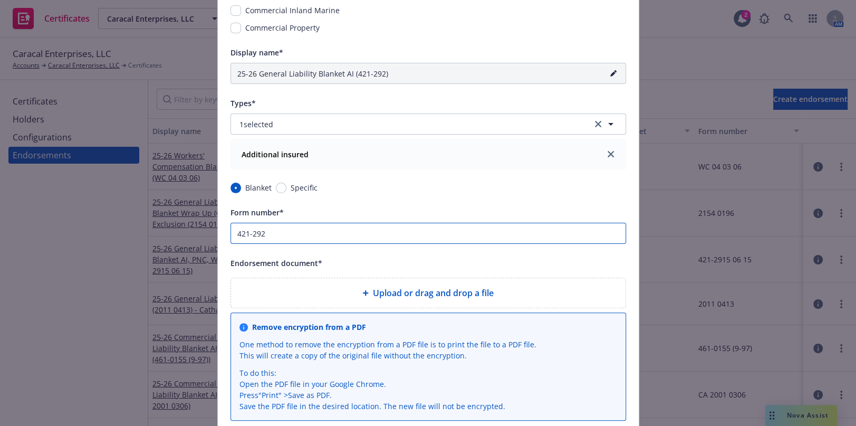
type input "25-26 General Liability Blanket AI (421-2926)"
type input "421-2926"
type input "25-26 General Liability Blanket AI (421-2926 )"
type input "421-2926"
type input "25-26 General Liability Blanket AI (421-2926 0)"
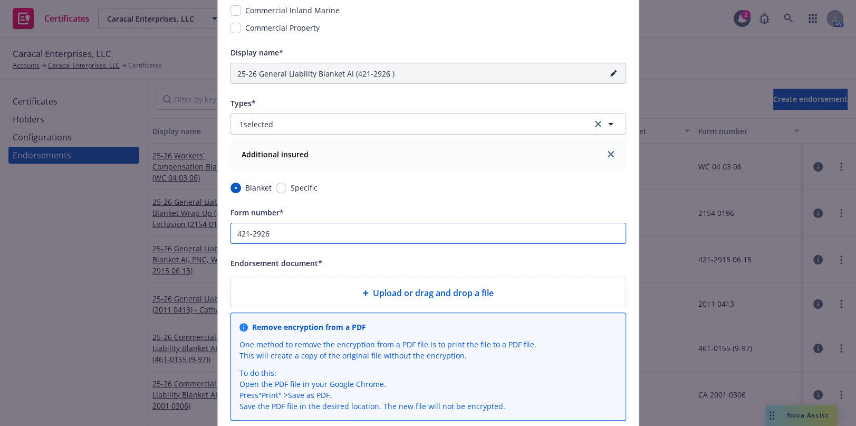
type input "421-2926 0"
type input "25-26 General Liability Blanket AI (421-2926 06)"
type input "421-2926 06"
type input "25-26 General Liability Blanket AI (421-2926 06 )"
type input "421-2926 06"
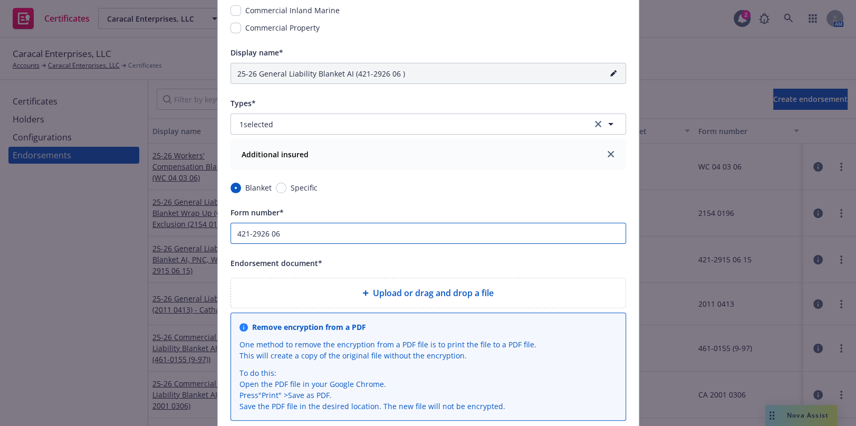
type input "25-26 General Liability Blanket AI (421-2926 06 1)"
type input "421-2926 06 1"
type input "25-26 General Liability Blanket AI (421-2926 06 15)"
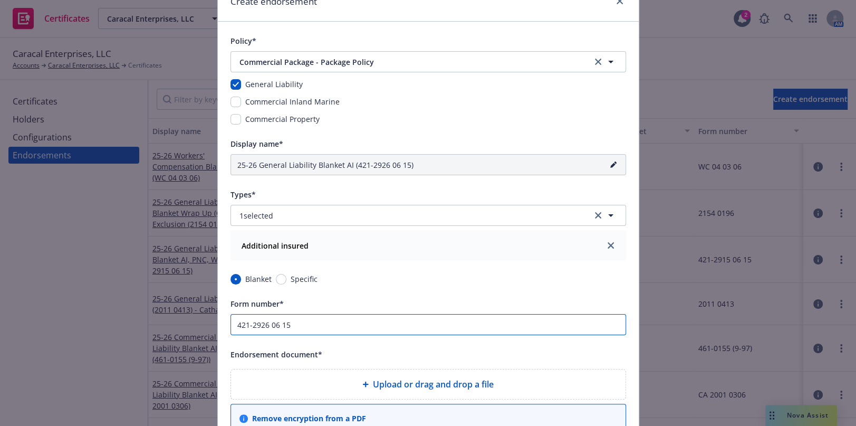
scroll to position [47, 0]
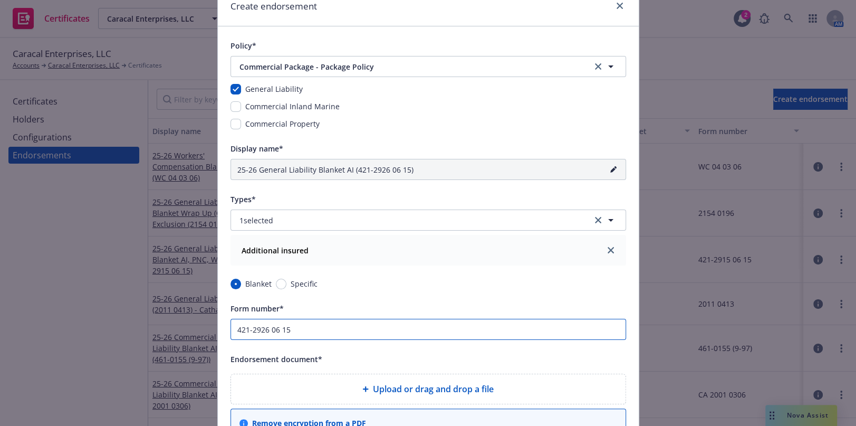
type input "421-2926 06 15"
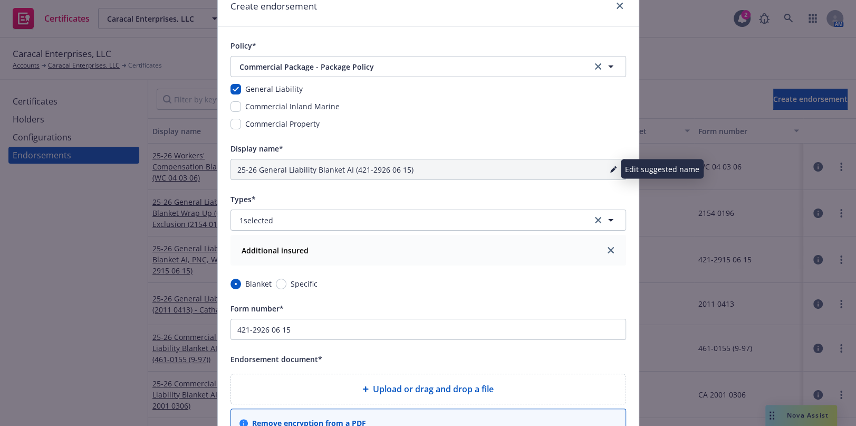
click at [610, 167] on icon "pencil" at bounding box center [613, 169] width 6 height 6
click at [338, 169] on input "25-26 General Liability Blanket AI (421-2926 06 15)" at bounding box center [429, 169] width 396 height 21
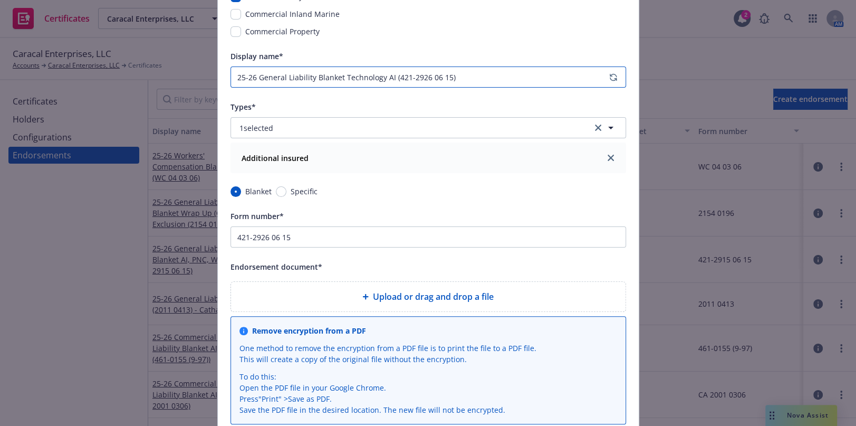
scroll to position [143, 0]
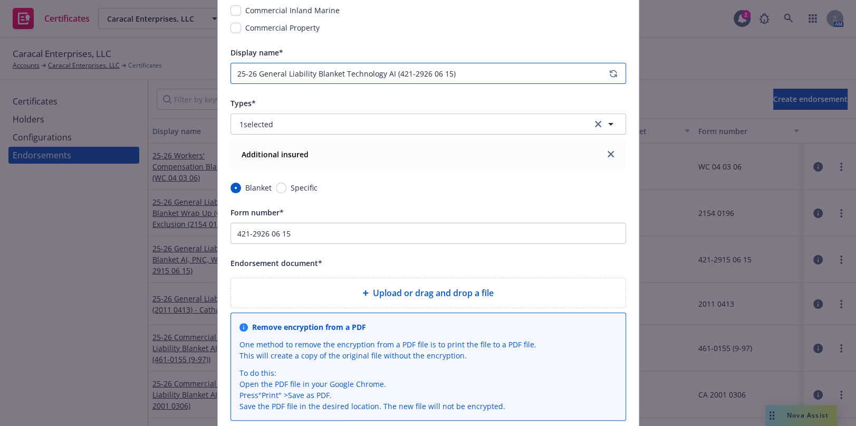
type input "25-26 General Liability Blanket Technology AI (421-2926 06 15)"
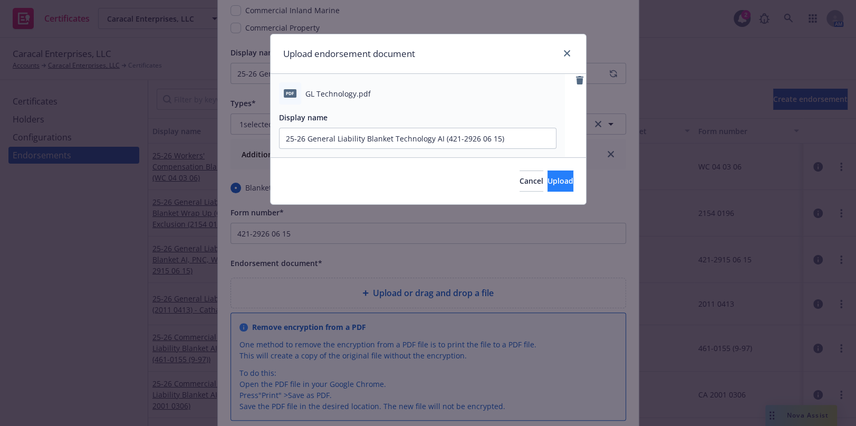
drag, startPoint x: 555, startPoint y: 195, endPoint x: 547, endPoint y: 184, distance: 14.3
click at [553, 193] on div "Cancel Upload" at bounding box center [428, 180] width 315 height 47
click at [548, 181] on span "Upload" at bounding box center [561, 181] width 26 height 10
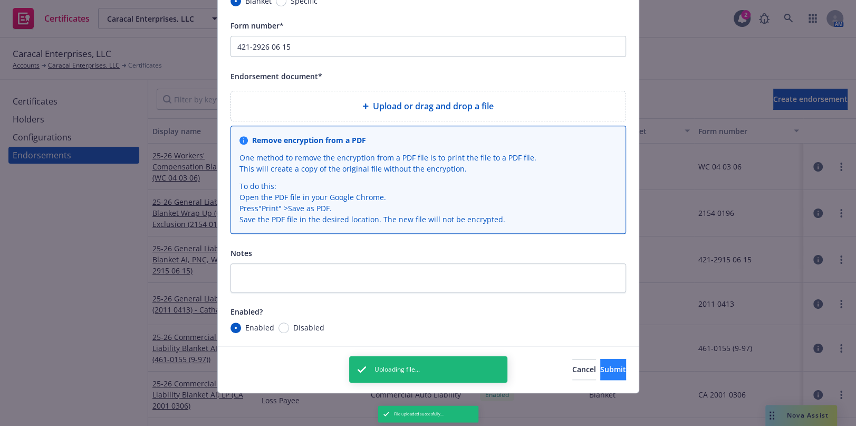
scroll to position [353, 0]
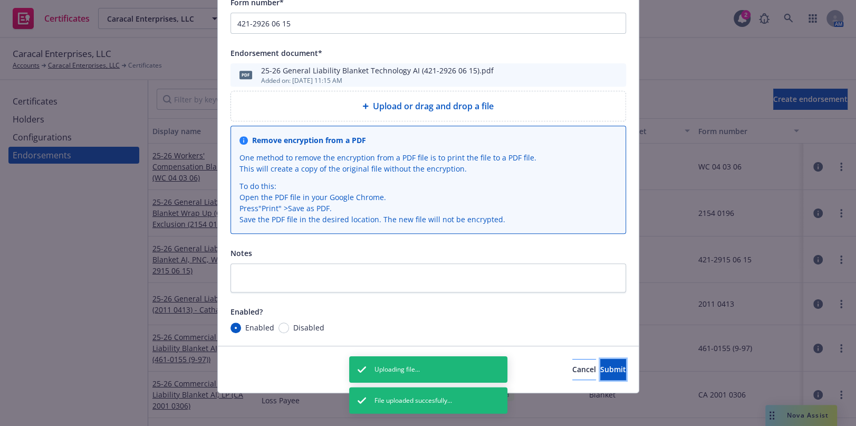
drag, startPoint x: 596, startPoint y: 364, endPoint x: 524, endPoint y: 360, distance: 71.9
click at [600, 364] on span "Submit" at bounding box center [613, 369] width 26 height 10
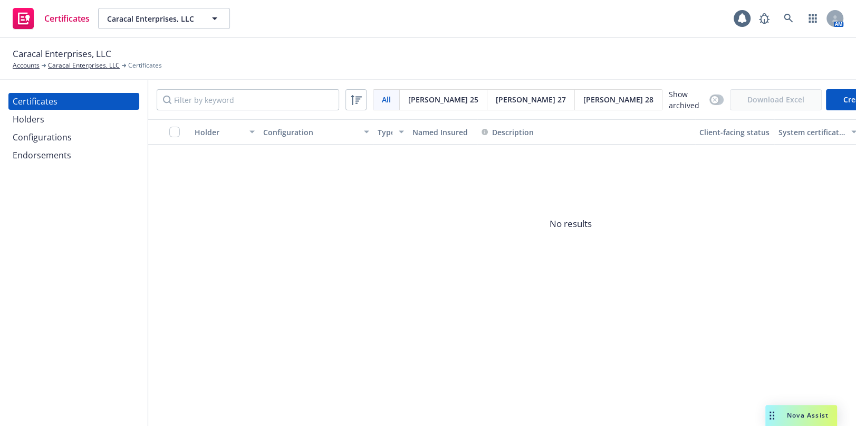
click at [109, 126] on div "Holders" at bounding box center [74, 119] width 122 height 17
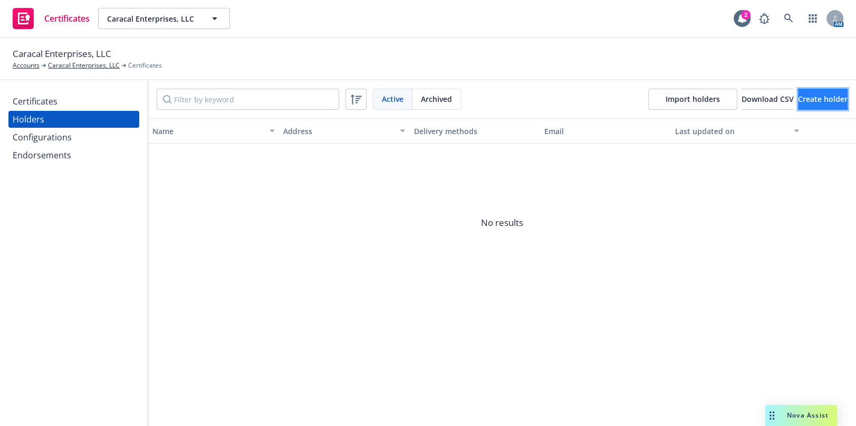
click at [798, 92] on button "Create holder" at bounding box center [823, 99] width 50 height 21
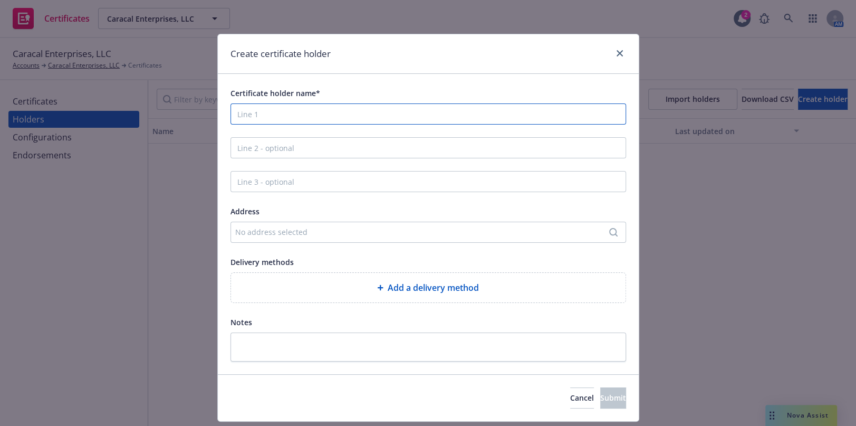
click at [254, 116] on input "Certificate holder name*" at bounding box center [429, 113] width 396 height 21
paste input "City of Medford"
drag, startPoint x: 94, startPoint y: 102, endPoint x: -69, endPoint y: 72, distance: 165.2
click at [0, 72] on html "Certificates Caracal Enterprises, LLC Caracal Enterprises, LLC 2 AM Caracal Ent…" at bounding box center [428, 213] width 856 height 426
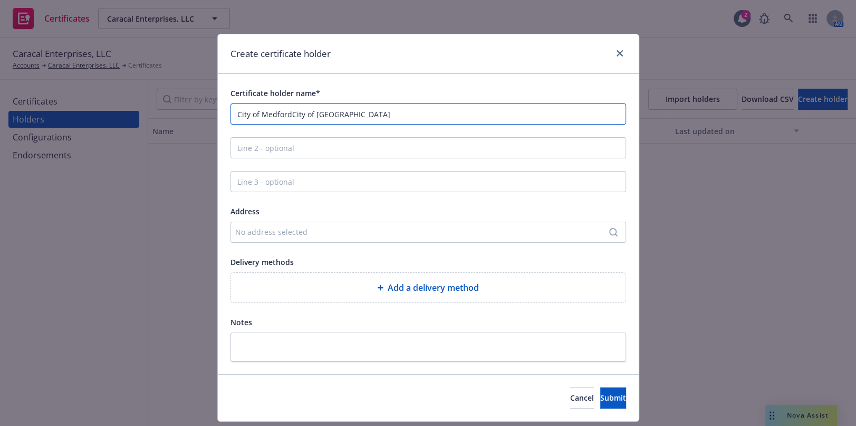
paste input "Line 1"
type input "City of Medford"
click at [307, 224] on div "No address selected" at bounding box center [429, 232] width 396 height 21
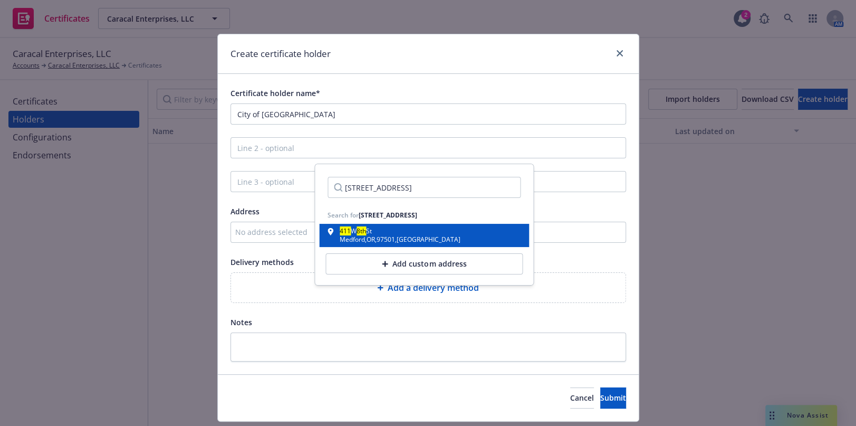
type input "411 W. 8th Street Medford OR 97501"
click at [366, 233] on mark "8th" at bounding box center [361, 230] width 9 height 9
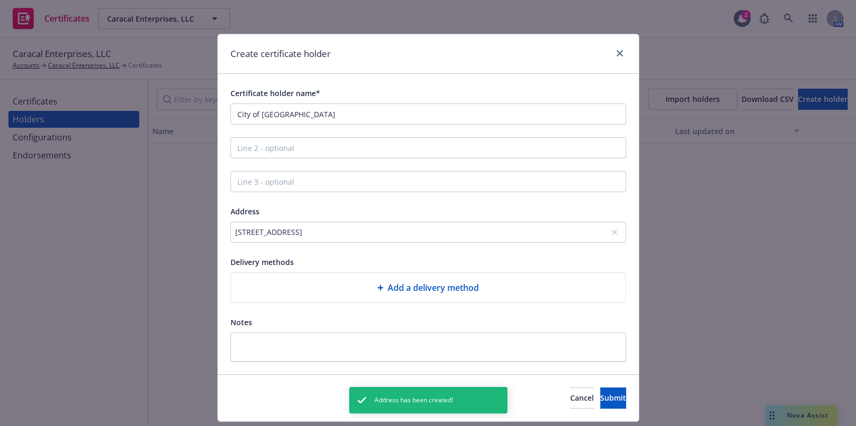
click at [323, 291] on div "Add a delivery method" at bounding box center [429, 287] width 378 height 13
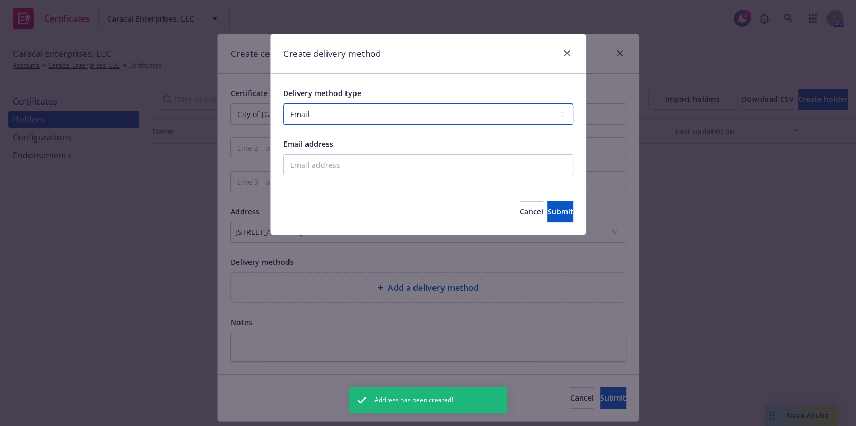
drag, startPoint x: 332, startPoint y: 114, endPoint x: 332, endPoint y: 124, distance: 10.0
click at [332, 114] on select "Select delivery method type Email Mail Fax Upload to Compliance Website" at bounding box center [428, 113] width 290 height 21
select select "UPLOAD_TO_COMPLIANCE_WEBSITE"
click at [283, 103] on select "Select delivery method type Email Mail Fax Upload to Compliance Website" at bounding box center [428, 113] width 290 height 21
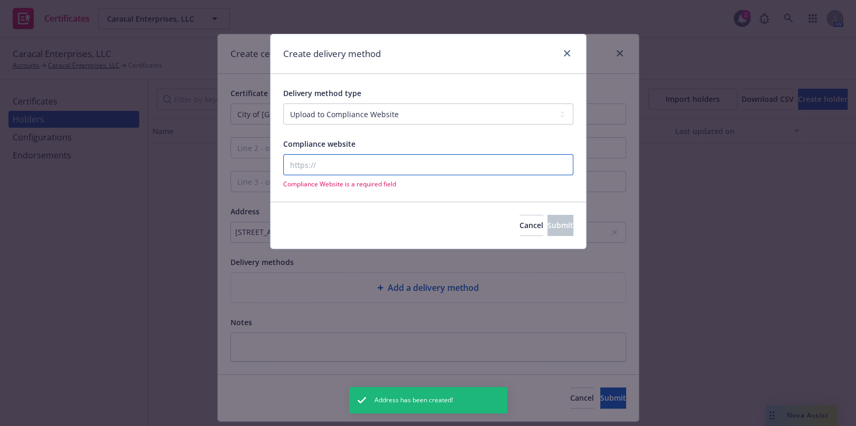
click at [327, 162] on input "Compliance website" at bounding box center [428, 164] width 290 height 21
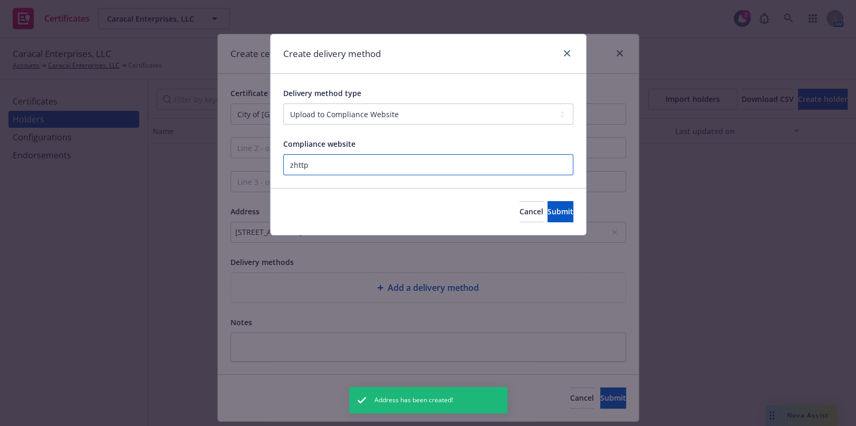
paste input "https://www.newfront.com"
type input "https://www.newfront.com"
click at [548, 219] on button "Submit" at bounding box center [561, 211] width 26 height 21
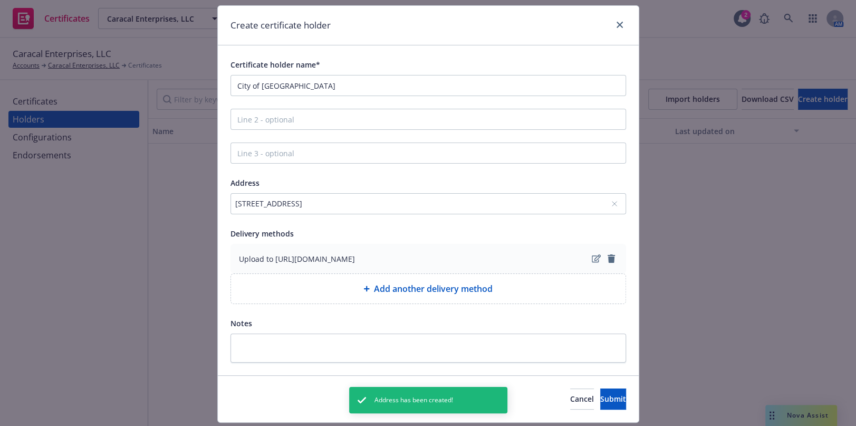
scroll to position [58, 0]
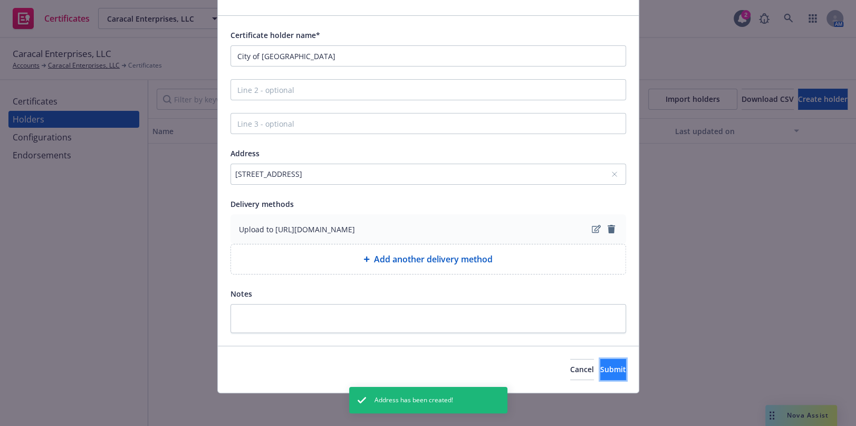
click at [607, 371] on button "Submit" at bounding box center [613, 369] width 26 height 21
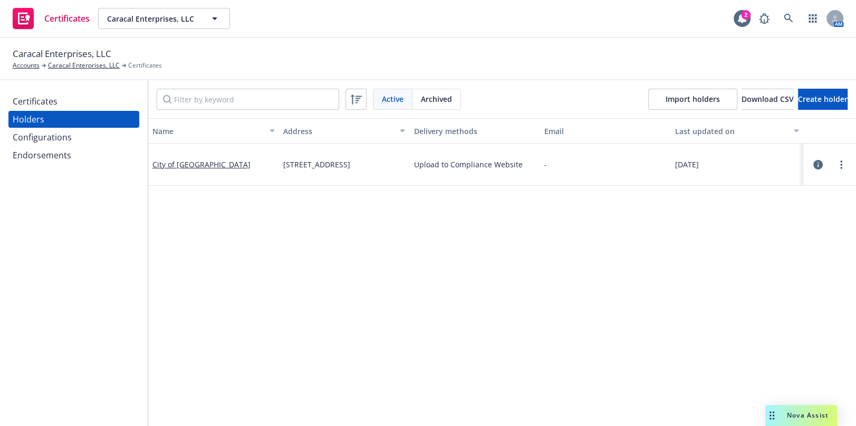
click at [50, 107] on div "Certificates" at bounding box center [35, 101] width 45 height 17
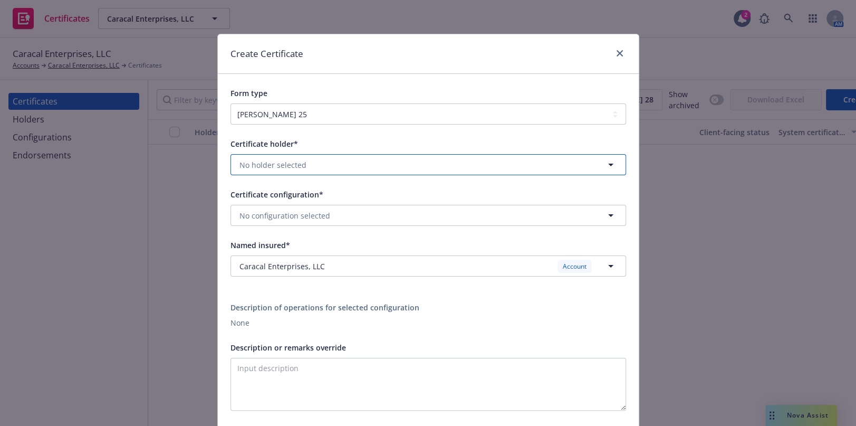
click at [259, 161] on span "No holder selected" at bounding box center [273, 164] width 67 height 11
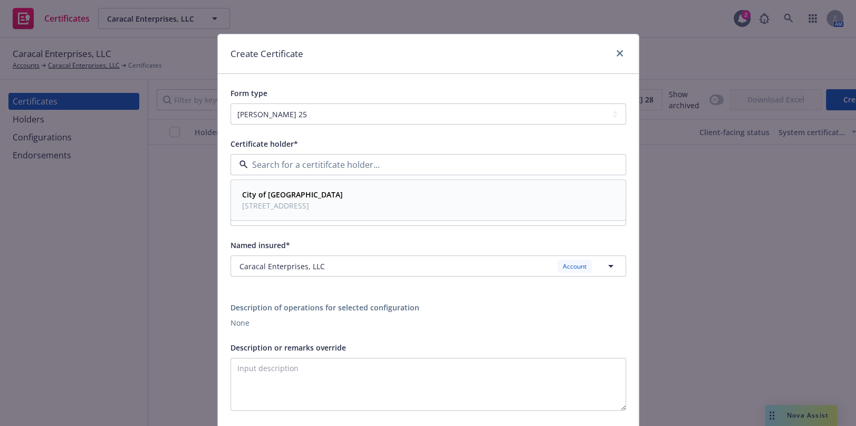
click at [257, 210] on span "411 W 8th St, Medford, OR, 97501, USA" at bounding box center [292, 205] width 101 height 11
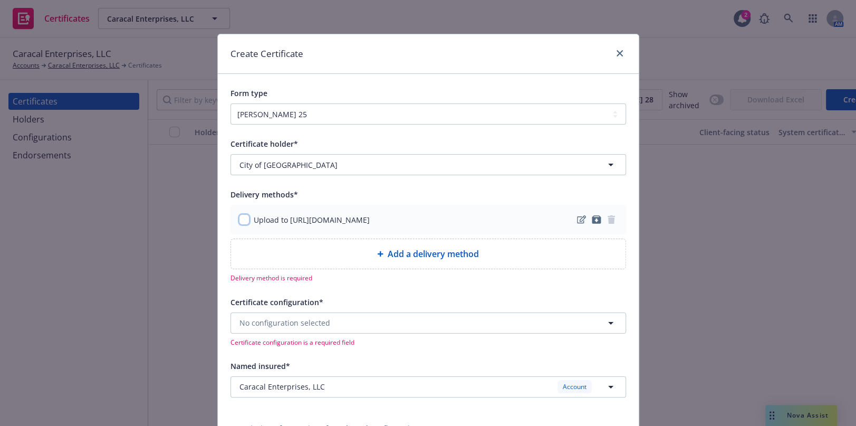
click at [243, 218] on input "checkbox" at bounding box center [244, 219] width 11 height 11
checkbox input "true"
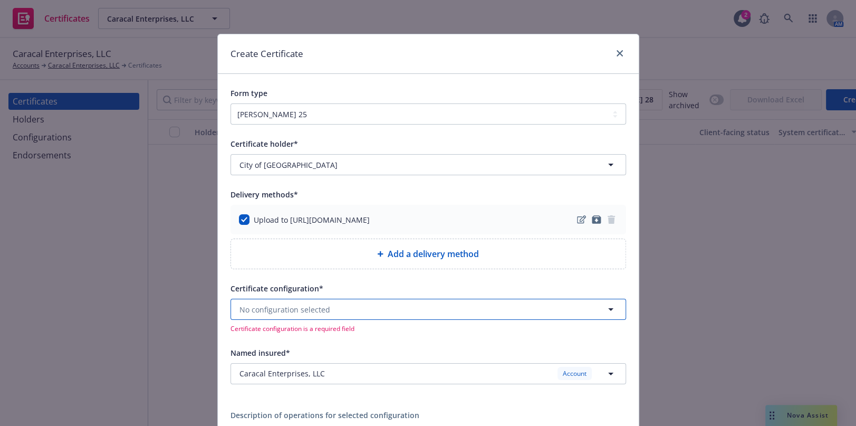
click at [269, 315] on button "No configuration selected" at bounding box center [429, 309] width 396 height 21
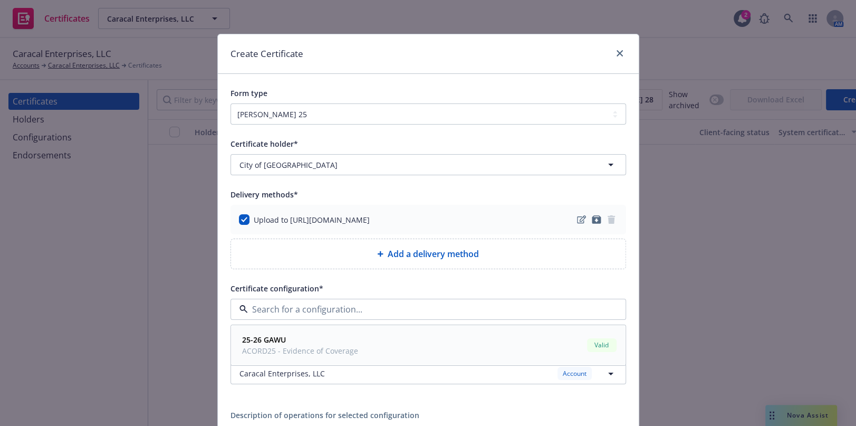
click at [273, 343] on strong "25-26 GAWU" at bounding box center [264, 339] width 44 height 10
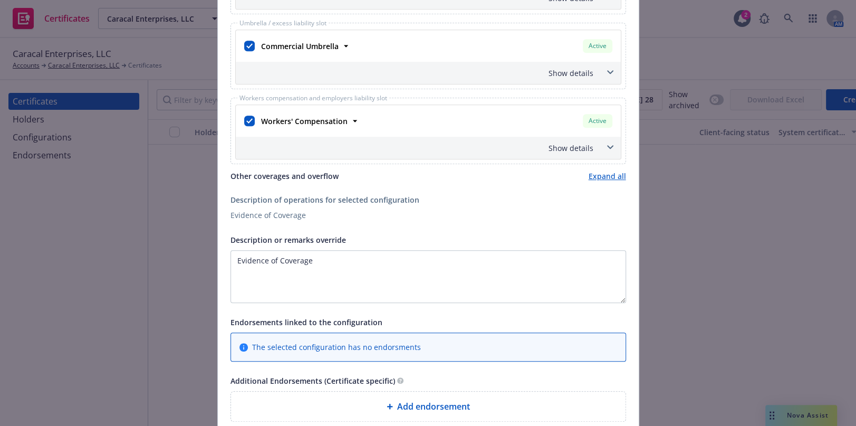
scroll to position [623, 0]
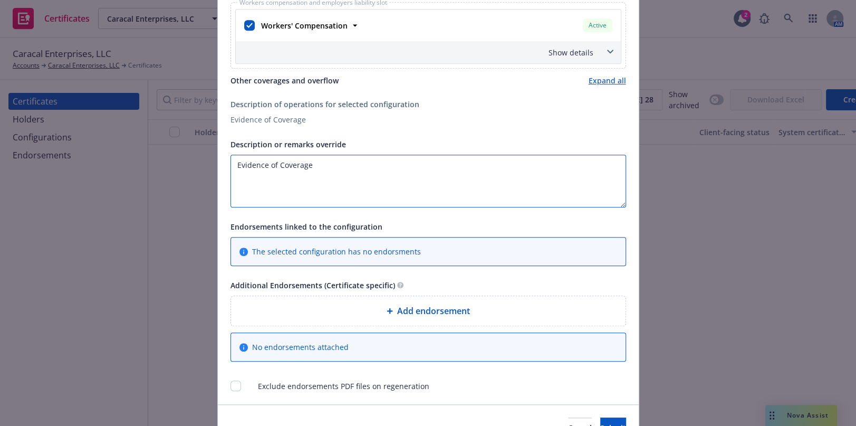
drag, startPoint x: 367, startPoint y: 174, endPoint x: -69, endPoint y: 100, distance: 442.0
click at [0, 100] on html "Certificates Caracal Enterprises, LLC Caracal Enterprises, LLC 2 AM Caracal Ent…" at bounding box center [428, 213] width 856 height 426
paste textarea "All endorsements attached are only applicable if required by way of written agr…"
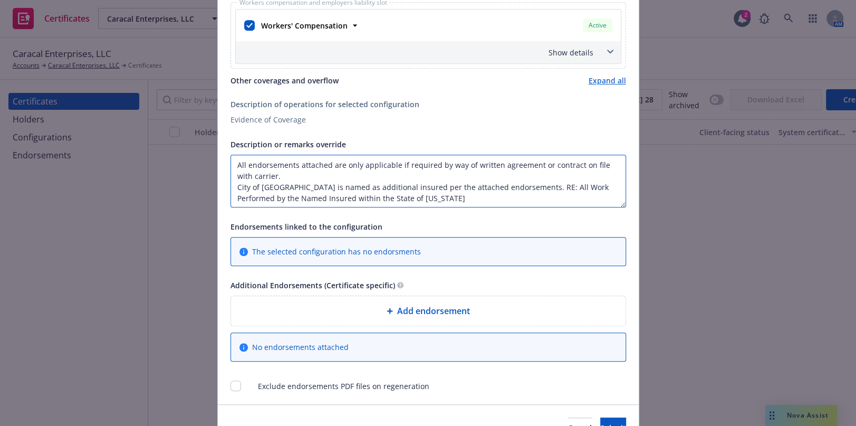
type textarea "All endorsements attached are only applicable if required by way of written agr…"
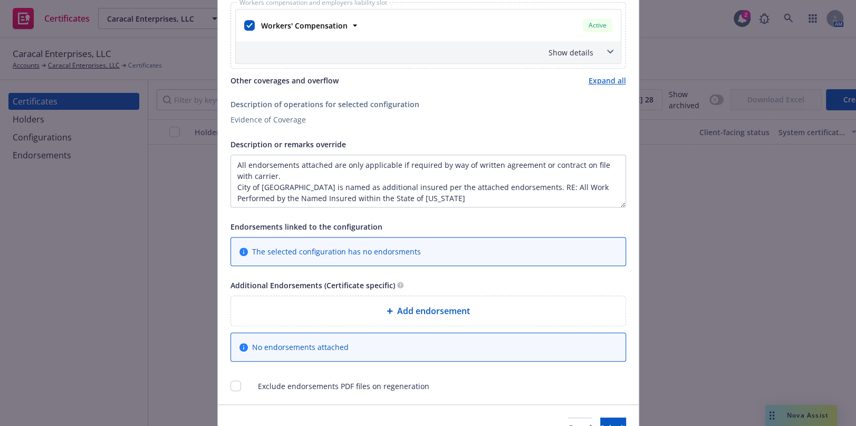
click at [450, 298] on div "Add endorsement" at bounding box center [428, 311] width 395 height 30
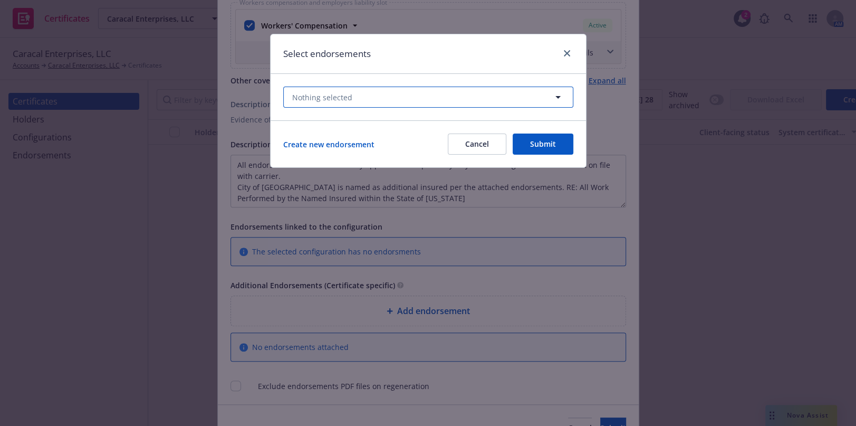
click at [388, 95] on button "Nothing selected" at bounding box center [428, 97] width 290 height 21
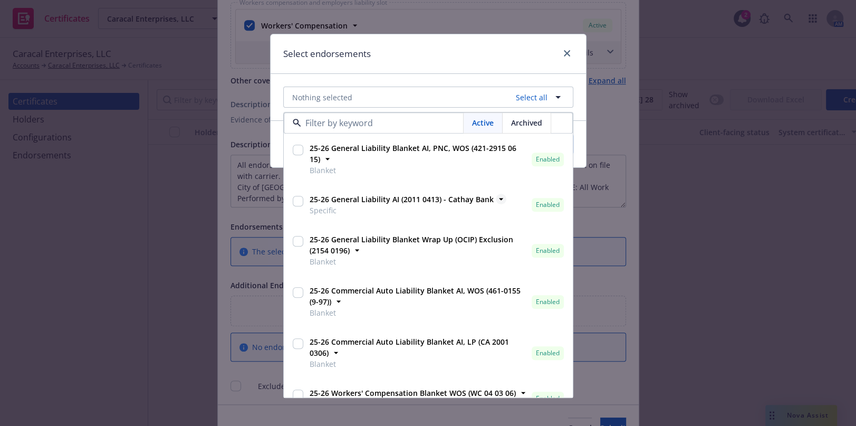
click at [348, 202] on strong "25-26 General Liability AI (2011 0413) - Cathay Bank" at bounding box center [402, 200] width 184 height 10
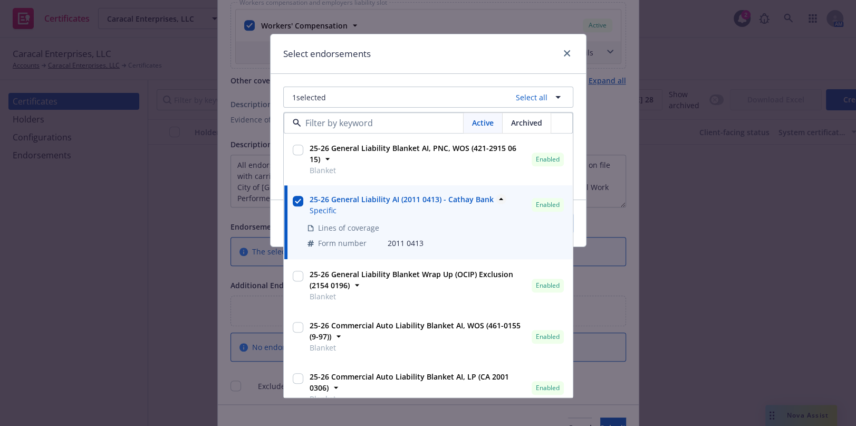
click at [382, 199] on strong "25-26 General Liability AI (2011 0413) - Cathay Bank" at bounding box center [402, 200] width 184 height 10
checkbox input "false"
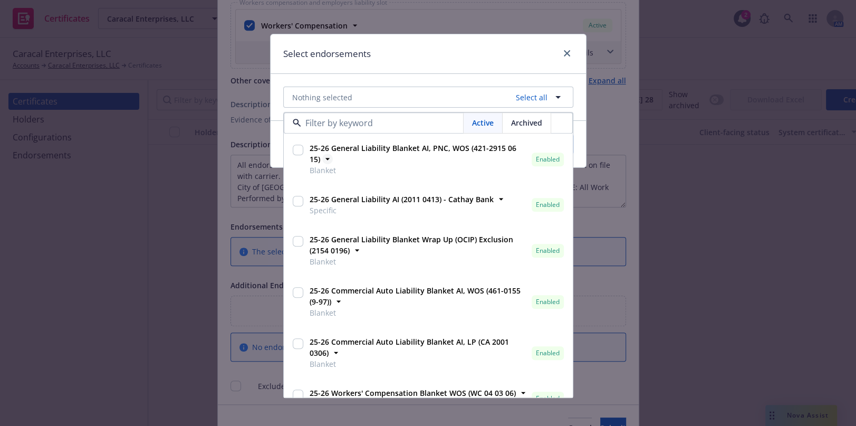
click at [396, 148] on strong "25-26 General Liability Blanket AI, PNC, WOS (421-2915 06 15)" at bounding box center [413, 153] width 207 height 21
checkbox input "true"
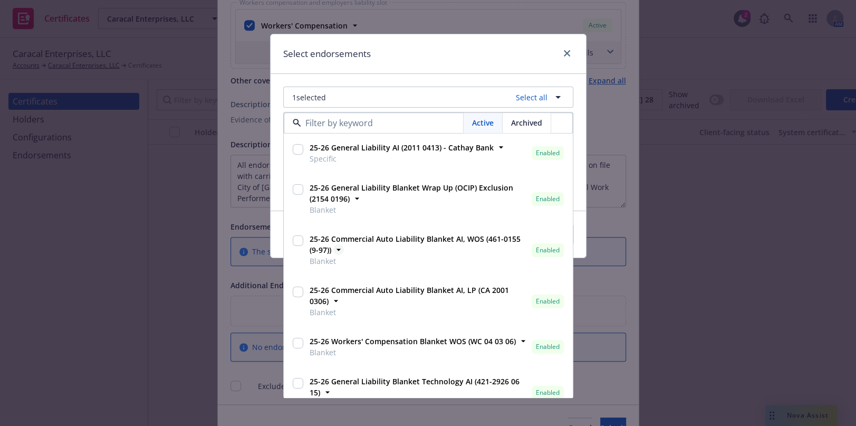
scroll to position [95, 0]
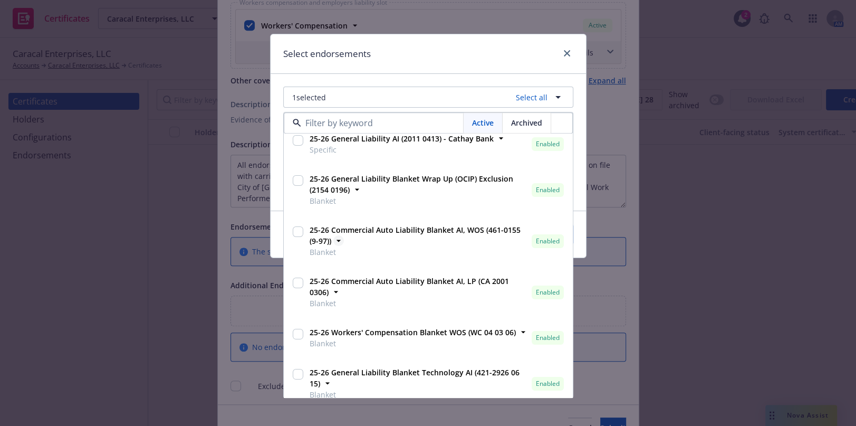
click at [399, 240] on span "25-26 Commercial Auto Liability Blanket AI, WOS (461-0155 (9-97))" at bounding box center [419, 236] width 218 height 22
checkbox input "true"
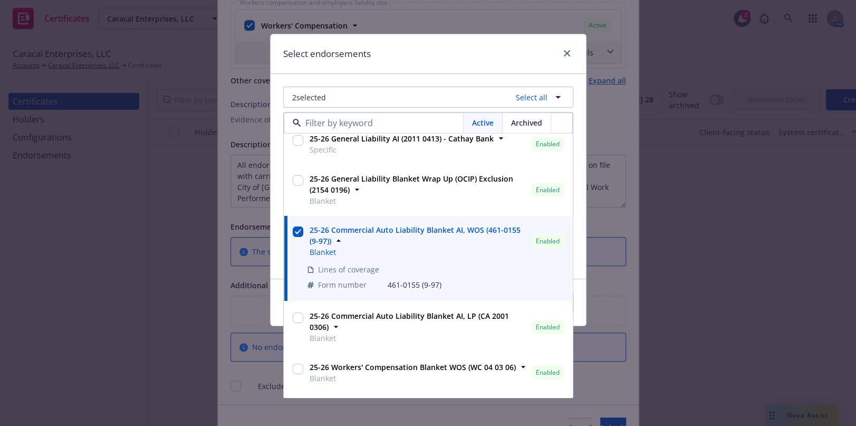
click at [435, 60] on div "Select endorsements" at bounding box center [428, 54] width 315 height 40
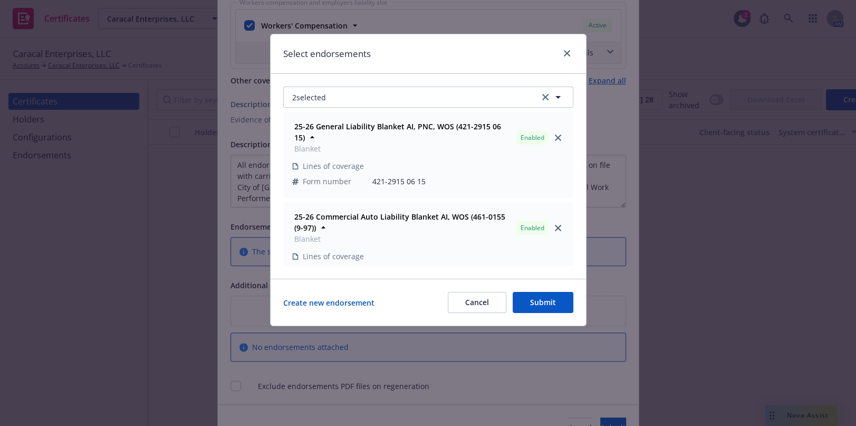
click at [554, 309] on button "Submit" at bounding box center [543, 302] width 61 height 21
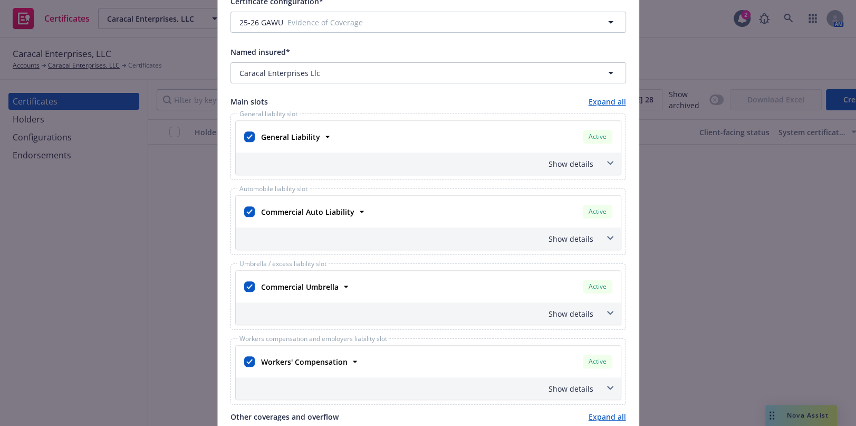
scroll to position [288, 0]
drag, startPoint x: 559, startPoint y: 174, endPoint x: 585, endPoint y: 169, distance: 26.3
click at [559, 174] on div "Show details" at bounding box center [428, 163] width 385 height 22
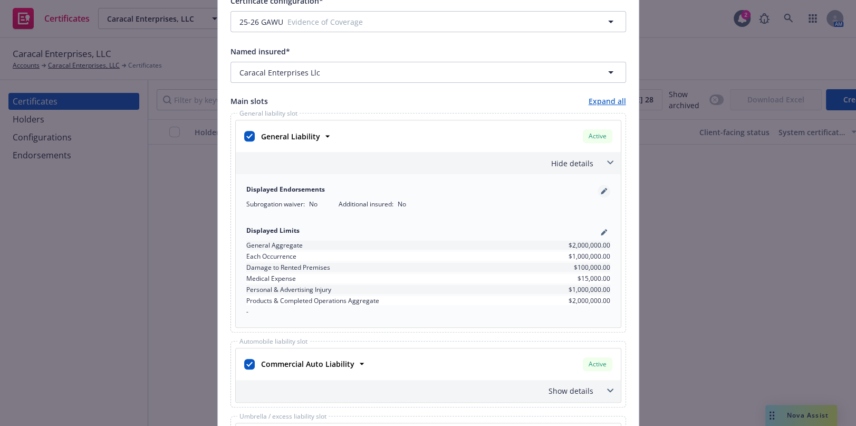
click at [602, 185] on link "pencil" at bounding box center [604, 191] width 13 height 13
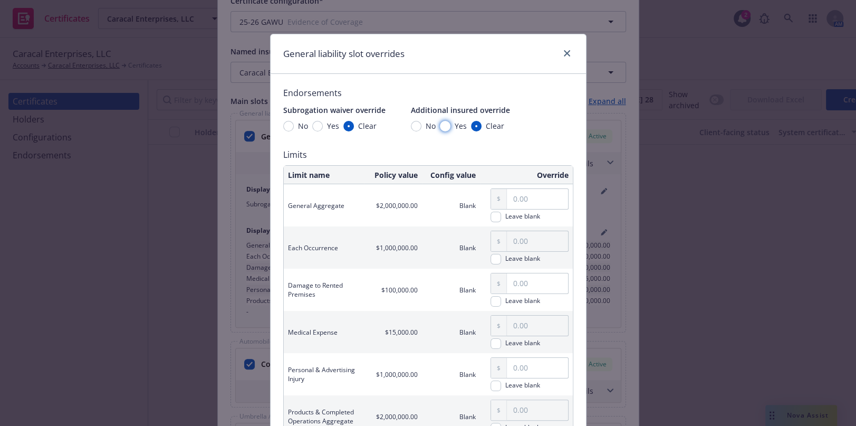
click at [442, 127] on input "Yes" at bounding box center [445, 126] width 11 height 11
radio input "true"
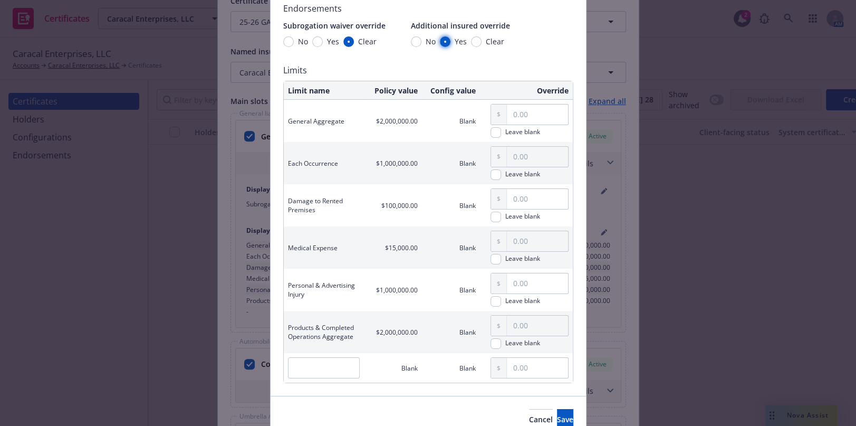
scroll to position [135, 0]
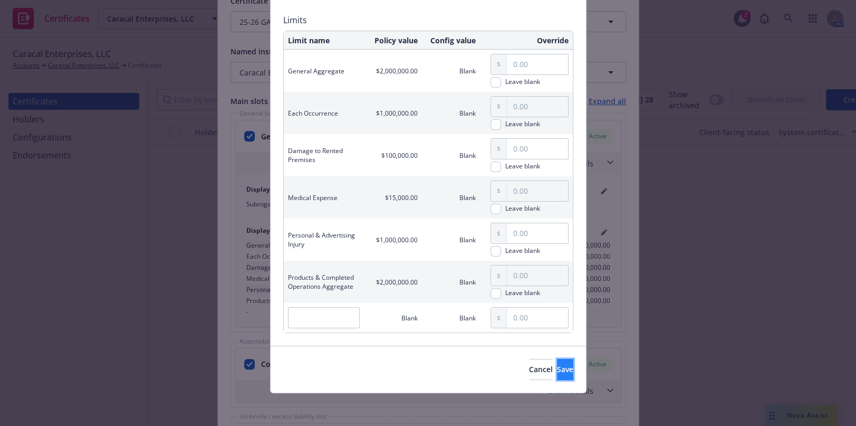
click at [557, 369] on span "Save" at bounding box center [565, 369] width 16 height 10
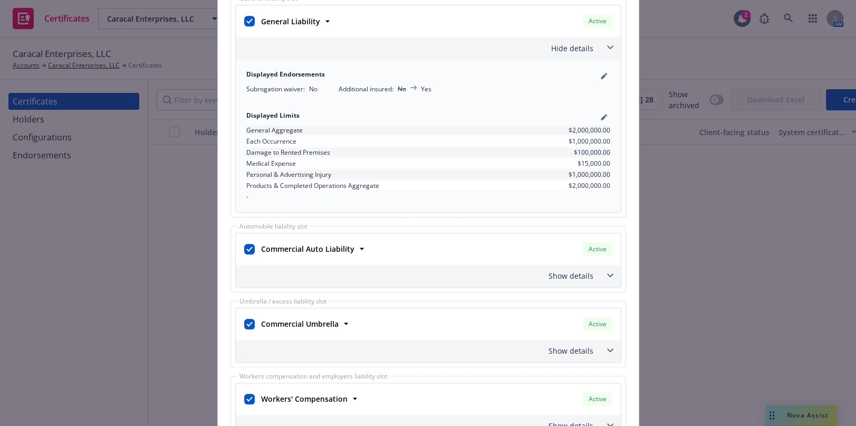
scroll to position [480, 0]
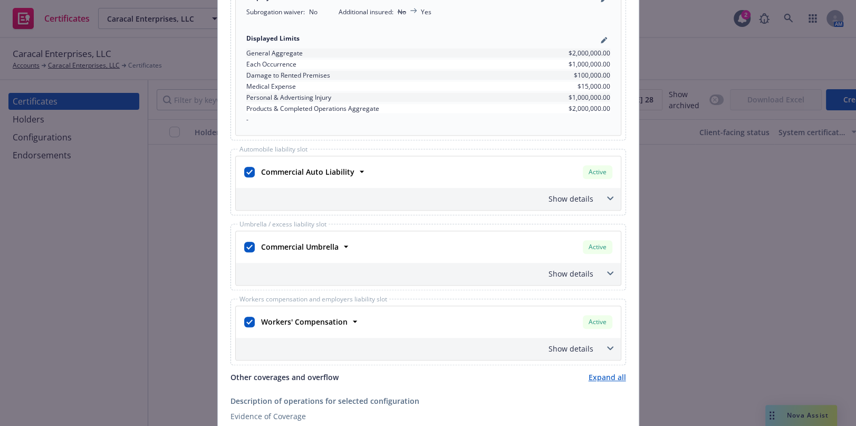
click at [582, 196] on div "Show details" at bounding box center [416, 198] width 356 height 11
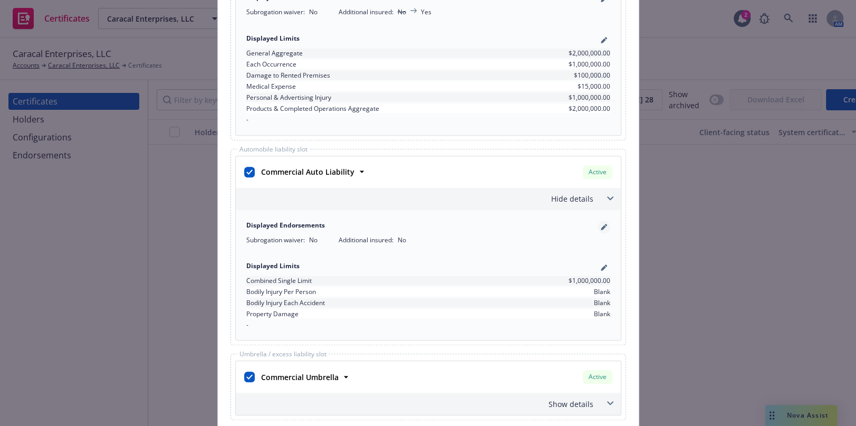
click at [601, 226] on icon "pencil" at bounding box center [604, 227] width 6 height 6
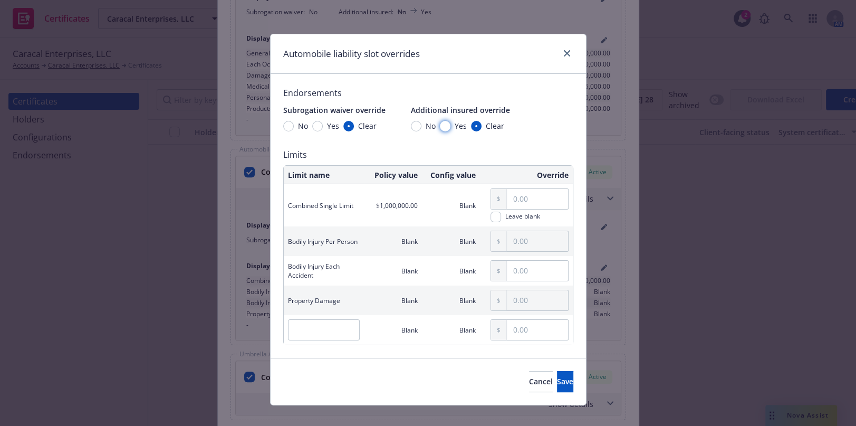
click at [443, 126] on input "Yes" at bounding box center [445, 126] width 11 height 11
radio input "true"
click at [557, 382] on button "Save" at bounding box center [565, 381] width 16 height 21
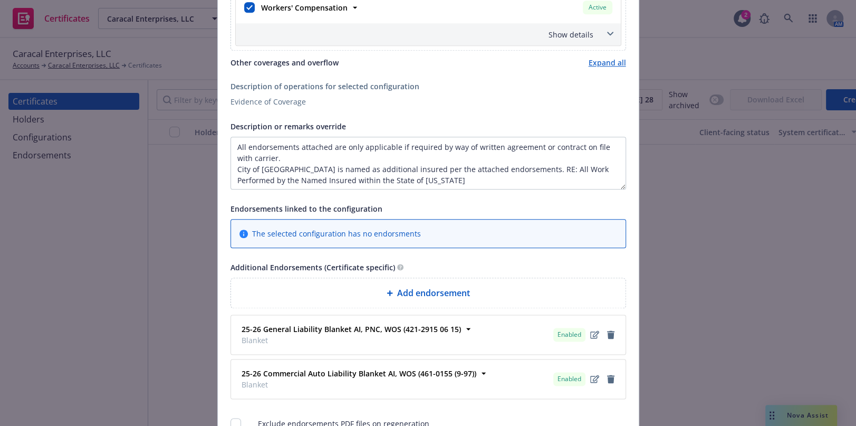
scroll to position [959, 0]
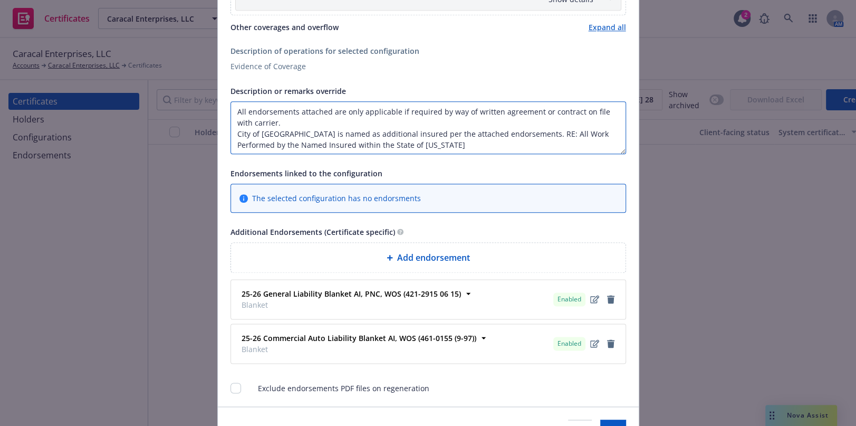
click at [509, 138] on textarea "All endorsements attached are only applicable if required by way of written agr…" at bounding box center [429, 127] width 396 height 53
click at [512, 133] on textarea "All endorsements attached are only applicable if required by way of written agr…" at bounding box center [429, 127] width 396 height 53
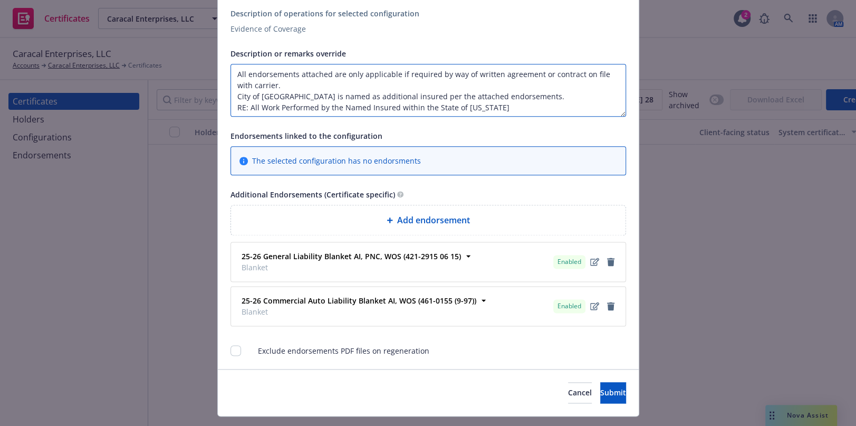
scroll to position [1018, 0]
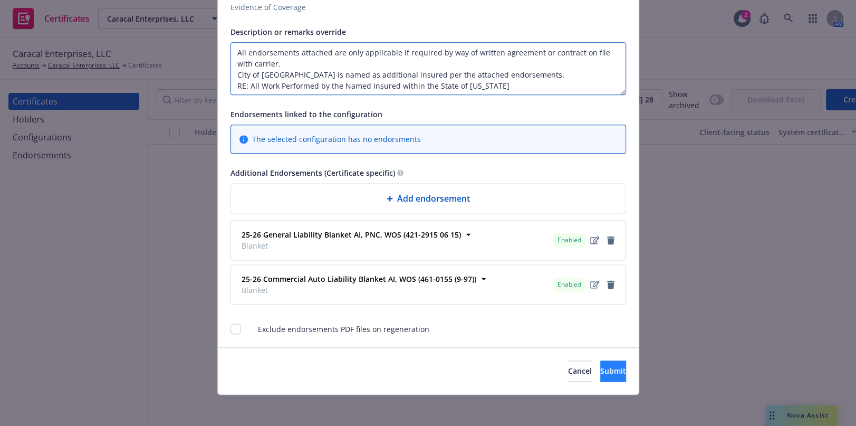
type textarea "All endorsements attached are only applicable if required by way of written agr…"
click at [600, 367] on span "Submit" at bounding box center [613, 371] width 26 height 10
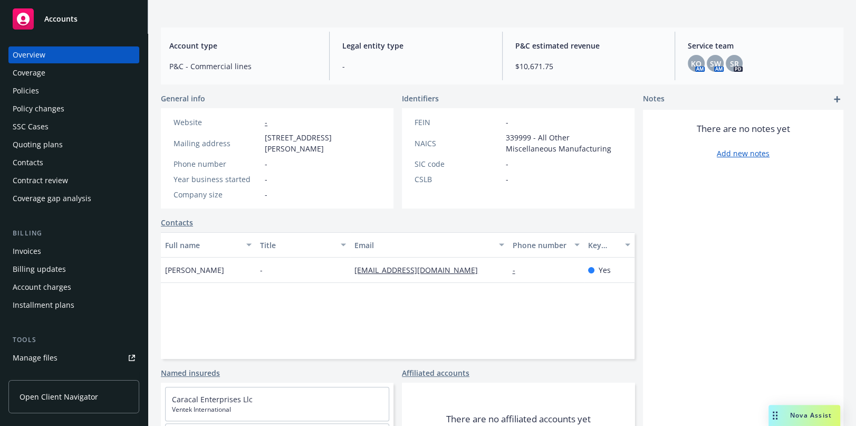
scroll to position [137, 0]
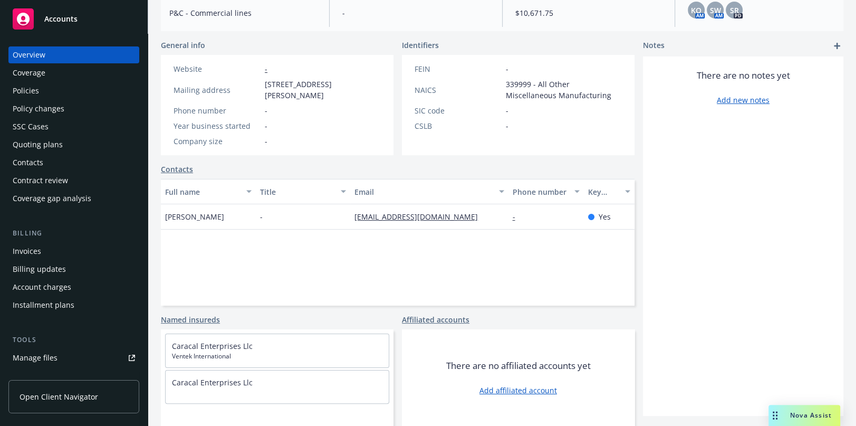
click at [216, 352] on span "Ventek International" at bounding box center [277, 355] width 210 height 9
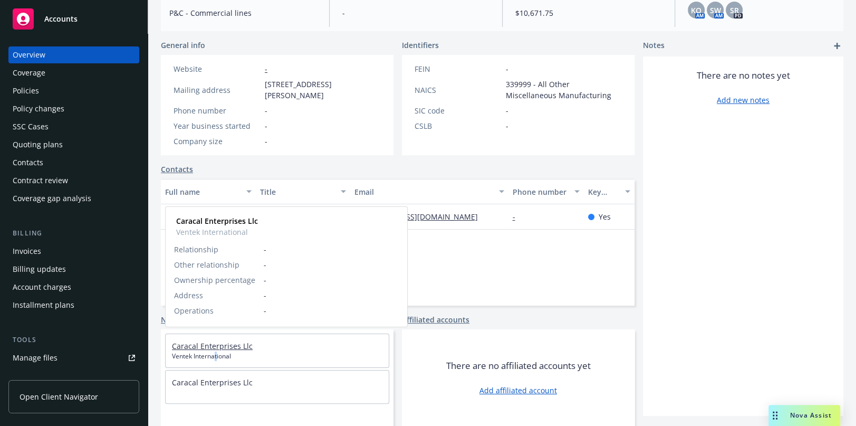
click at [221, 342] on link "Caracal Enterprises Llc" at bounding box center [212, 346] width 81 height 10
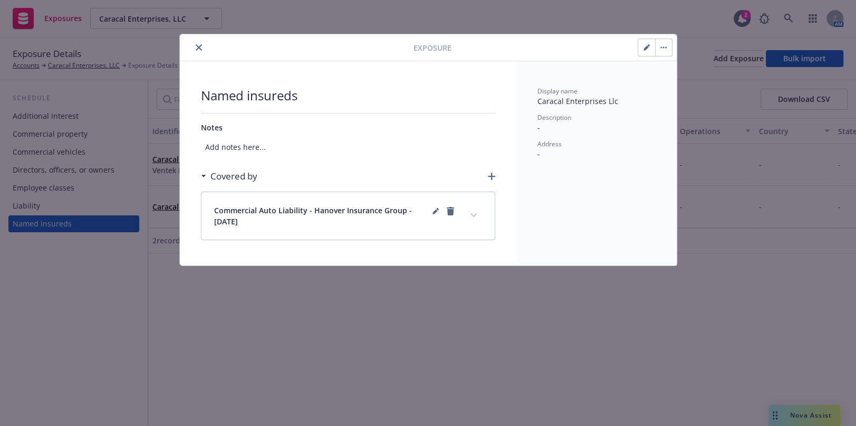
click at [641, 43] on button "button" at bounding box center [646, 47] width 17 height 17
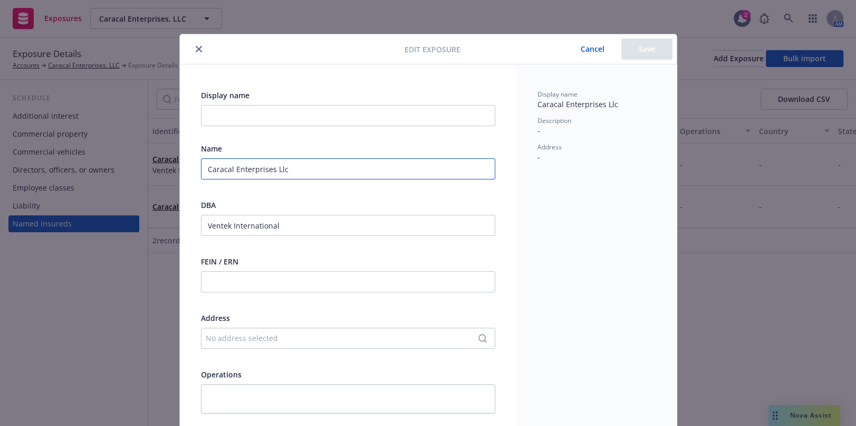
drag, startPoint x: 270, startPoint y: 169, endPoint x: 327, endPoint y: 128, distance: 70.0
click at [317, 151] on div "Name Caracal Enterprises Llc" at bounding box center [348, 168] width 294 height 50
click at [282, 179] on input "Caracal Enterprises Llc" at bounding box center [348, 168] width 294 height 21
drag, startPoint x: 284, startPoint y: 177, endPoint x: -12, endPoint y: 167, distance: 295.6
click at [0, 167] on html "Exposures Caracal Enterprises, LLC Caracal Enterprises, LLC 2 AM Exposure Detai…" at bounding box center [428, 213] width 856 height 426
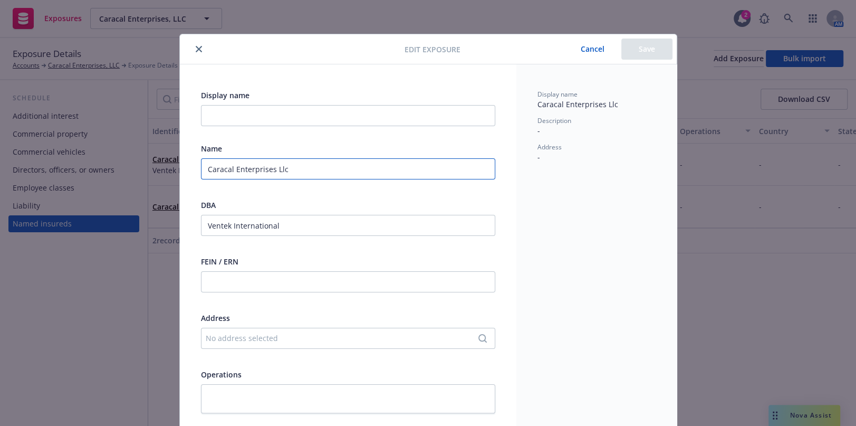
paste input ", LLC"
type input "Caracal Enterprises, LLC"
drag, startPoint x: -32, startPoint y: 210, endPoint x: -69, endPoint y: 195, distance: 39.5
click at [0, 195] on html "Exposures Caracal Enterprises, LLC Caracal Enterprises, LLC 2 AM Exposure Detai…" at bounding box center [428, 213] width 856 height 426
paste input "dba: VenTek Internationa"
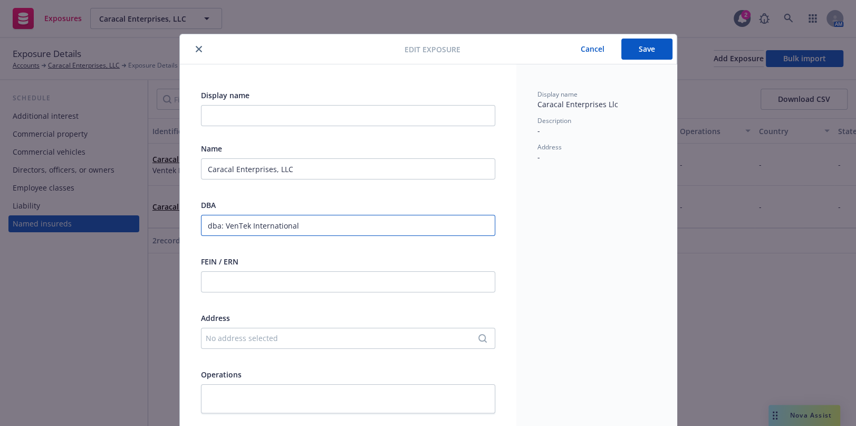
type input "dba: VenTek International"
click at [633, 54] on button "Save" at bounding box center [646, 49] width 51 height 21
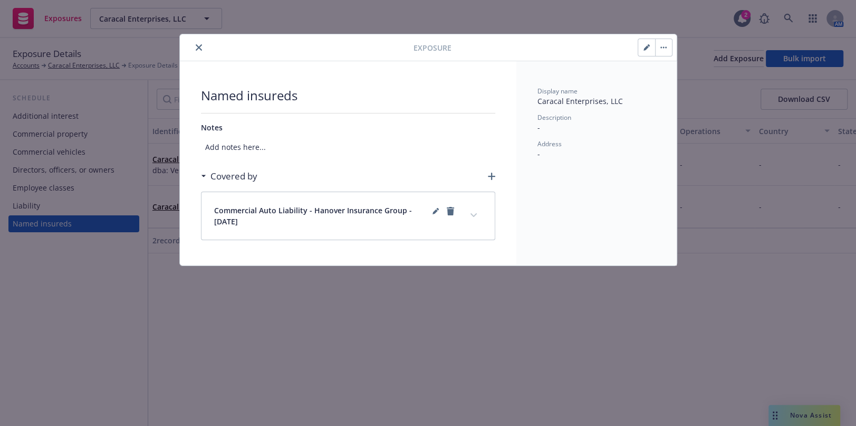
click at [200, 49] on icon "close" at bounding box center [199, 47] width 6 height 6
